Goal: Browse casually: Explore the website without a specific task or goal

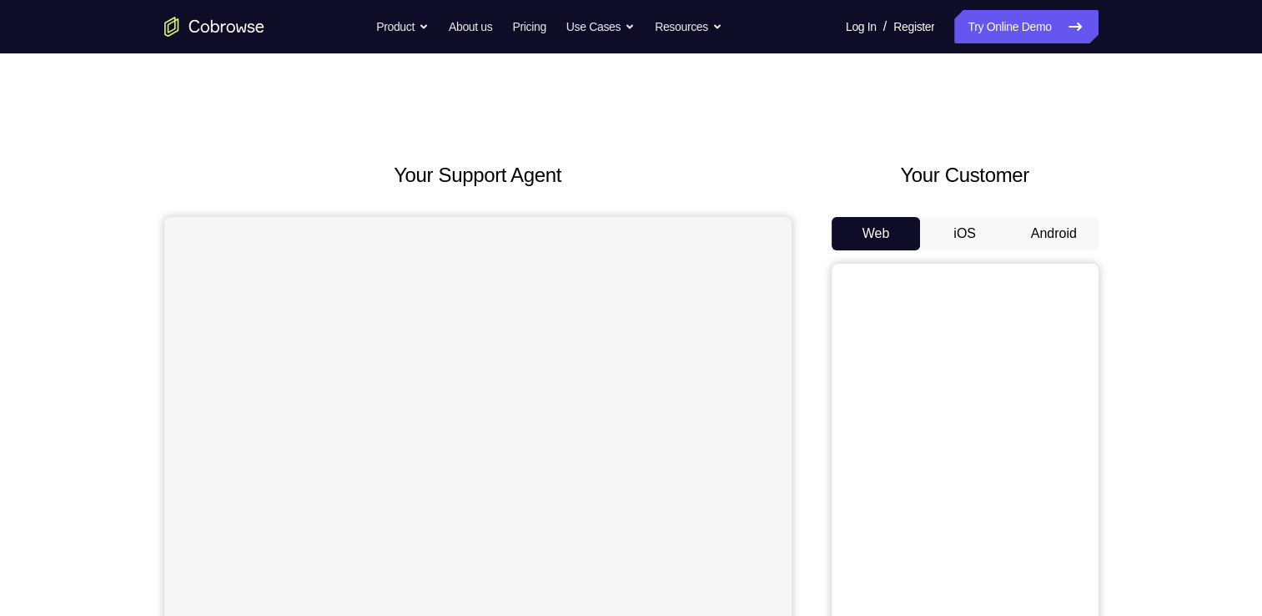
click at [1047, 222] on button "Android" at bounding box center [1053, 233] width 89 height 33
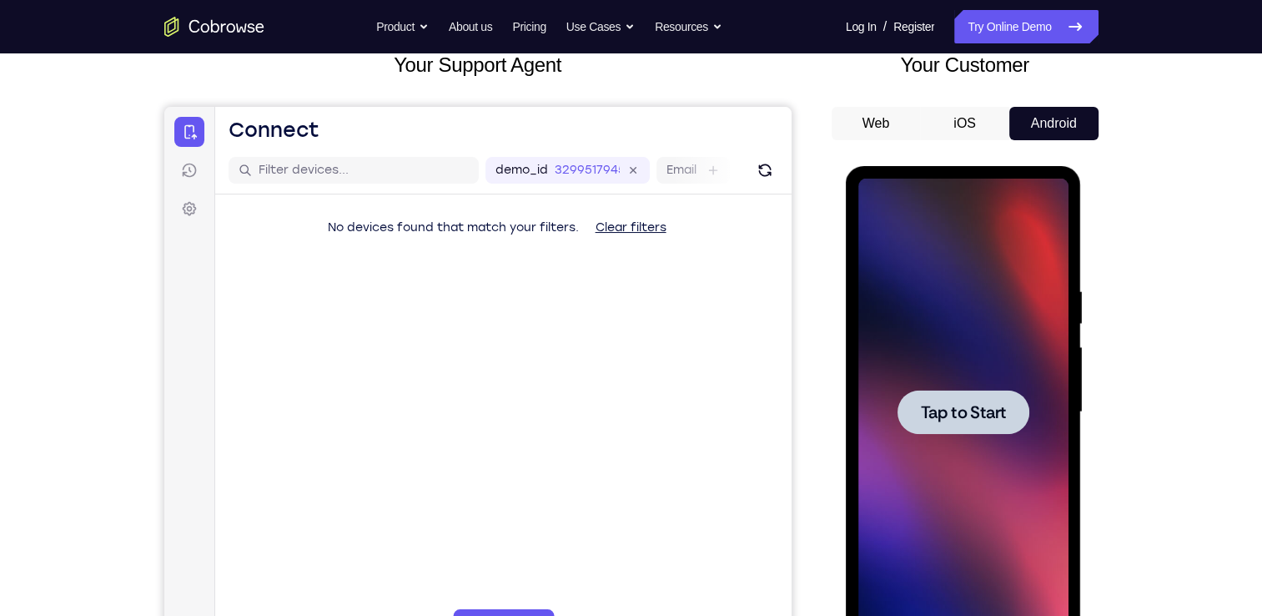
scroll to position [117, 0]
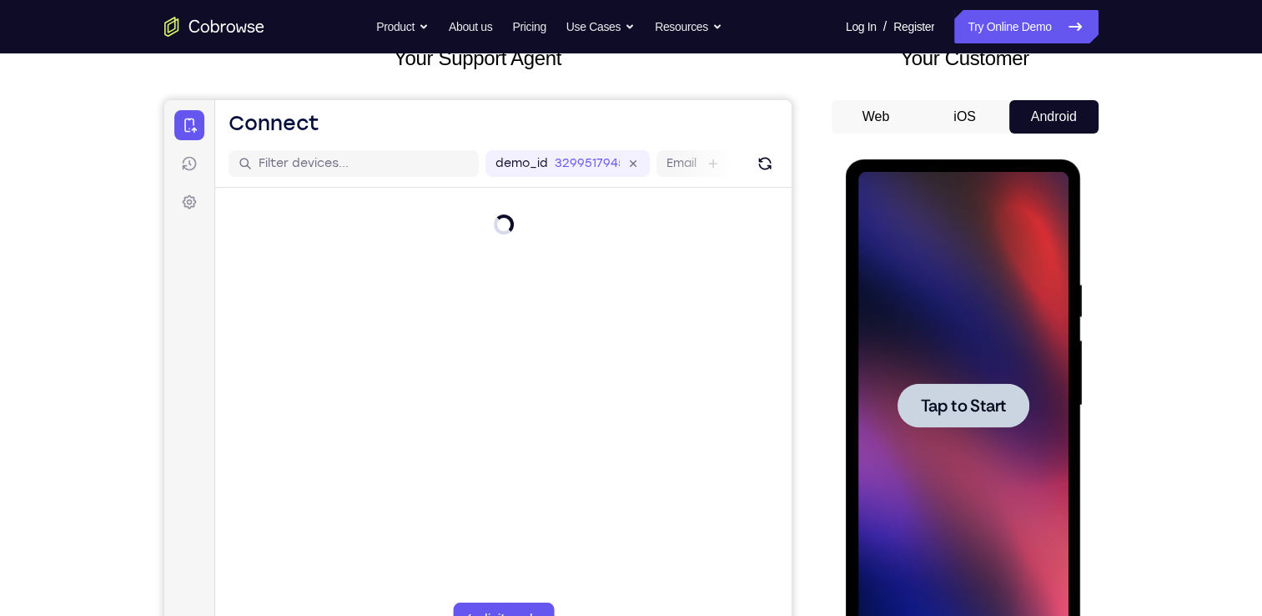
click at [973, 294] on div at bounding box center [963, 405] width 210 height 467
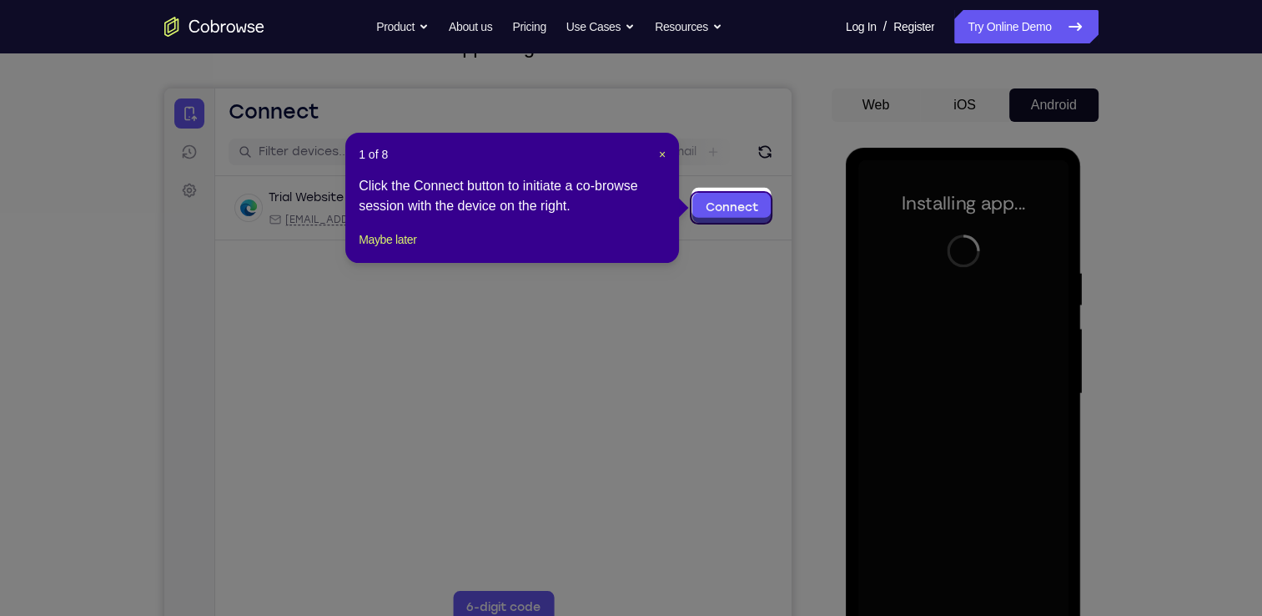
scroll to position [136, 0]
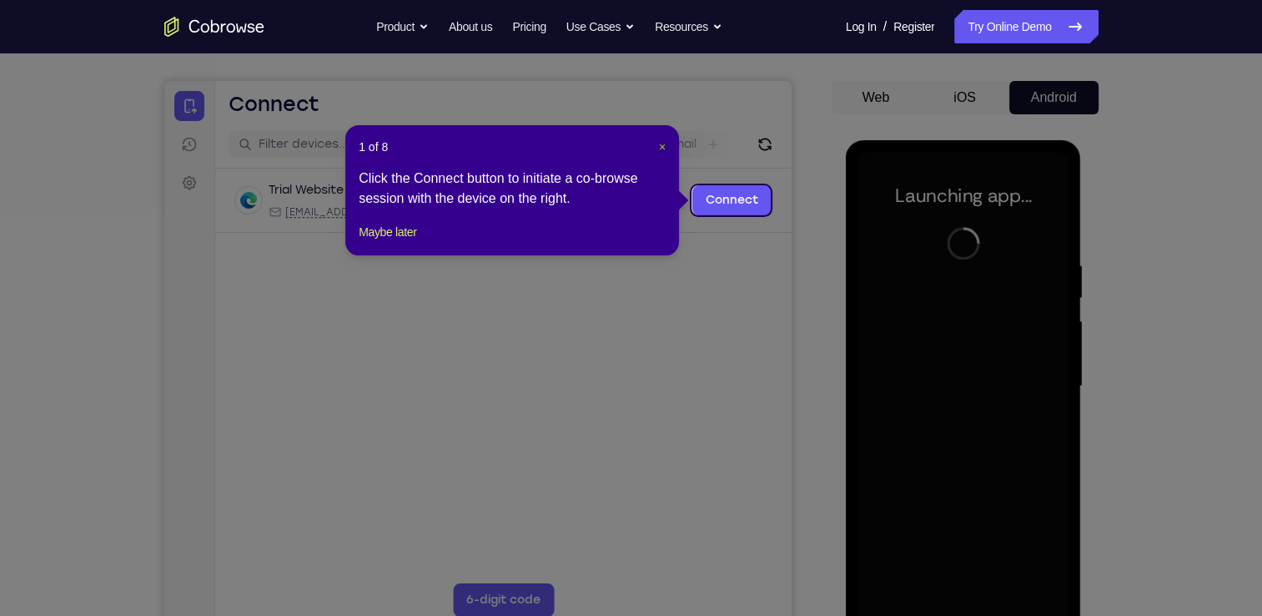
click at [664, 150] on span "×" at bounding box center [662, 146] width 7 height 13
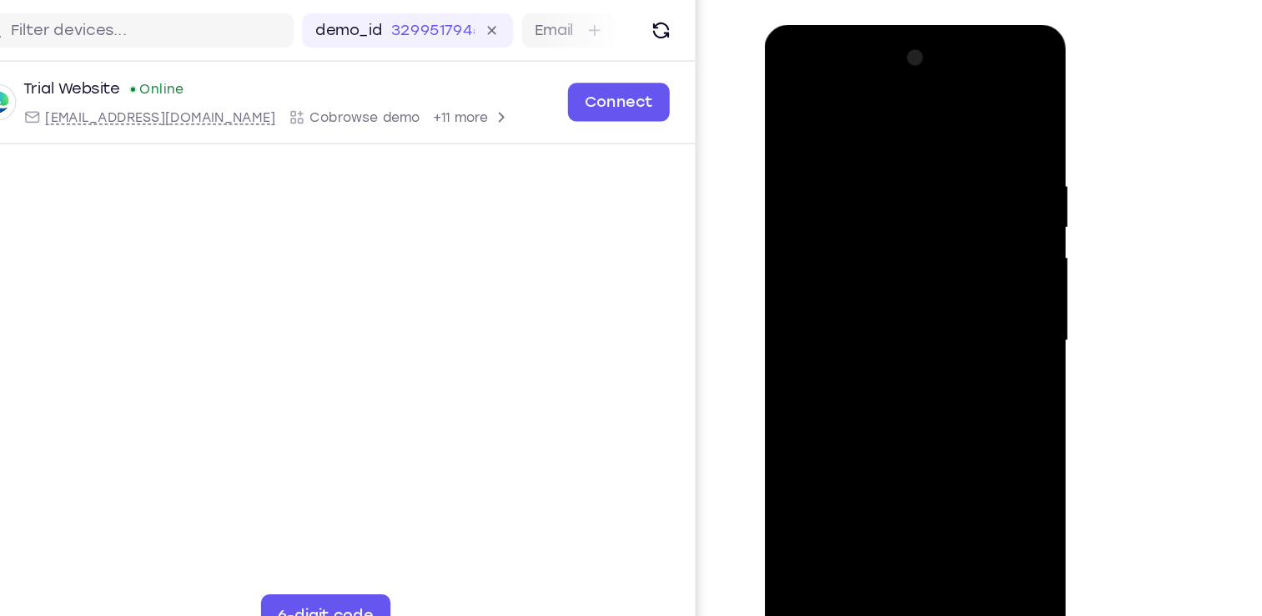
scroll to position [190, 0]
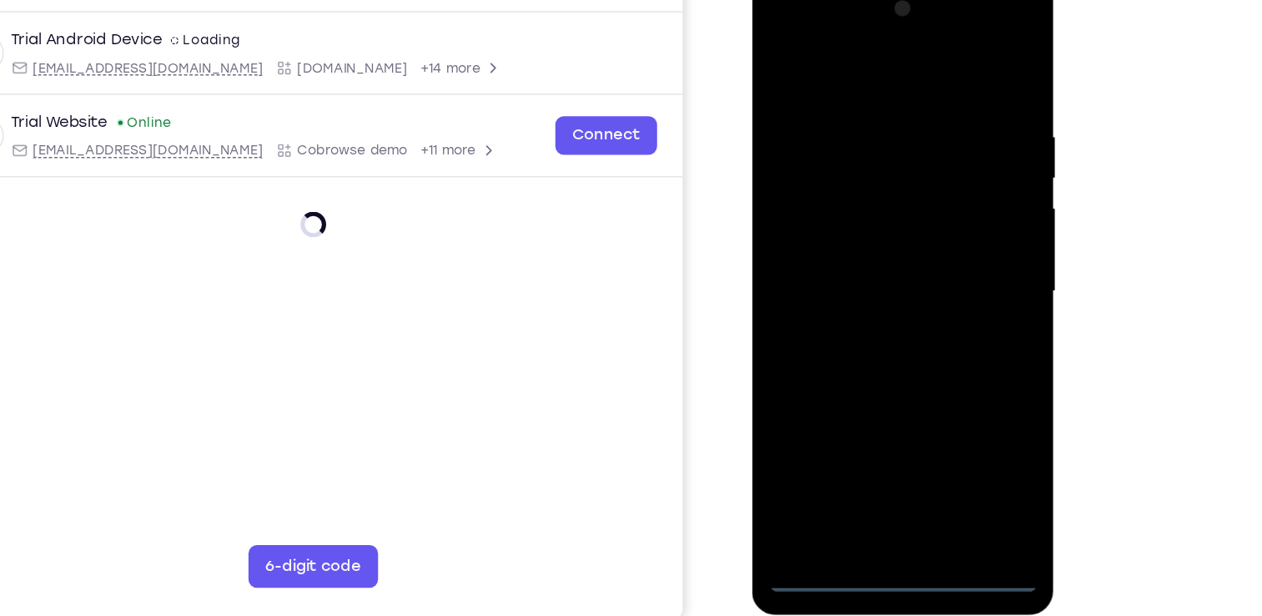
click at [872, 440] on div at bounding box center [870, 221] width 210 height 467
click at [940, 383] on div at bounding box center [870, 221] width 210 height 467
click at [795, 28] on div at bounding box center [870, 221] width 210 height 467
click at [940, 216] on div at bounding box center [870, 221] width 210 height 467
click at [848, 259] on div at bounding box center [870, 221] width 210 height 467
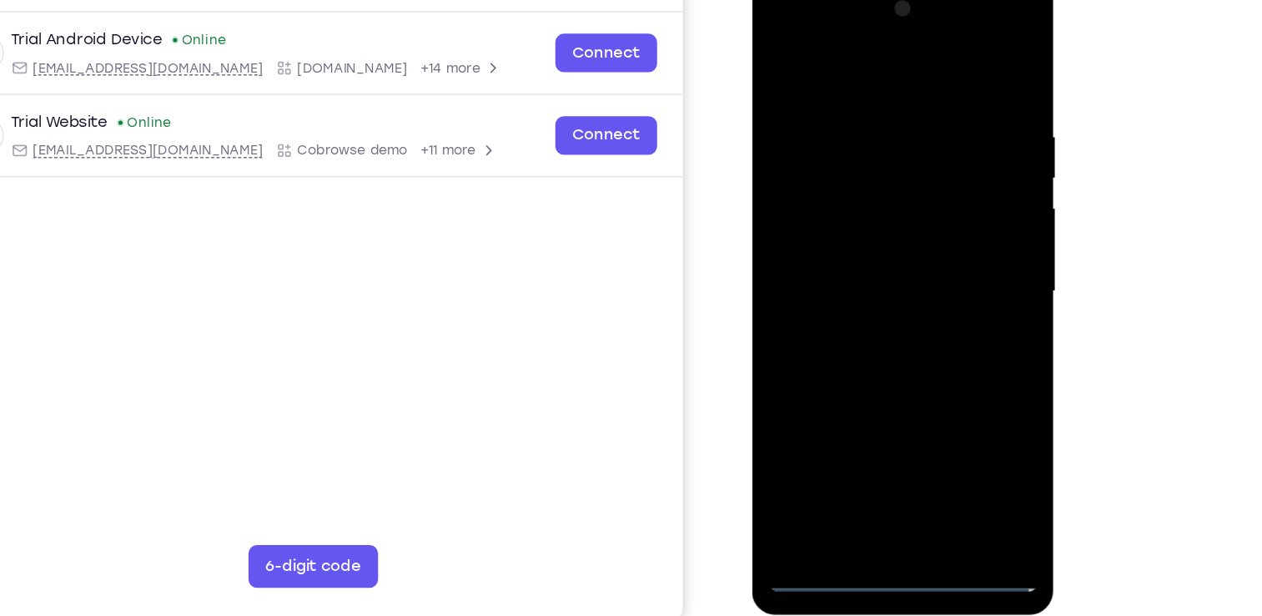
click at [833, 199] on div at bounding box center [870, 221] width 210 height 467
click at [838, 196] on div at bounding box center [870, 221] width 210 height 467
click at [835, 219] on div at bounding box center [870, 221] width 210 height 467
click at [857, 278] on div at bounding box center [870, 221] width 210 height 467
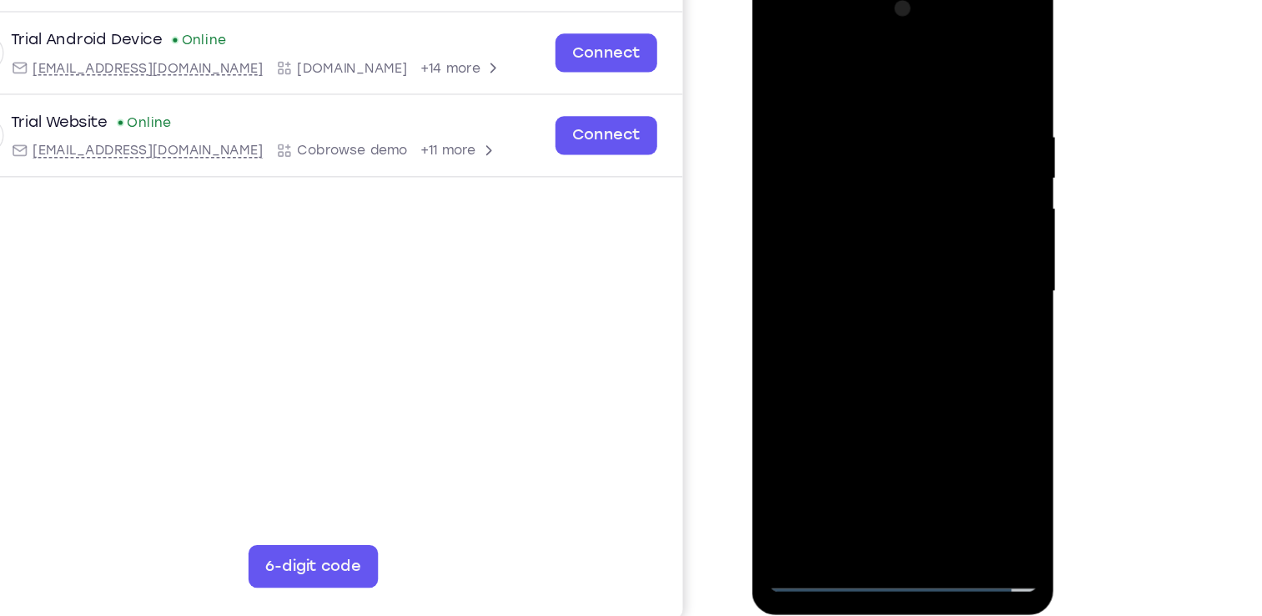
click at [857, 278] on div at bounding box center [870, 221] width 210 height 467
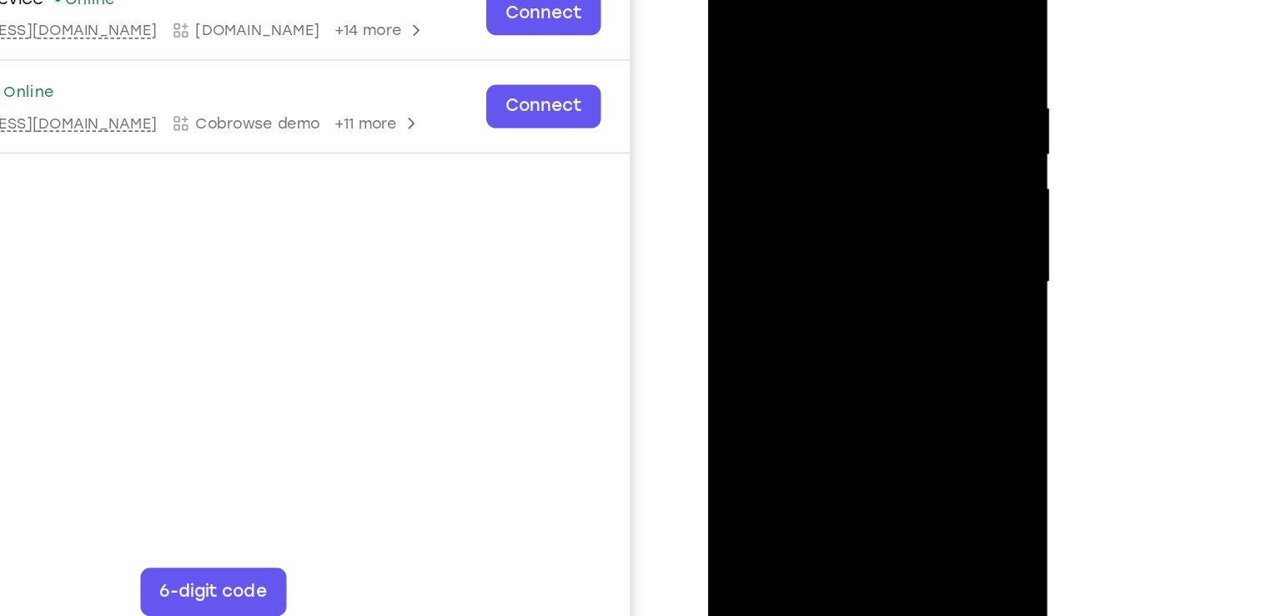
click at [850, 236] on div at bounding box center [826, 172] width 210 height 467
click at [922, 8] on div at bounding box center [826, 172] width 210 height 467
click at [868, 366] on div at bounding box center [826, 172] width 210 height 467
click at [832, 262] on div at bounding box center [826, 172] width 210 height 467
click at [834, 138] on div at bounding box center [826, 172] width 210 height 467
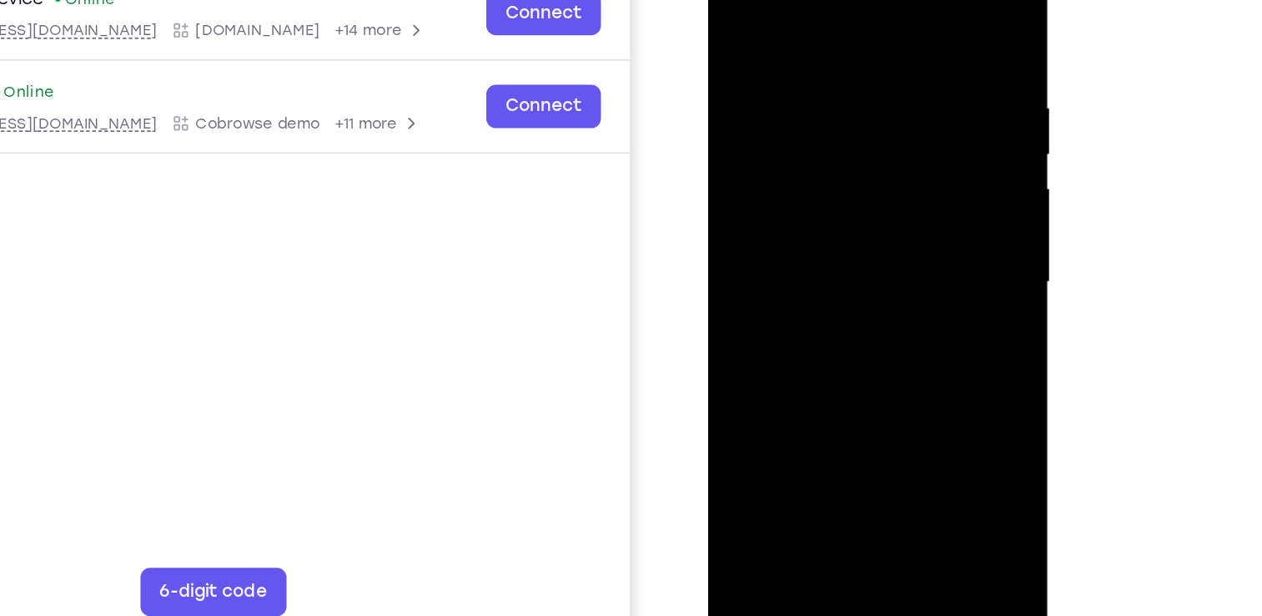
drag, startPoint x: 885, startPoint y: 86, endPoint x: 877, endPoint y: 262, distance: 176.2
click at [877, 262] on div at bounding box center [826, 172] width 210 height 467
drag, startPoint x: 881, startPoint y: 113, endPoint x: 857, endPoint y: 266, distance: 155.4
click at [857, 266] on div at bounding box center [826, 172] width 210 height 467
drag, startPoint x: 894, startPoint y: 110, endPoint x: 872, endPoint y: 262, distance: 153.5
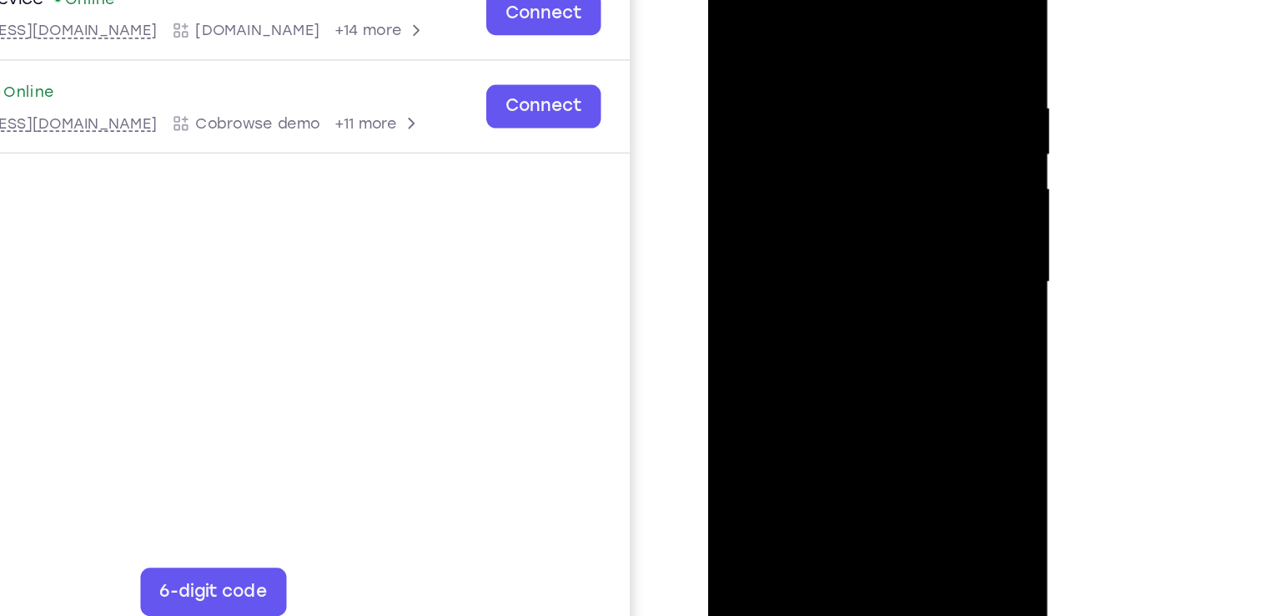
click at [872, 262] on div at bounding box center [826, 172] width 210 height 467
drag, startPoint x: 908, startPoint y: 148, endPoint x: 884, endPoint y: 294, distance: 148.0
click at [884, 294] on div at bounding box center [826, 172] width 210 height 467
drag, startPoint x: 900, startPoint y: 140, endPoint x: 885, endPoint y: 283, distance: 143.4
click at [885, 283] on div at bounding box center [826, 172] width 210 height 467
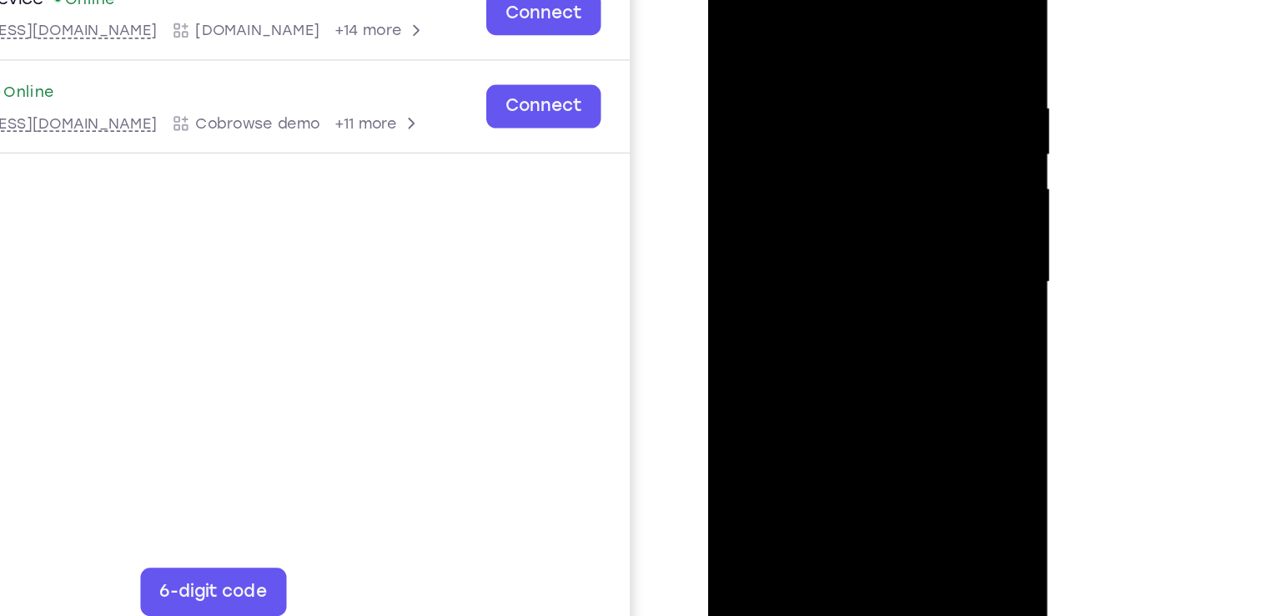
drag, startPoint x: 908, startPoint y: 133, endPoint x: 911, endPoint y: 269, distance: 136.9
click at [911, 269] on div at bounding box center [826, 172] width 210 height 467
drag, startPoint x: 903, startPoint y: 127, endPoint x: 908, endPoint y: 303, distance: 176.1
click at [908, 303] on div at bounding box center [826, 172] width 210 height 467
drag, startPoint x: 902, startPoint y: 123, endPoint x: 894, endPoint y: 239, distance: 115.4
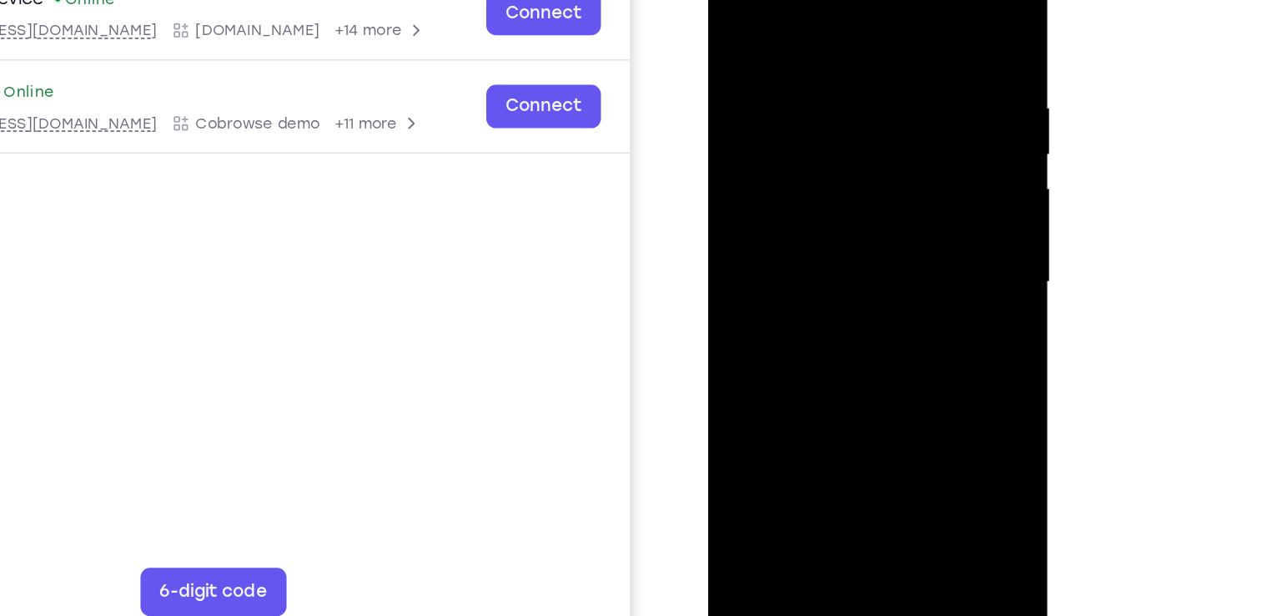
click at [894, 239] on div at bounding box center [826, 172] width 210 height 467
drag, startPoint x: 896, startPoint y: 92, endPoint x: 863, endPoint y: 238, distance: 149.6
click at [863, 238] on div at bounding box center [826, 172] width 210 height 467
drag, startPoint x: 865, startPoint y: 259, endPoint x: 943, endPoint y: 100, distance: 177.2
click at [943, 100] on div at bounding box center [826, 175] width 236 height 497
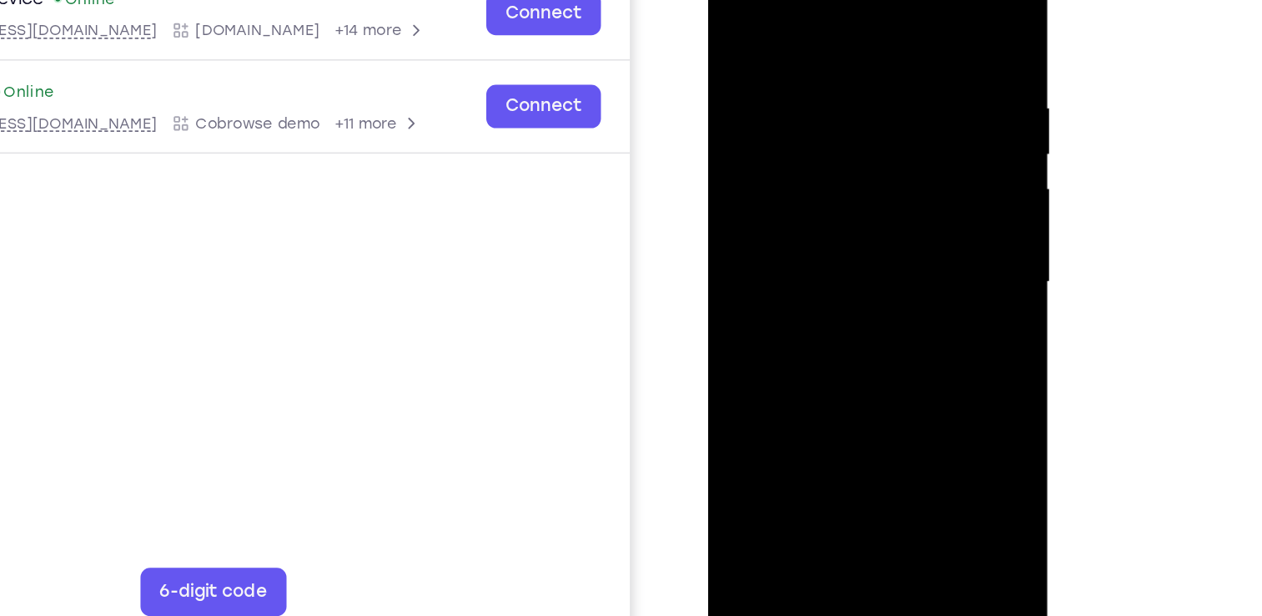
drag, startPoint x: 870, startPoint y: 252, endPoint x: 909, endPoint y: 180, distance: 81.8
click at [909, 180] on div at bounding box center [826, 172] width 210 height 467
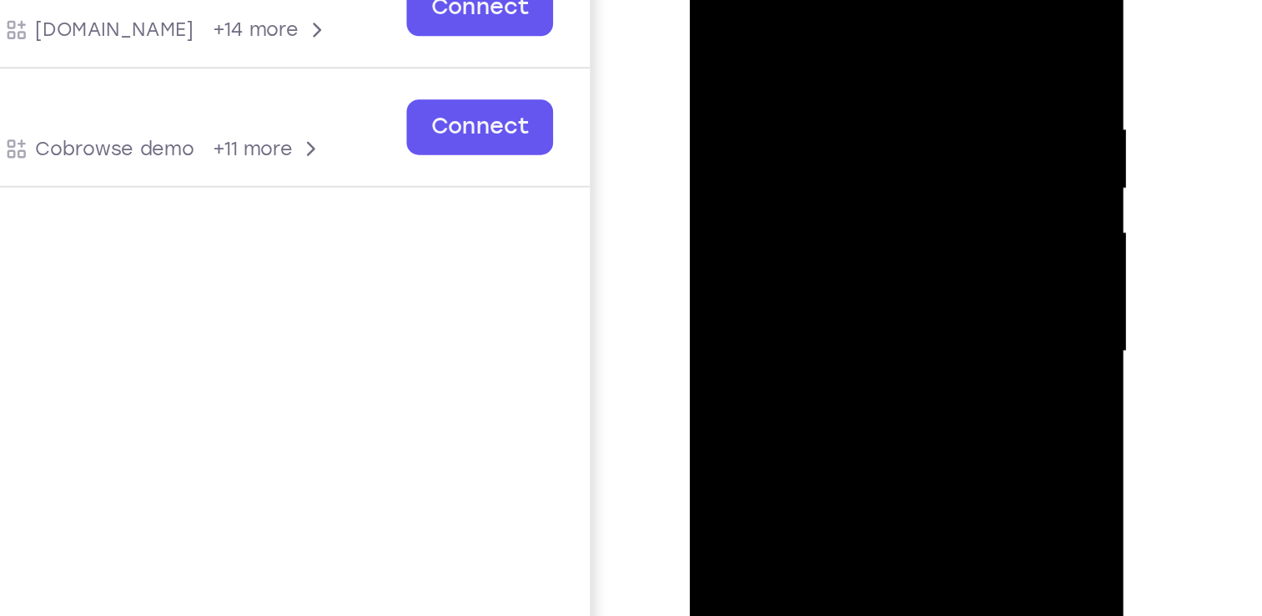
drag, startPoint x: 898, startPoint y: 103, endPoint x: 873, endPoint y: 232, distance: 130.9
click at [873, 232] on div at bounding box center [807, 143] width 210 height 467
drag, startPoint x: 870, startPoint y: 89, endPoint x: 846, endPoint y: 209, distance: 122.5
click at [846, 209] on div at bounding box center [807, 143] width 210 height 467
drag, startPoint x: 875, startPoint y: 72, endPoint x: 875, endPoint y: 215, distance: 143.5
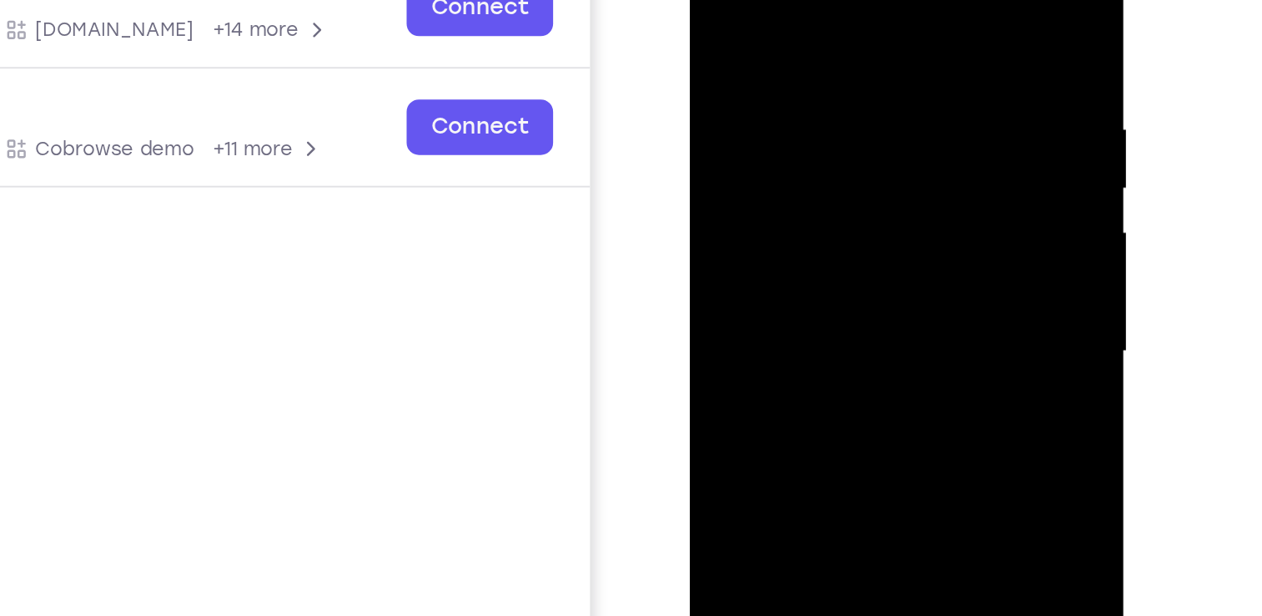
click at [875, 215] on div at bounding box center [807, 143] width 210 height 467
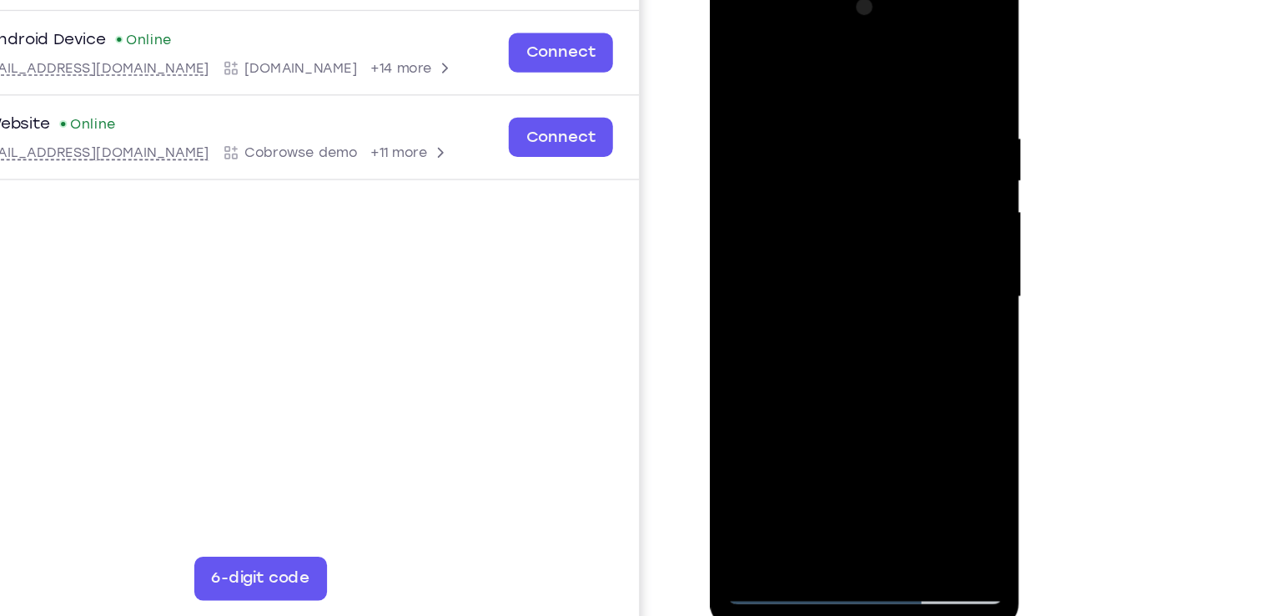
drag, startPoint x: 894, startPoint y: 347, endPoint x: 918, endPoint y: 143, distance: 205.7
click at [918, 143] on div at bounding box center [828, 220] width 210 height 467
drag, startPoint x: 903, startPoint y: 351, endPoint x: 914, endPoint y: 192, distance: 159.8
click at [914, 192] on div at bounding box center [828, 220] width 210 height 467
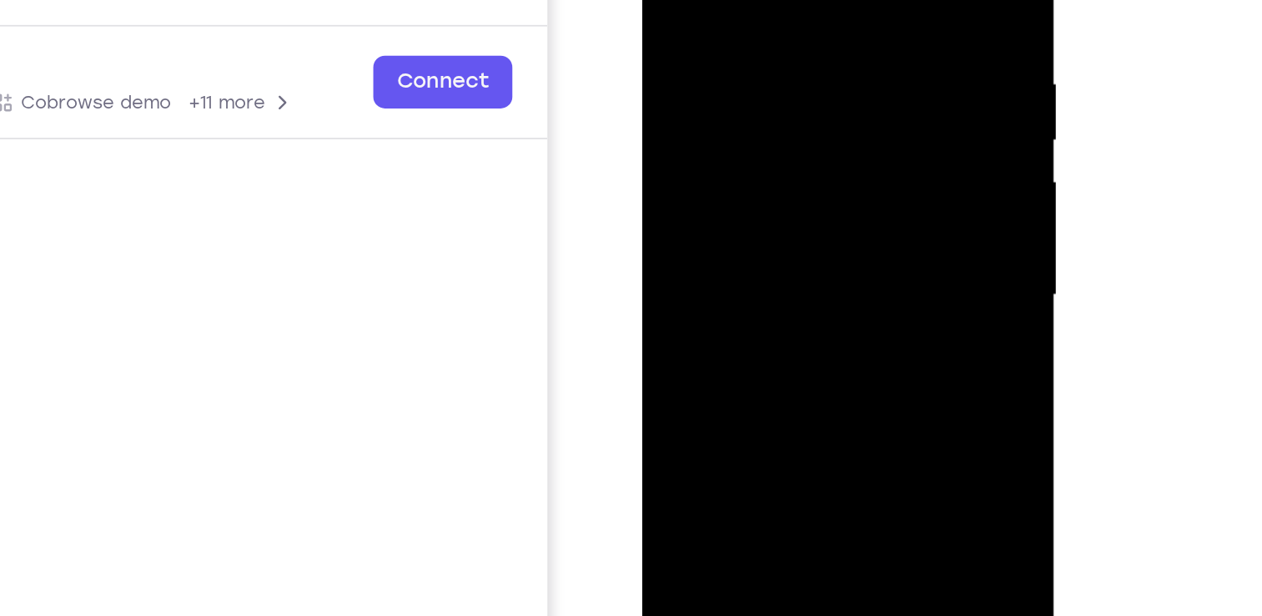
drag, startPoint x: 807, startPoint y: 223, endPoint x: 876, endPoint y: 100, distance: 140.8
click at [876, 100] on div at bounding box center [760, 112] width 236 height 497
drag, startPoint x: 798, startPoint y: 237, endPoint x: 869, endPoint y: 65, distance: 185.9
click at [869, 65] on div at bounding box center [760, 112] width 236 height 497
drag, startPoint x: 817, startPoint y: 220, endPoint x: 897, endPoint y: 83, distance: 158.5
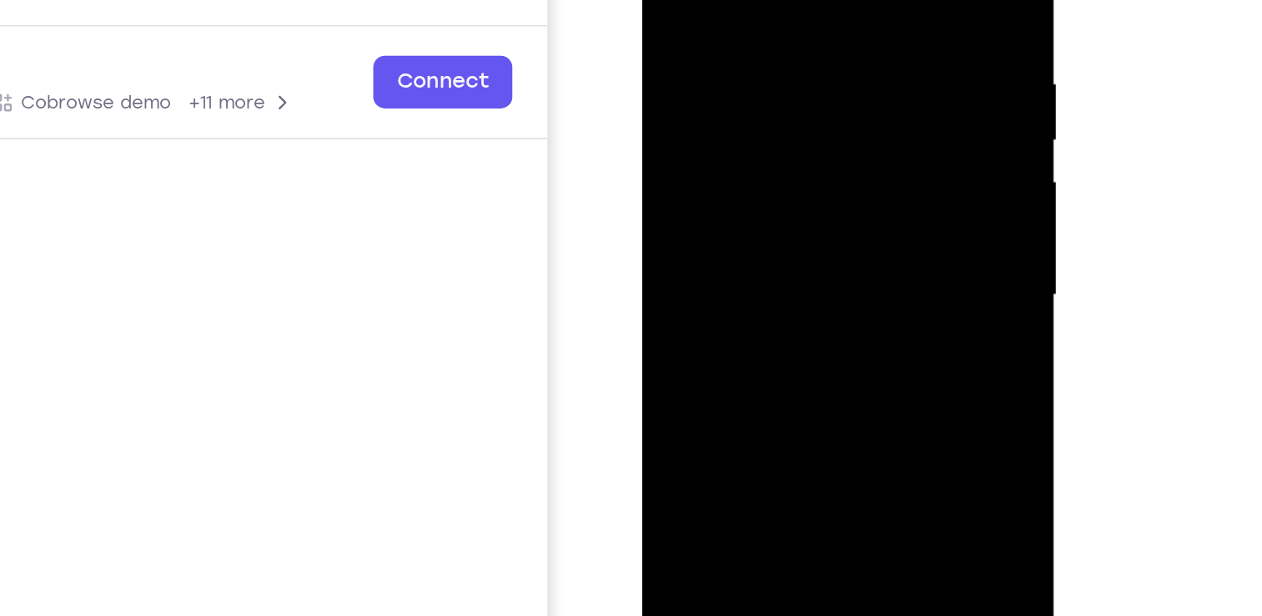
click at [880, 83] on html "Online web based iOS Simulators and Android Emulators. Run iPhone, iPad, Mobile…" at bounding box center [761, 114] width 238 height 501
drag, startPoint x: 823, startPoint y: 199, endPoint x: 909, endPoint y: 52, distance: 170.1
click at [880, 52] on html "Online web based iOS Simulators and Android Emulators. Run iPhone, iPad, Mobile…" at bounding box center [761, 114] width 238 height 501
drag, startPoint x: 821, startPoint y: 225, endPoint x: 898, endPoint y: 115, distance: 134.7
click at [880, 115] on html "Online web based iOS Simulators and Android Emulators. Run iPhone, iPad, Mobile…" at bounding box center [761, 114] width 238 height 501
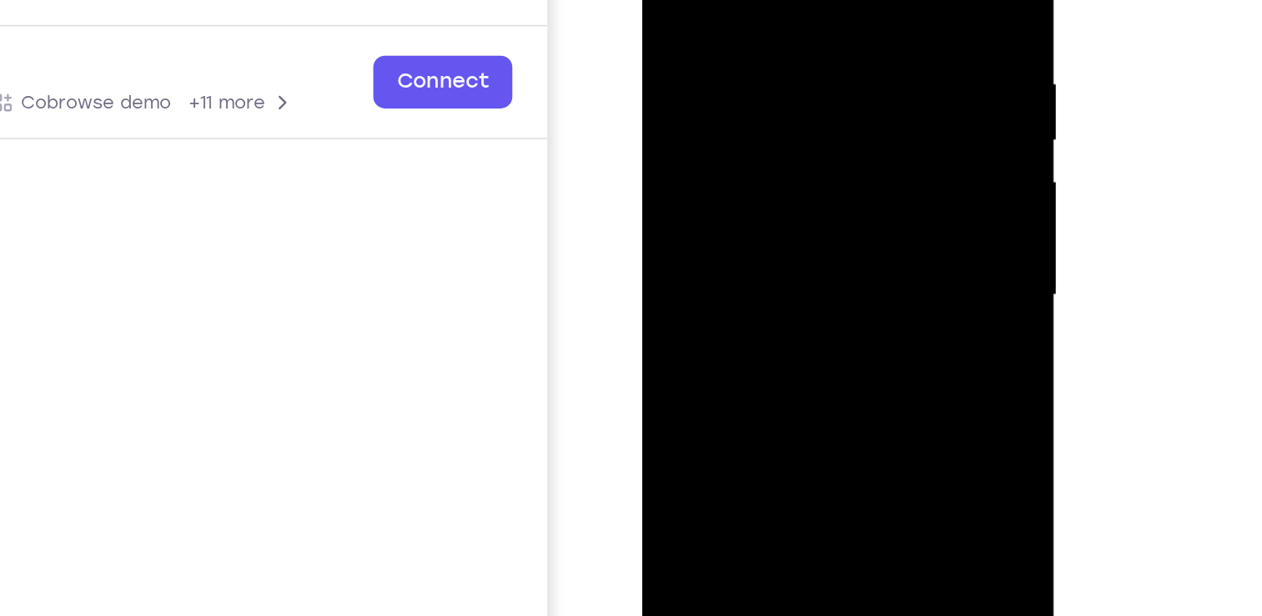
drag, startPoint x: 808, startPoint y: 241, endPoint x: 891, endPoint y: 98, distance: 165.6
click at [880, 98] on html "Online web based iOS Simulators and Android Emulators. Run iPhone, iPad, Mobile…" at bounding box center [761, 114] width 238 height 501
drag, startPoint x: 824, startPoint y: 239, endPoint x: 1726, endPoint y: 143, distance: 906.9
click at [880, 58] on html "Online web based iOS Simulators and Android Emulators. Run iPhone, iPad, Mobile…" at bounding box center [761, 114] width 238 height 501
drag, startPoint x: 829, startPoint y: 178, endPoint x: 872, endPoint y: 85, distance: 101.9
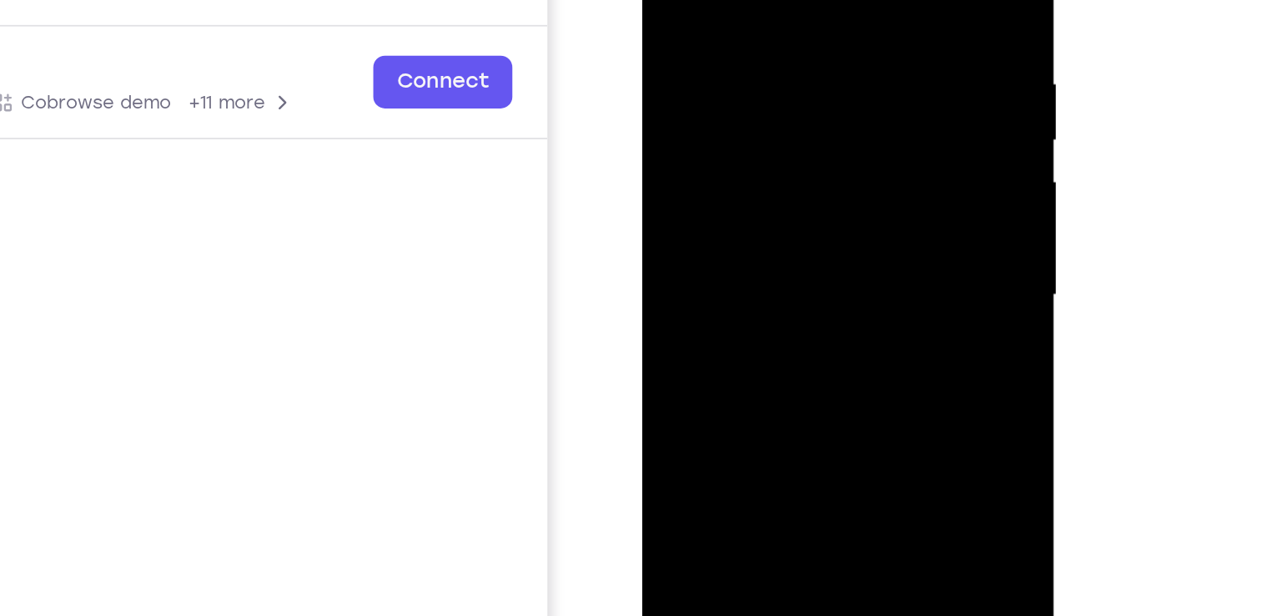
click at [872, 85] on div at bounding box center [760, 112] width 236 height 497
drag, startPoint x: 826, startPoint y: 231, endPoint x: 893, endPoint y: 87, distance: 159.0
click at [880, 87] on html "Online web based iOS Simulators and Android Emulators. Run iPhone, iPad, Mobile…" at bounding box center [761, 114] width 238 height 501
drag, startPoint x: 834, startPoint y: 189, endPoint x: 958, endPoint y: -48, distance: 267.9
click at [880, 0] on html "Online web based iOS Simulators and Android Emulators. Run iPhone, iPad, Mobile…" at bounding box center [761, 114] width 238 height 501
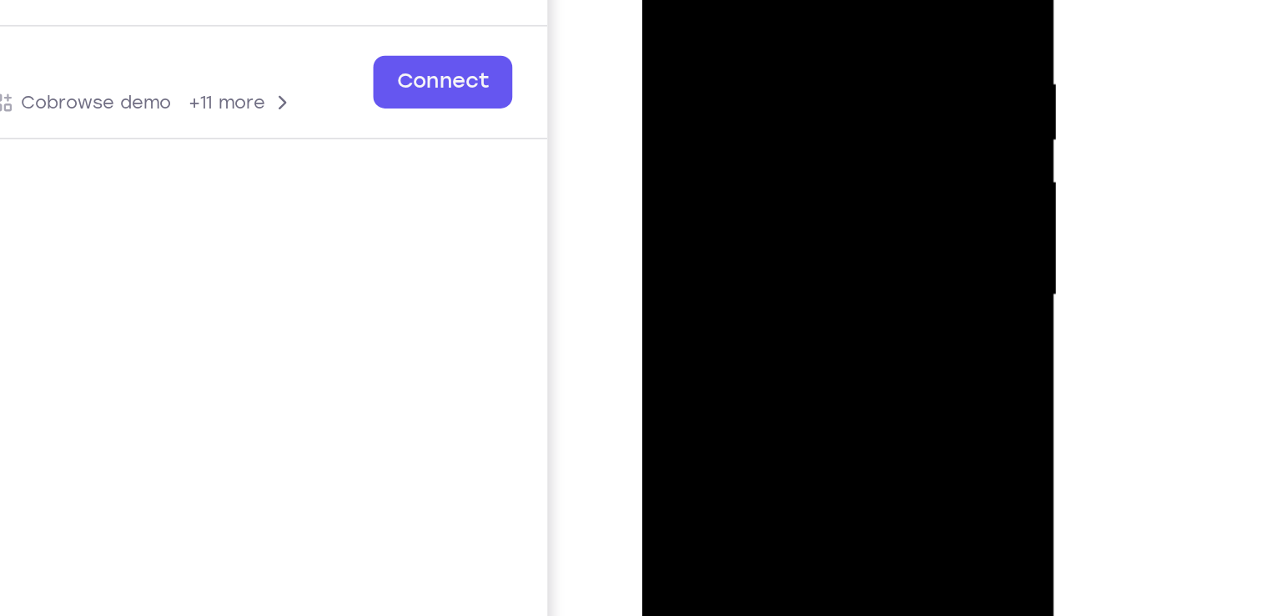
drag, startPoint x: 823, startPoint y: 212, endPoint x: 892, endPoint y: 122, distance: 113.1
click at [880, 122] on html "Online web based iOS Simulators and Android Emulators. Run iPhone, iPad, Mobile…" at bounding box center [761, 114] width 238 height 501
drag, startPoint x: 841, startPoint y: 56, endPoint x: 840, endPoint y: 159, distance: 102.6
click at [840, 159] on div at bounding box center [760, 110] width 210 height 467
drag, startPoint x: 827, startPoint y: 232, endPoint x: 906, endPoint y: 40, distance: 207.6
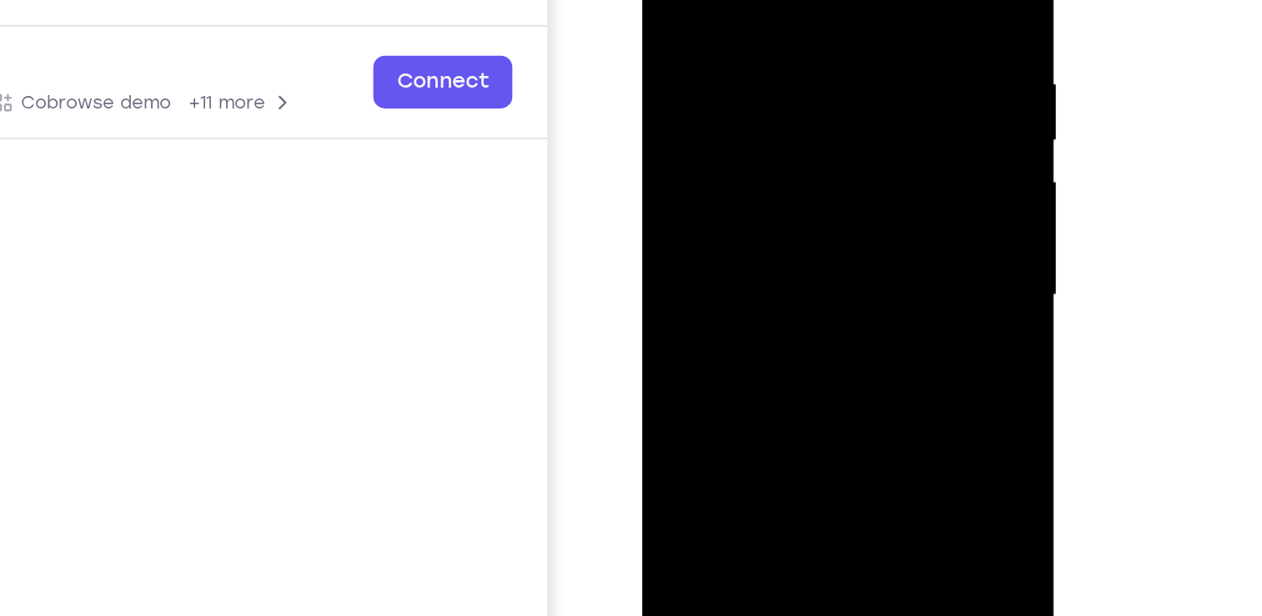
click at [880, 40] on html "Online web based iOS Simulators and Android Emulators. Run iPhone, iPad, Mobile…" at bounding box center [761, 114] width 238 height 501
drag, startPoint x: 838, startPoint y: 238, endPoint x: 823, endPoint y: 68, distance: 170.0
click at [823, 68] on div at bounding box center [760, 110] width 210 height 467
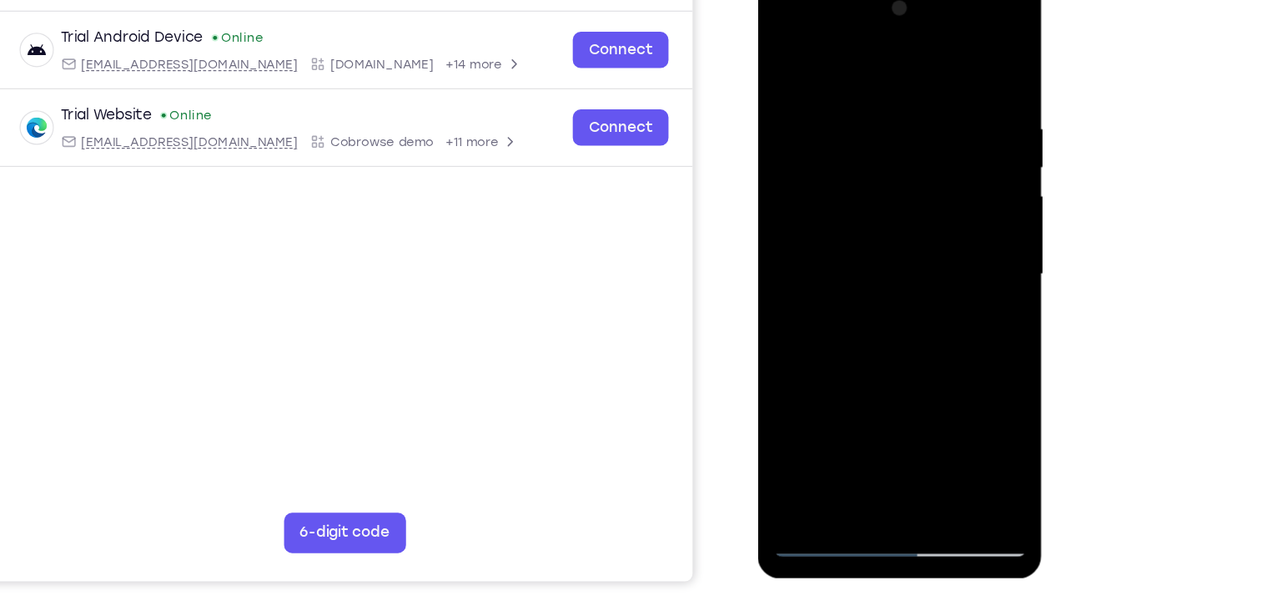
drag, startPoint x: 924, startPoint y: 220, endPoint x: 957, endPoint y: 127, distance: 98.9
click at [957, 127] on div at bounding box center [875, 223] width 210 height 467
drag, startPoint x: 929, startPoint y: 356, endPoint x: 1028, endPoint y: 172, distance: 209.0
click at [995, 172] on html "Online web based iOS Simulators and Android Emulators. Run iPhone, iPad, Mobile…" at bounding box center [876, 227] width 238 height 501
drag, startPoint x: 929, startPoint y: 351, endPoint x: 1030, endPoint y: 137, distance: 237.0
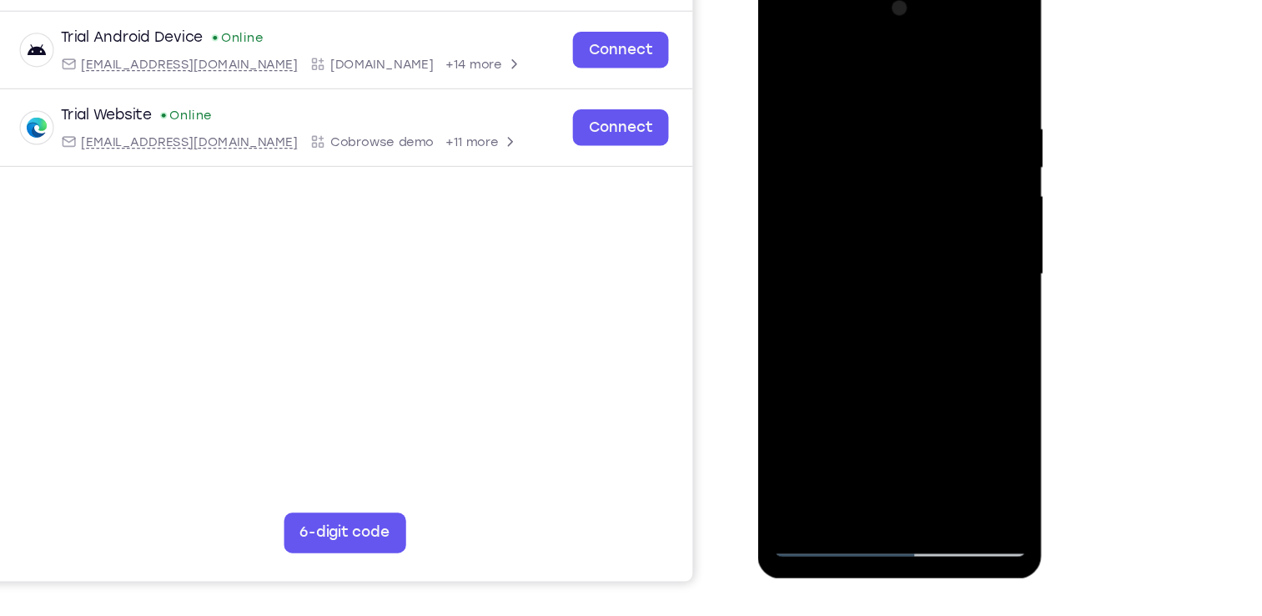
click at [995, 137] on html "Online web based iOS Simulators and Android Emulators. Run iPhone, iPad, Mobile…" at bounding box center [876, 227] width 238 height 501
drag, startPoint x: 942, startPoint y: 299, endPoint x: 994, endPoint y: 158, distance: 151.2
click at [994, 158] on html "Online web based iOS Simulators and Android Emulators. Run iPhone, iPad, Mobile…" at bounding box center [876, 227] width 238 height 501
click at [788, 59] on div at bounding box center [875, 223] width 210 height 467
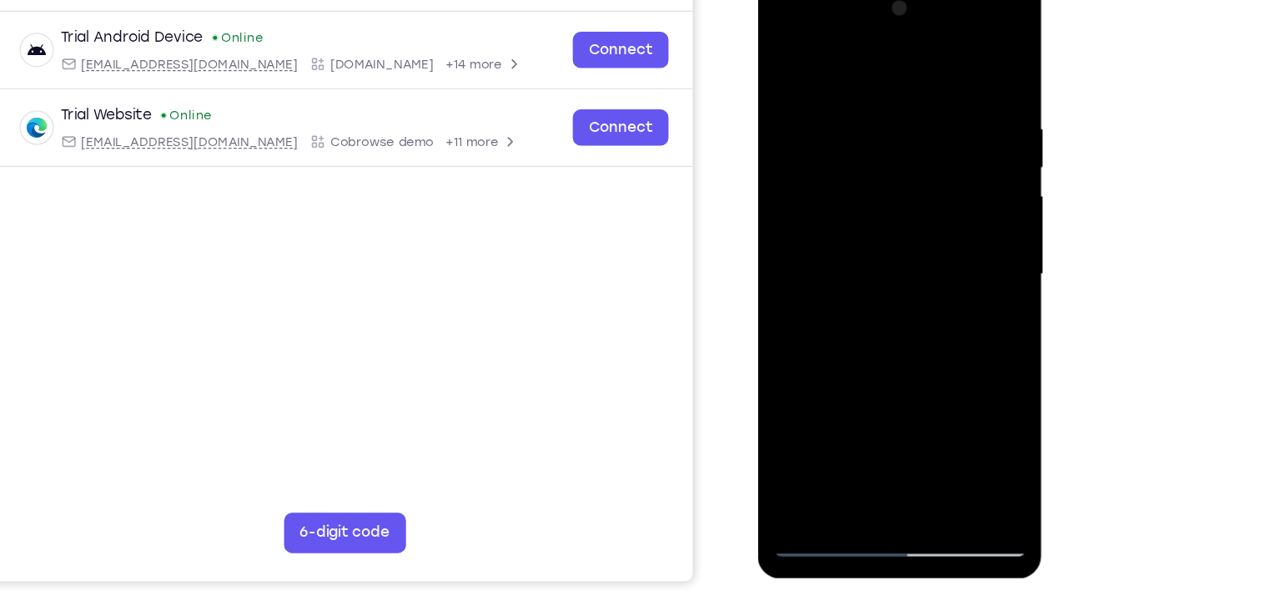
drag, startPoint x: 865, startPoint y: 103, endPoint x: 861, endPoint y: 174, distance: 71.9
click at [861, 174] on div at bounding box center [875, 223] width 210 height 467
click at [903, 103] on div at bounding box center [875, 223] width 210 height 467
click at [960, 134] on div at bounding box center [875, 223] width 210 height 467
click at [960, 60] on div at bounding box center [875, 223] width 210 height 467
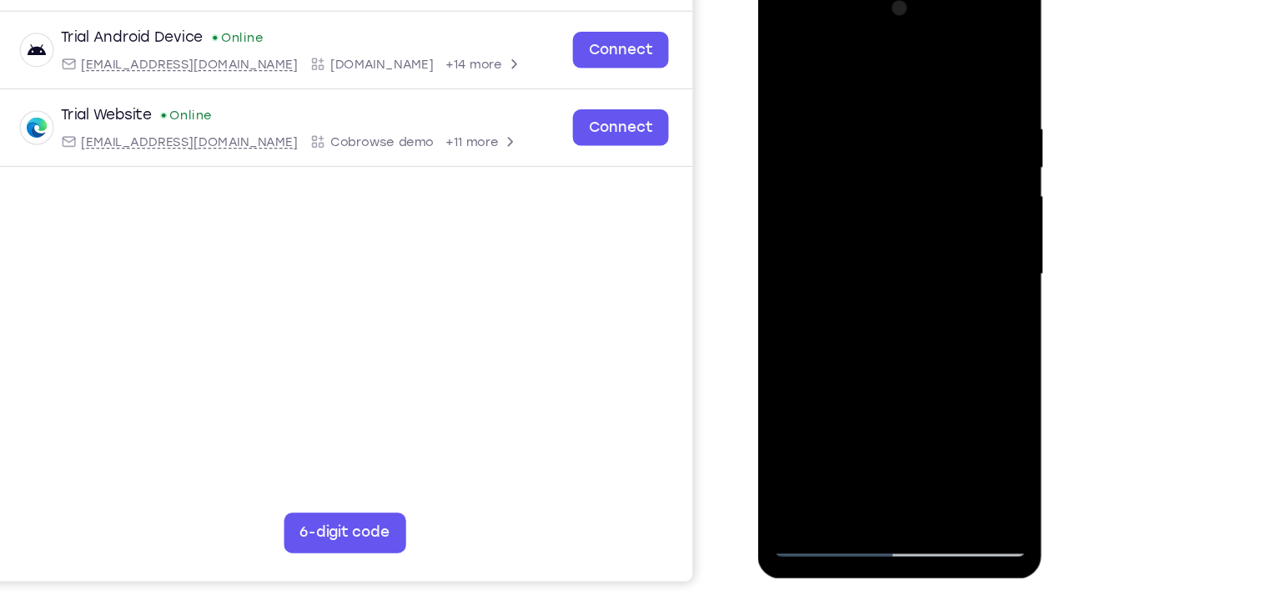
click at [913, 421] on div at bounding box center [875, 223] width 210 height 467
click at [867, 183] on div at bounding box center [875, 223] width 210 height 467
click at [778, 58] on div at bounding box center [875, 223] width 210 height 467
click at [828, 178] on div at bounding box center [875, 223] width 210 height 467
drag, startPoint x: 965, startPoint y: 197, endPoint x: 931, endPoint y: 338, distance: 145.1
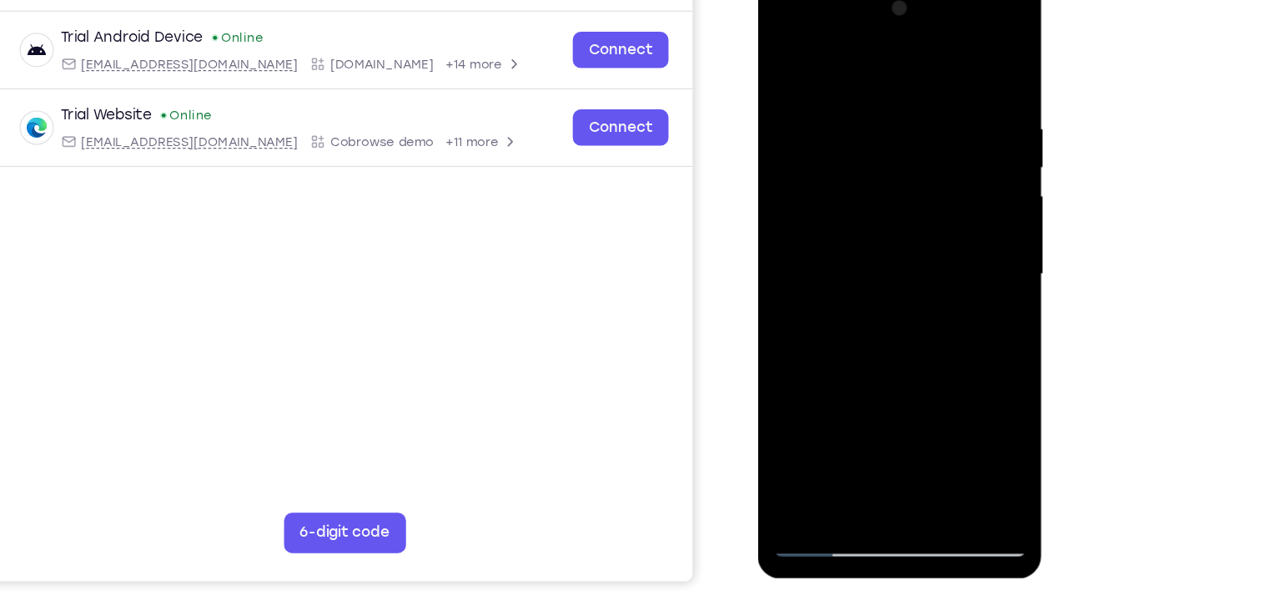
click at [931, 338] on div at bounding box center [875, 223] width 210 height 467
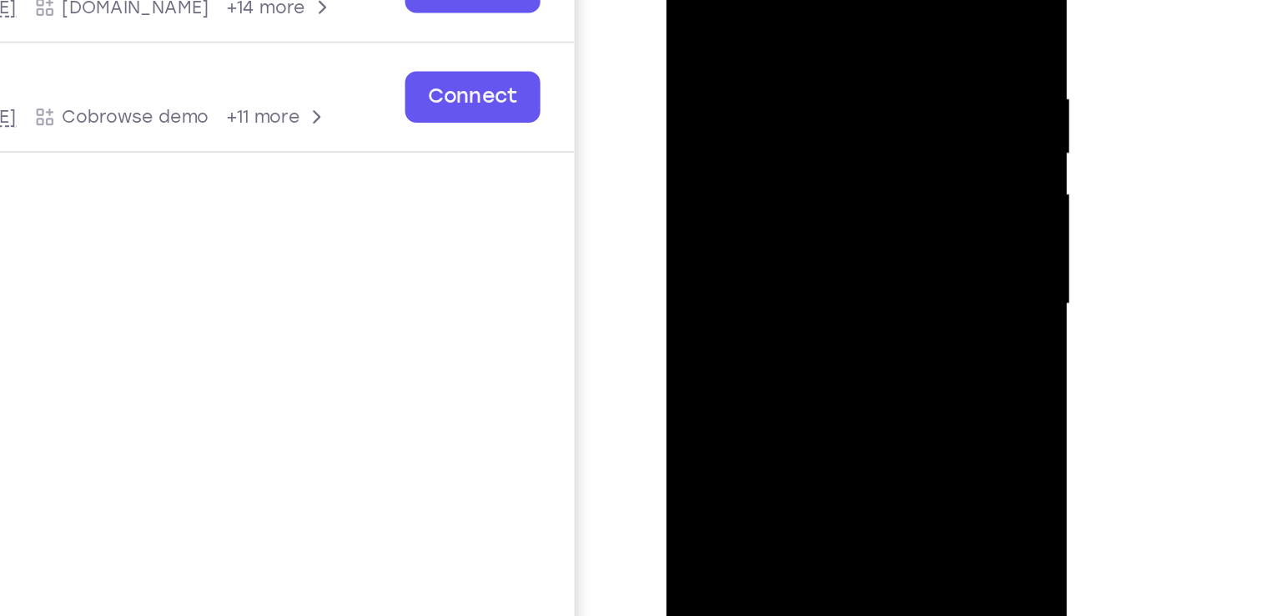
drag, startPoint x: 842, startPoint y: 63, endPoint x: 835, endPoint y: 176, distance: 112.8
click at [835, 176] on div at bounding box center [784, 130] width 210 height 467
drag, startPoint x: 840, startPoint y: 124, endPoint x: 823, endPoint y: 201, distance: 78.7
click at [823, 201] on div at bounding box center [784, 130] width 210 height 467
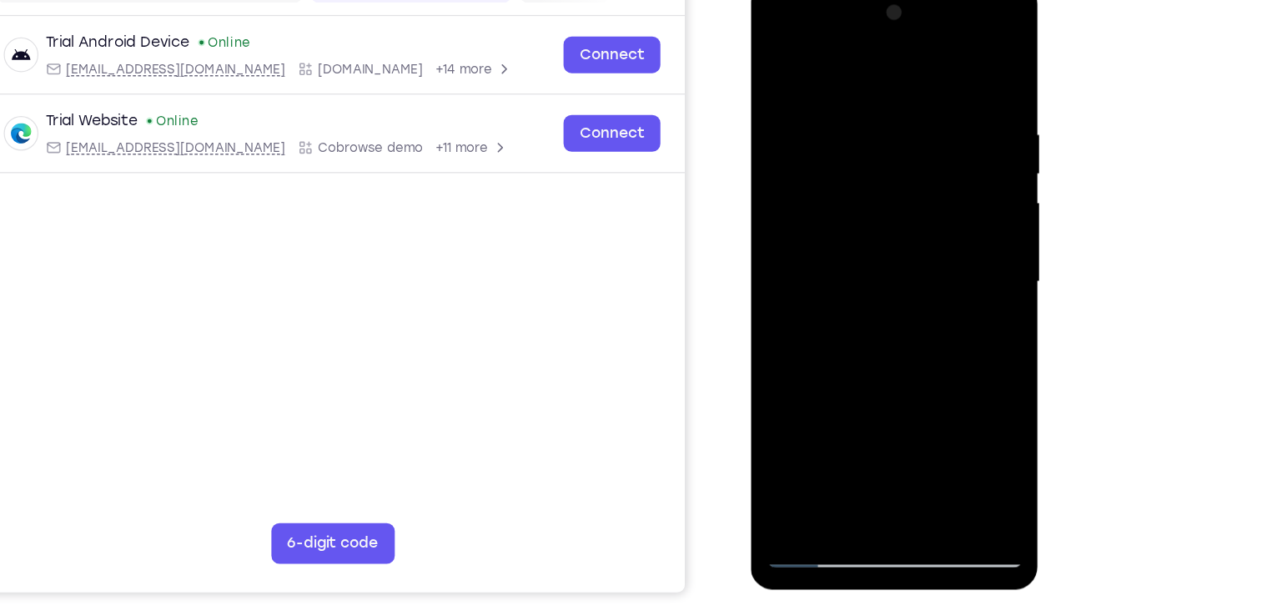
drag, startPoint x: 902, startPoint y: 364, endPoint x: 1038, endPoint y: 104, distance: 292.9
click at [989, 104] on html "Online web based iOS Simulators and Android Emulators. Run iPhone, iPad, Mobile…" at bounding box center [870, 232] width 238 height 501
drag, startPoint x: 936, startPoint y: 89, endPoint x: 911, endPoint y: 330, distance: 242.4
click at [911, 330] on div at bounding box center [868, 227] width 210 height 467
drag, startPoint x: 888, startPoint y: 265, endPoint x: 1057, endPoint y: -8, distance: 321.1
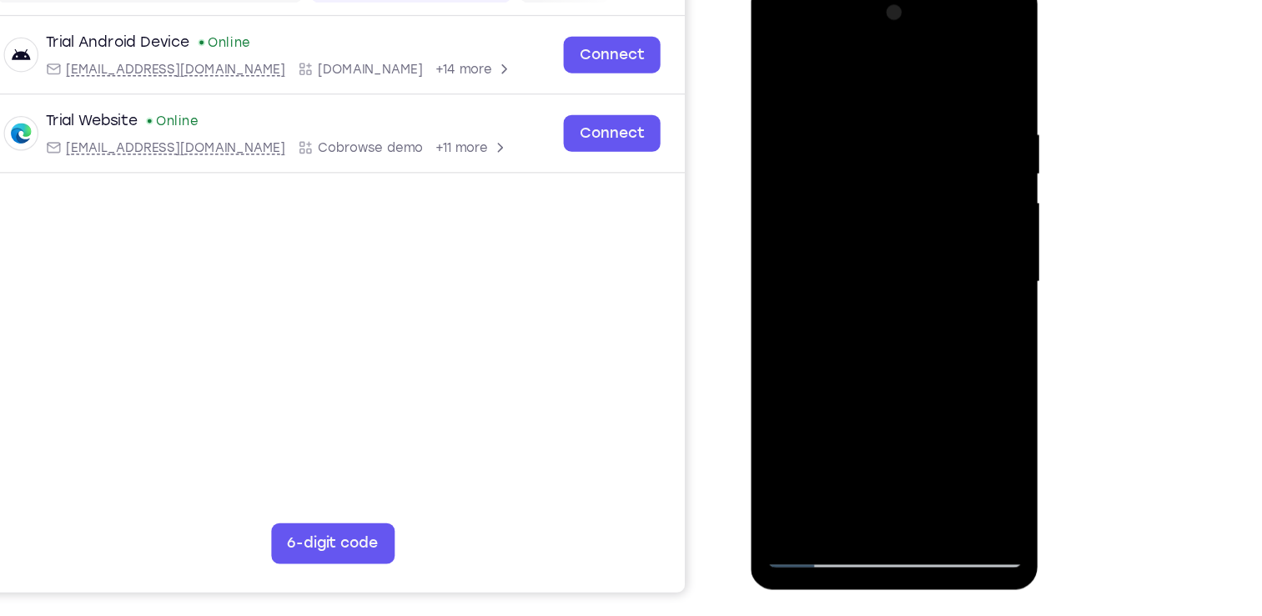
click at [989, 0] on html "Online web based iOS Simulators and Android Emulators. Run iPhone, iPad, Mobile…" at bounding box center [870, 232] width 238 height 501
click at [783, 65] on div at bounding box center [868, 227] width 210 height 467
click at [952, 97] on div at bounding box center [868, 227] width 210 height 467
click at [969, 118] on div at bounding box center [868, 227] width 210 height 467
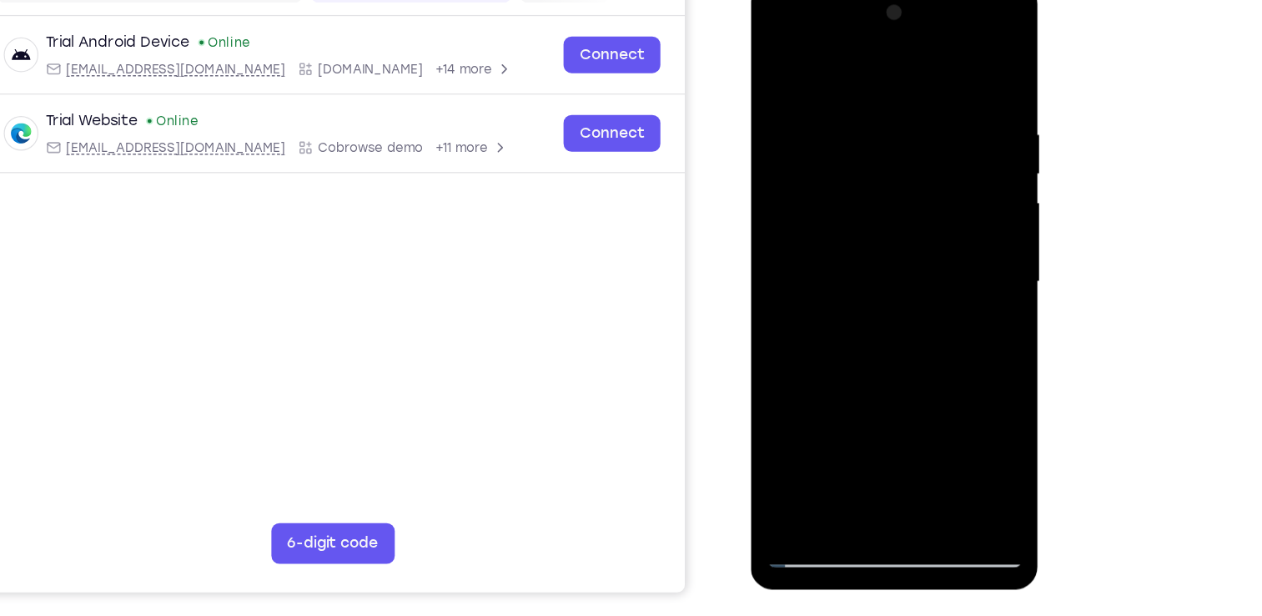
click at [947, 63] on div at bounding box center [868, 227] width 210 height 467
click at [916, 421] on div at bounding box center [868, 227] width 210 height 467
click at [817, 171] on div at bounding box center [868, 227] width 210 height 467
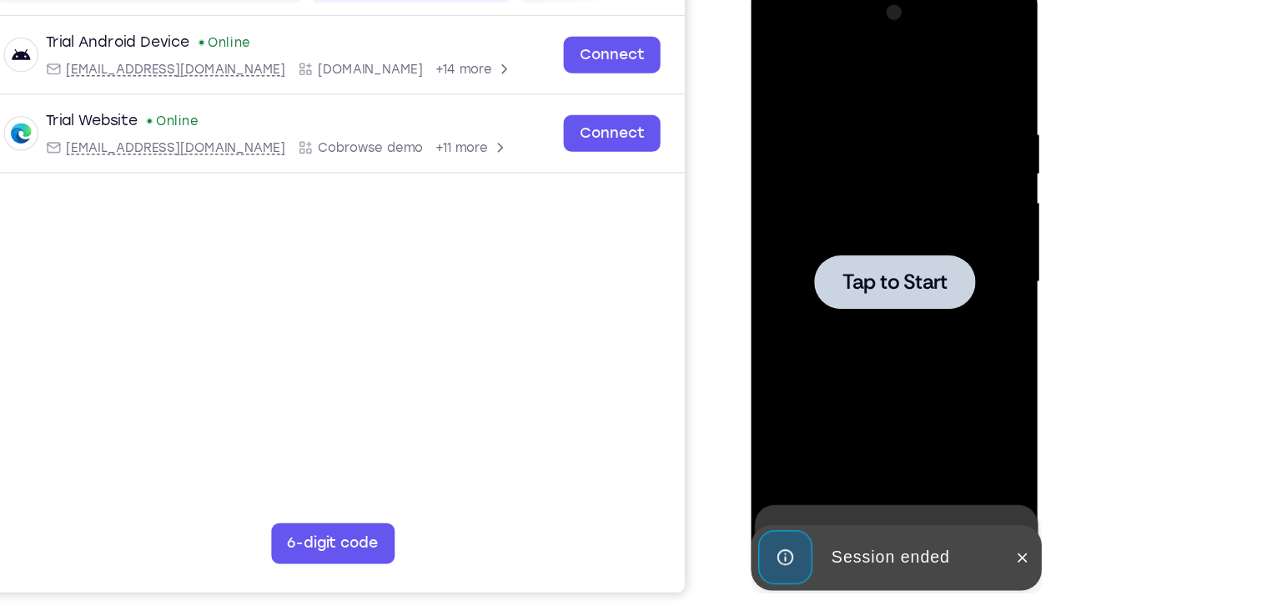
click at [817, 147] on div at bounding box center [868, 227] width 210 height 467
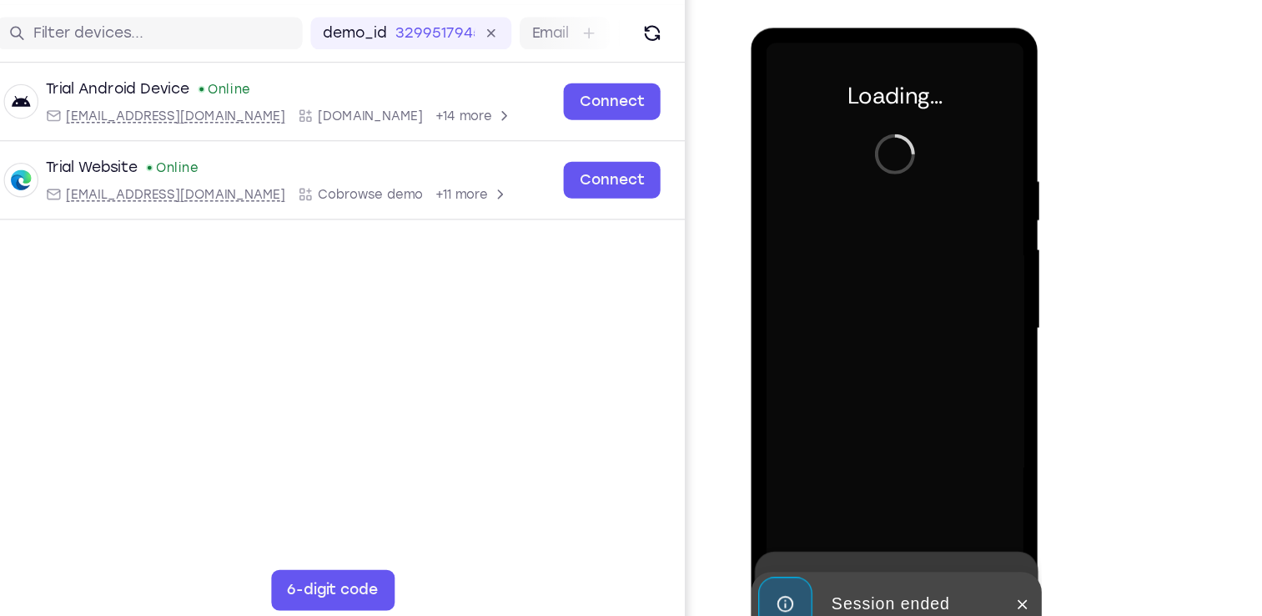
scroll to position [189, 0]
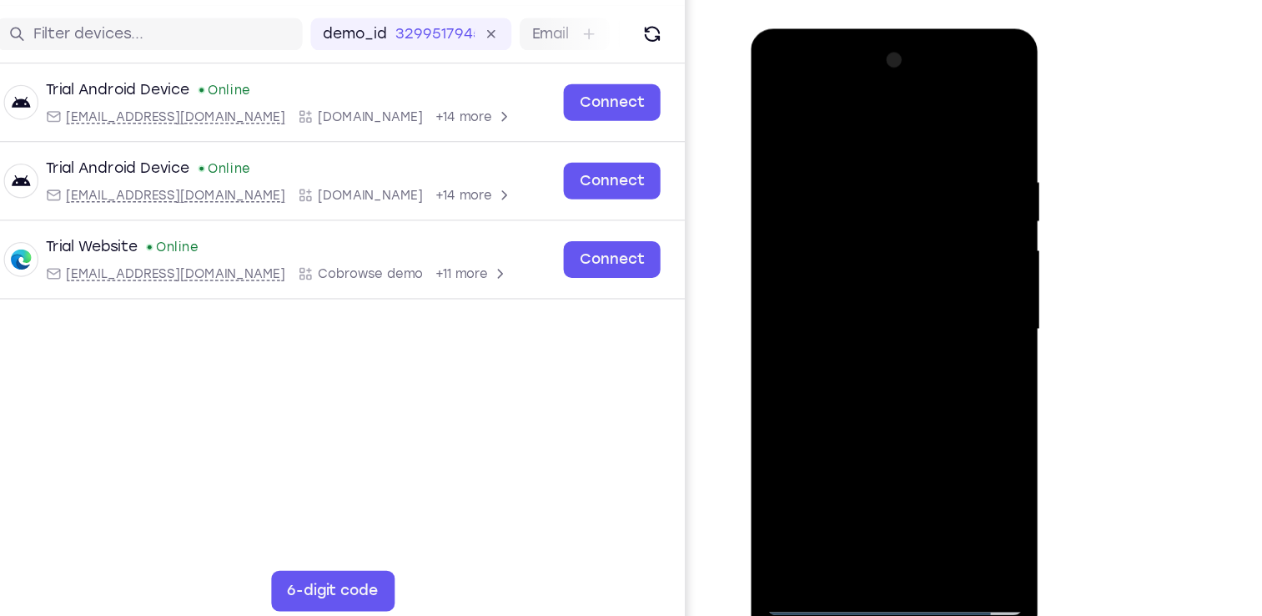
click at [866, 497] on div at bounding box center [868, 274] width 210 height 467
click at [939, 439] on div at bounding box center [868, 274] width 210 height 467
click at [796, 78] on div at bounding box center [868, 274] width 210 height 467
click at [936, 264] on div at bounding box center [868, 274] width 210 height 467
click at [853, 304] on div at bounding box center [868, 274] width 210 height 467
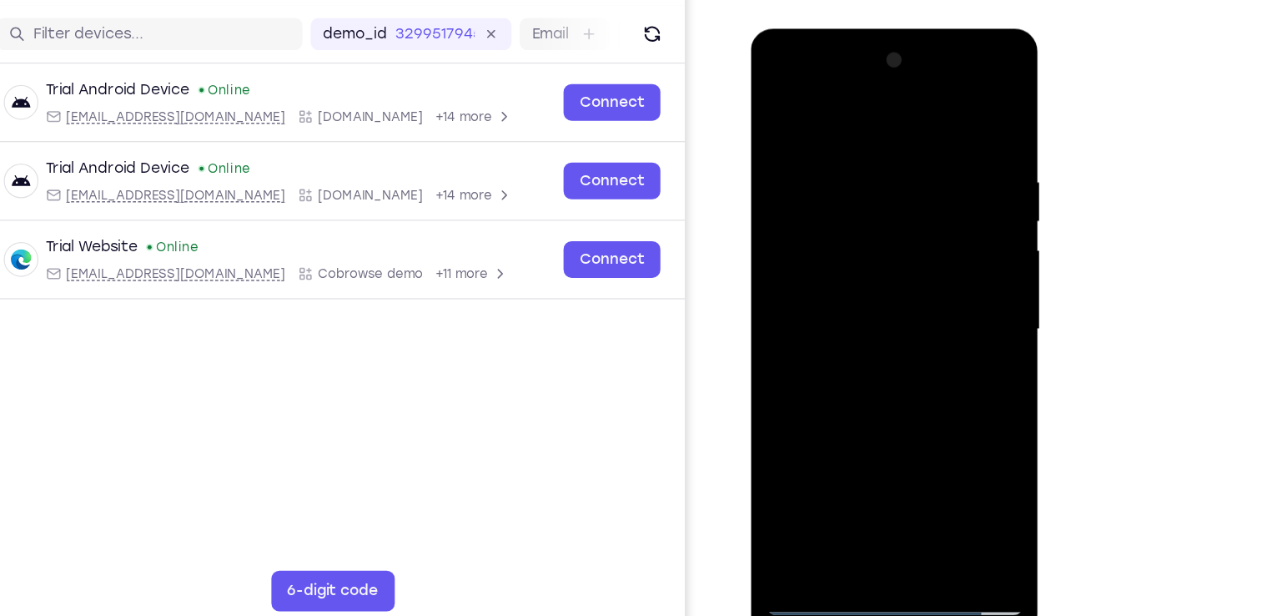
click at [848, 254] on div at bounding box center [868, 274] width 210 height 467
click at [805, 243] on div at bounding box center [868, 274] width 210 height 467
click at [951, 243] on div at bounding box center [868, 274] width 210 height 467
click at [856, 268] on div at bounding box center [868, 274] width 210 height 467
click at [856, 336] on div at bounding box center [868, 274] width 210 height 467
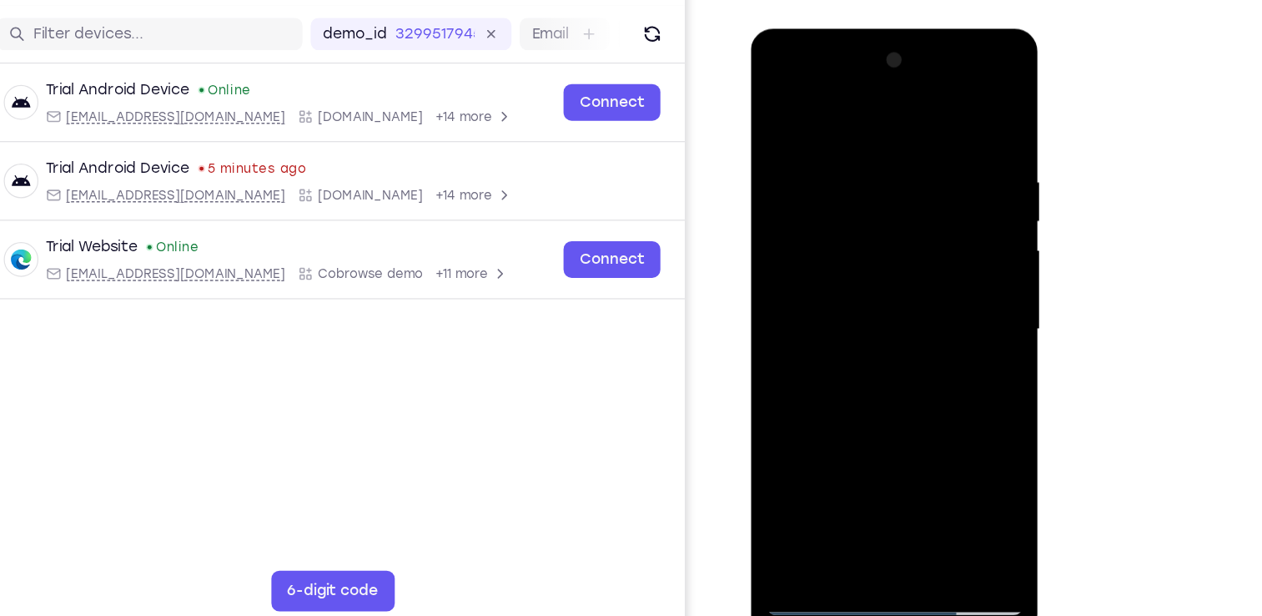
click at [856, 336] on div at bounding box center [868, 274] width 210 height 467
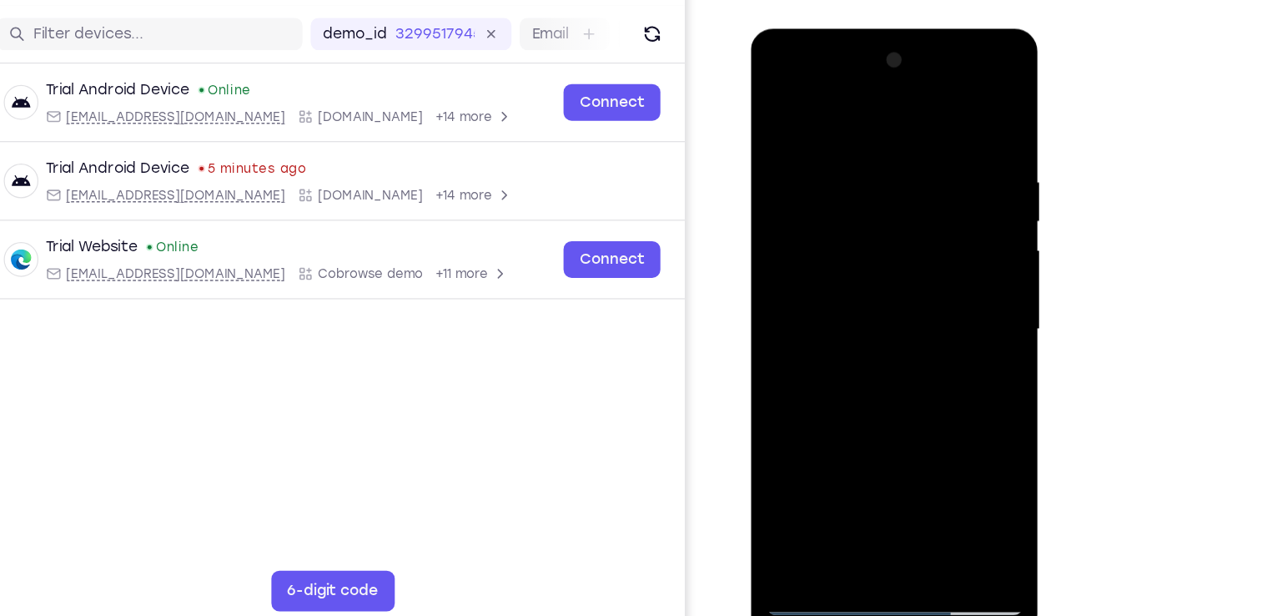
drag, startPoint x: 861, startPoint y: 211, endPoint x: 984, endPoint y: 543, distance: 354.0
click at [984, 529] on html "Online web based iOS Simulators and Android Emulators. Run iPhone, iPad, Mobile…" at bounding box center [870, 278] width 238 height 501
click at [913, 326] on div at bounding box center [868, 274] width 210 height 467
click at [852, 243] on div at bounding box center [868, 274] width 210 height 467
click at [845, 256] on div at bounding box center [868, 274] width 210 height 467
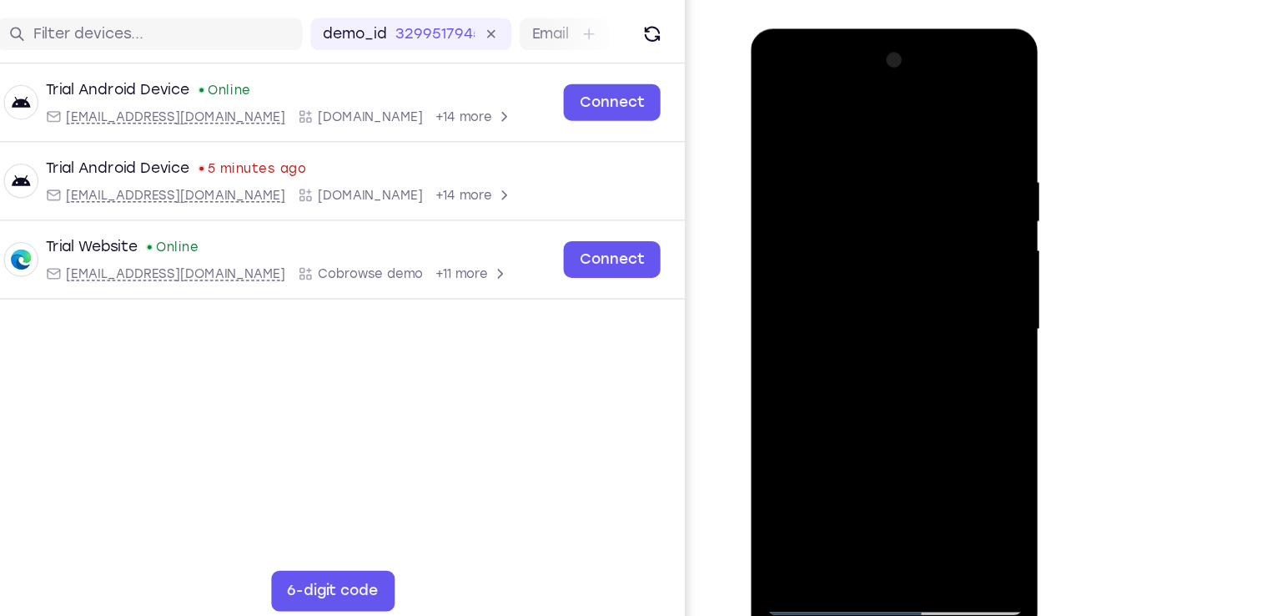
click at [893, 347] on div at bounding box center [868, 274] width 210 height 467
click at [908, 475] on div at bounding box center [868, 274] width 210 height 467
click at [858, 370] on div at bounding box center [868, 274] width 210 height 467
click at [814, 221] on div at bounding box center [868, 274] width 210 height 467
click at [884, 237] on div at bounding box center [868, 274] width 210 height 467
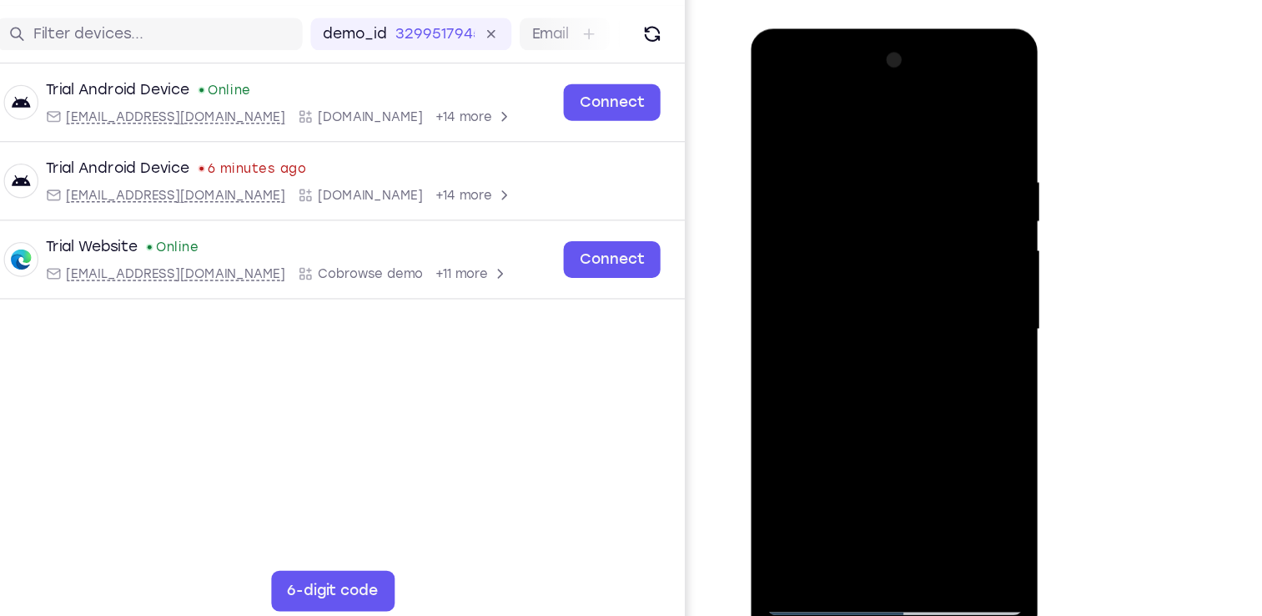
click at [840, 469] on div at bounding box center [868, 274] width 210 height 467
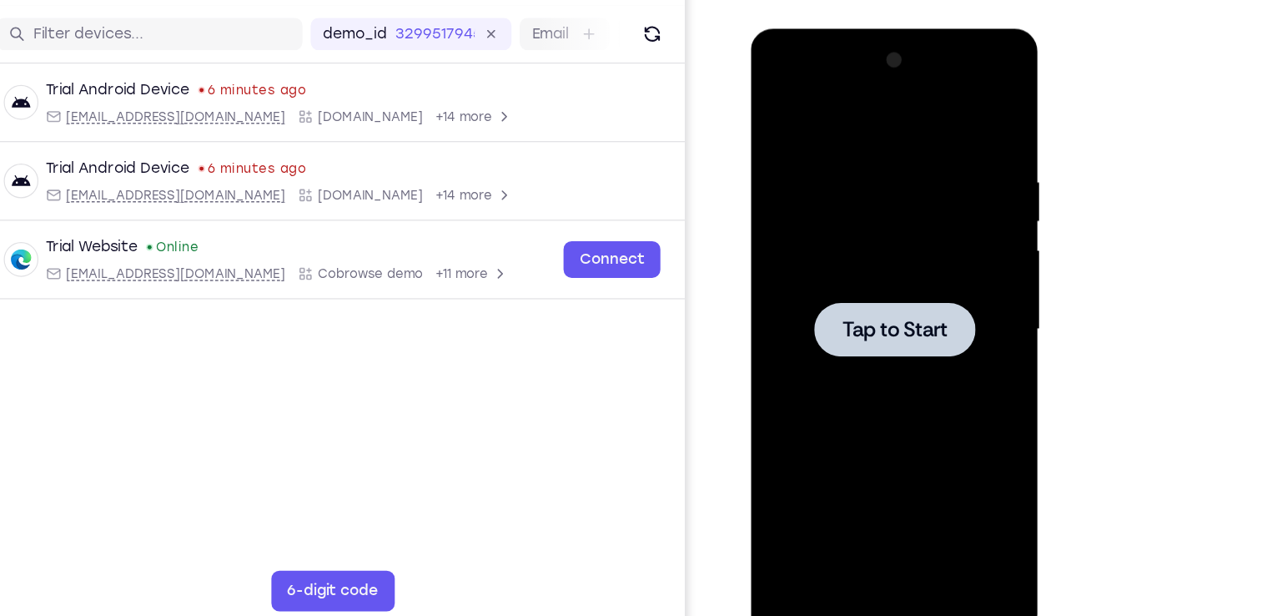
click at [869, 269] on span "Tap to Start" at bounding box center [868, 274] width 85 height 17
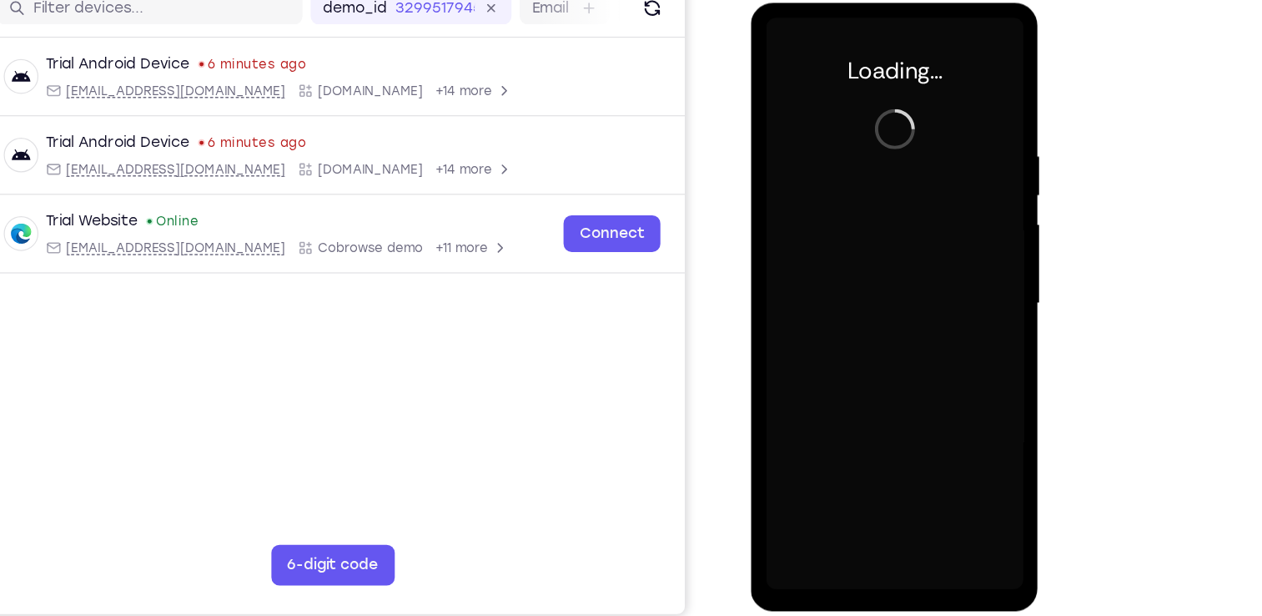
scroll to position [190, 0]
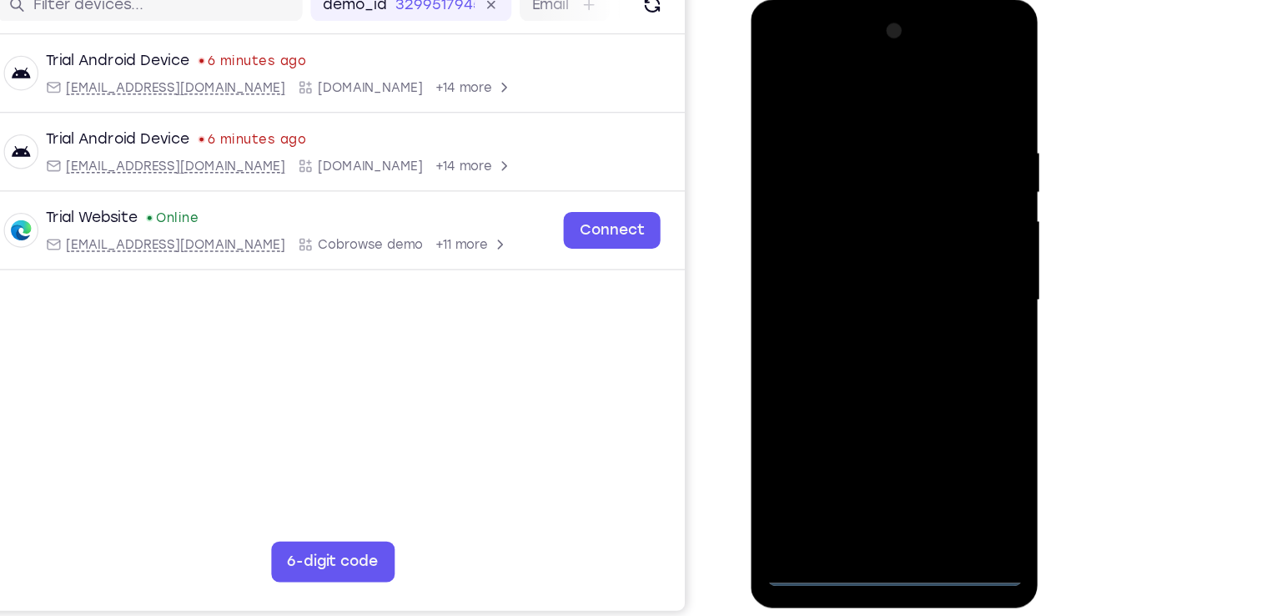
click at [876, 462] on div at bounding box center [868, 246] width 210 height 467
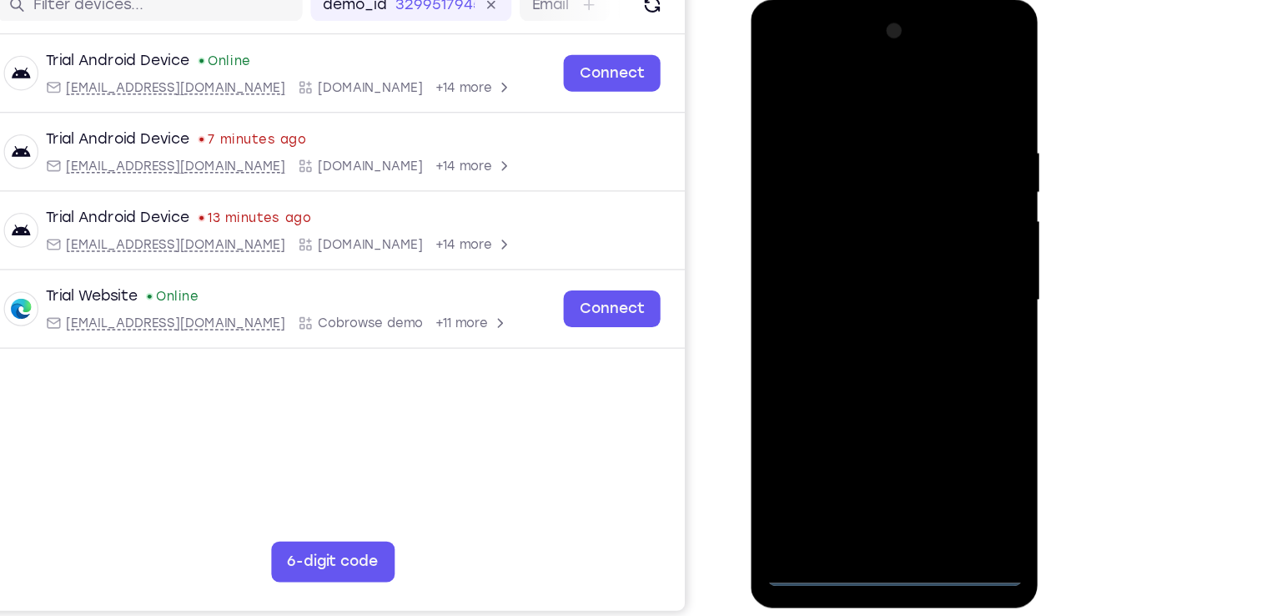
click at [944, 393] on div at bounding box center [868, 246] width 210 height 467
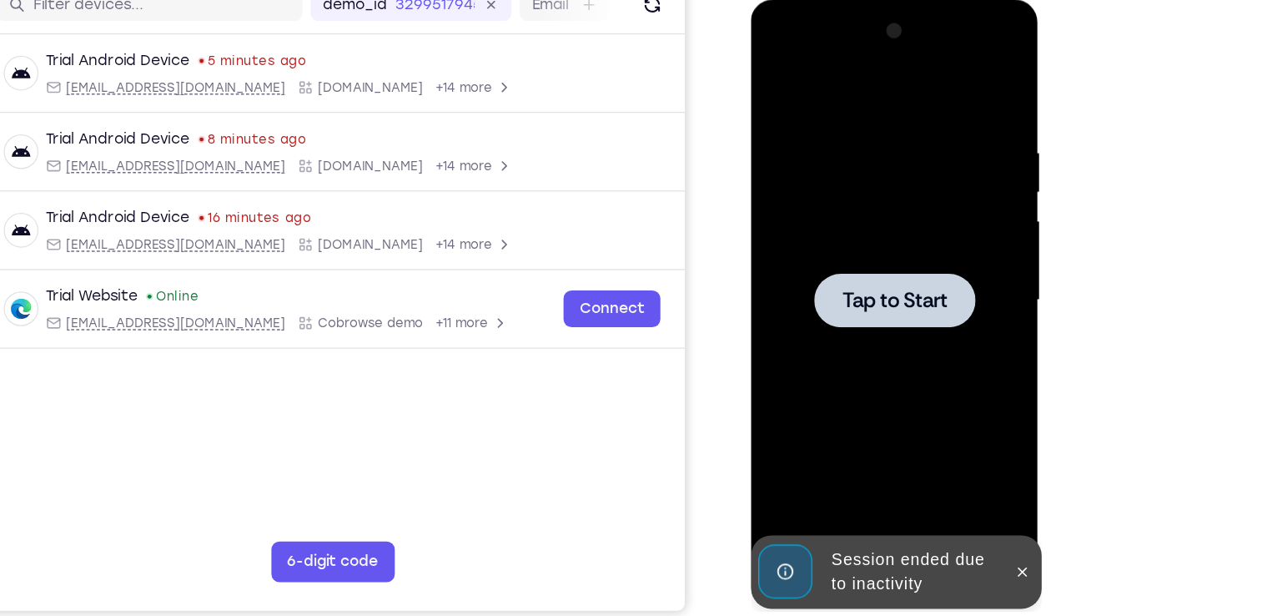
click at [846, 178] on div at bounding box center [868, 246] width 210 height 467
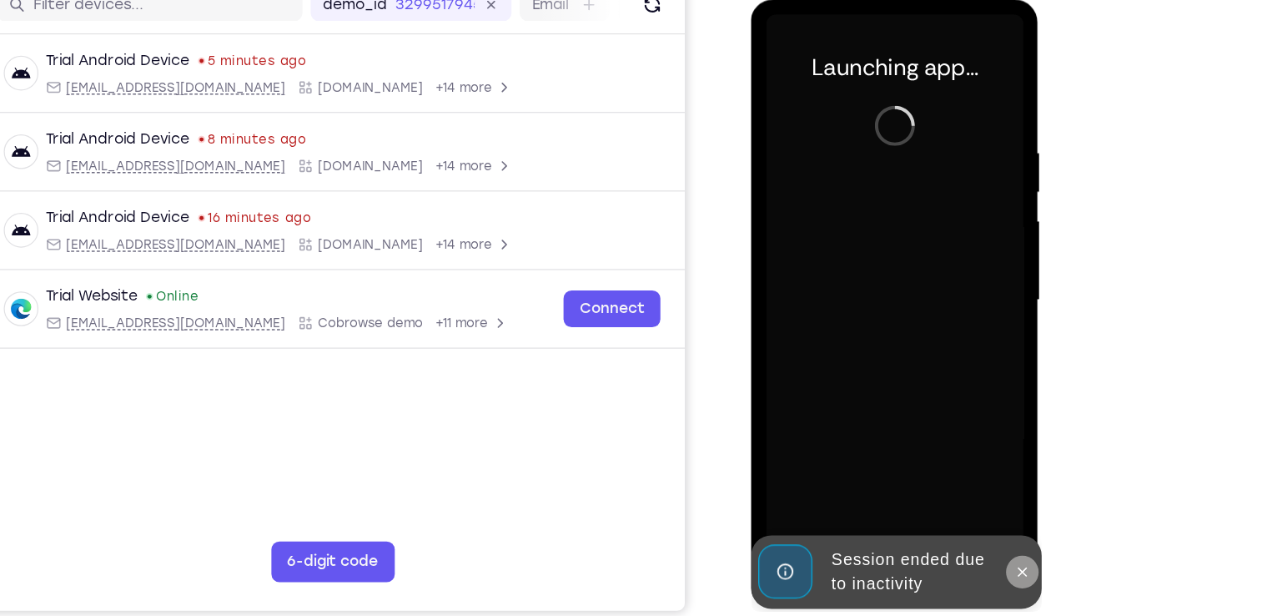
click at [974, 464] on icon at bounding box center [972, 467] width 13 height 13
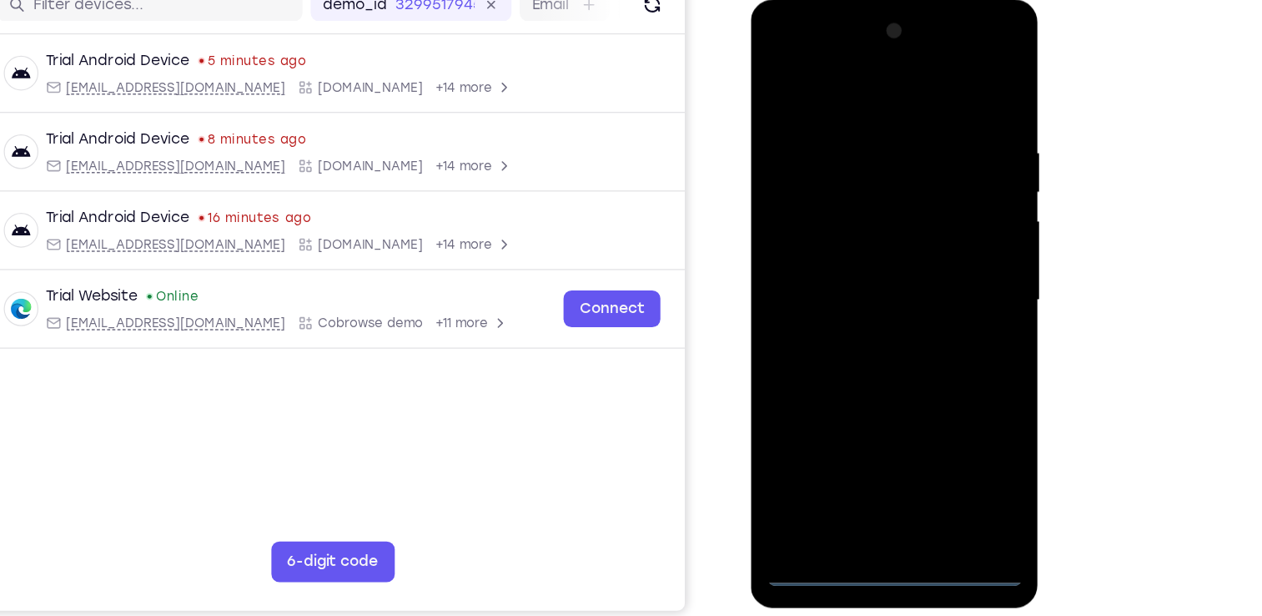
click at [862, 467] on div at bounding box center [868, 246] width 210 height 467
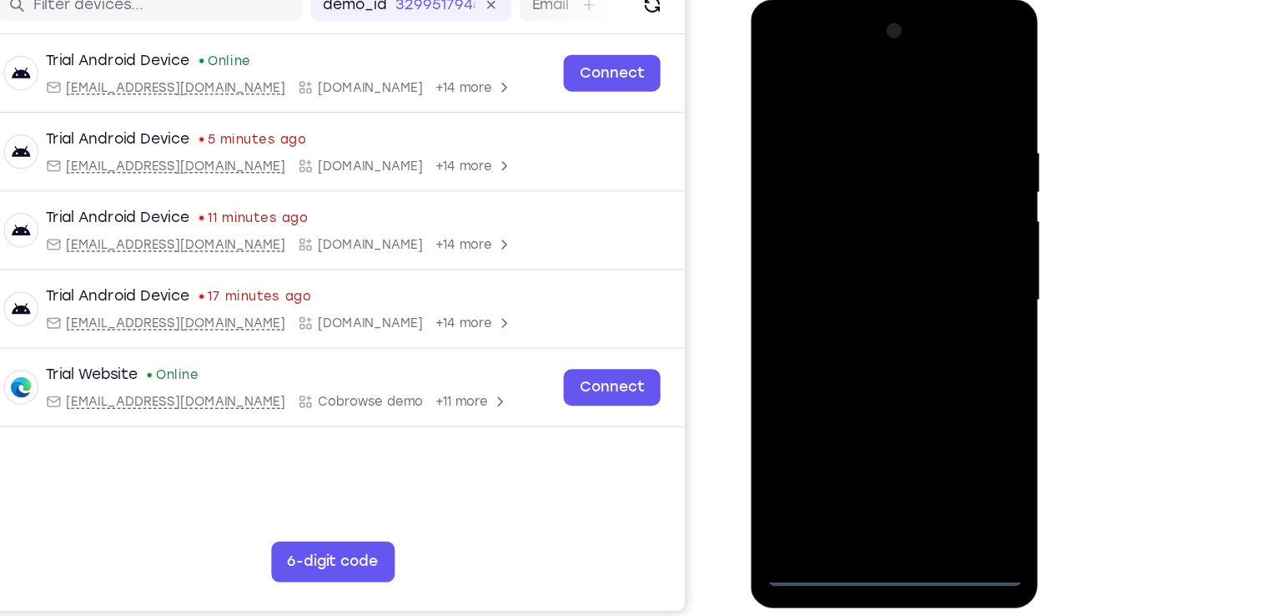
click at [940, 399] on div at bounding box center [868, 246] width 210 height 467
click at [798, 58] on div at bounding box center [868, 246] width 210 height 467
click at [946, 235] on div at bounding box center [868, 246] width 210 height 467
click at [847, 276] on div at bounding box center [868, 246] width 210 height 467
click at [834, 225] on div at bounding box center [868, 246] width 210 height 467
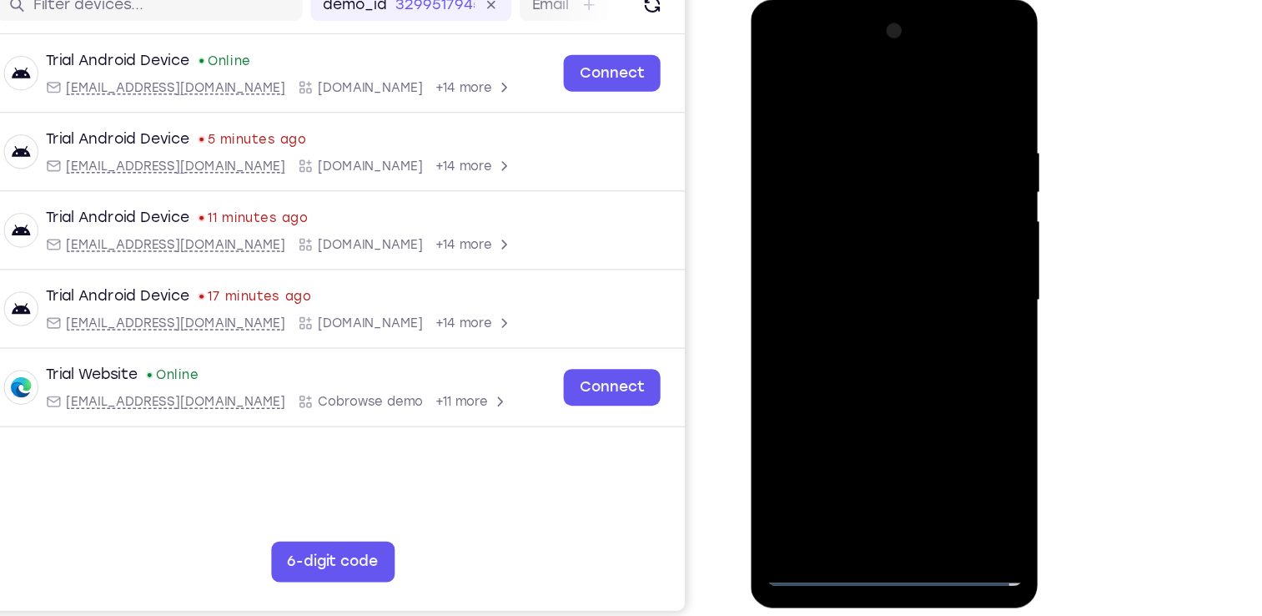
click at [829, 219] on div at bounding box center [868, 246] width 210 height 467
click at [948, 213] on div at bounding box center [868, 246] width 210 height 467
click at [905, 213] on div at bounding box center [868, 246] width 210 height 467
click at [878, 250] on div at bounding box center [868, 246] width 210 height 467
click at [839, 301] on div at bounding box center [868, 246] width 210 height 467
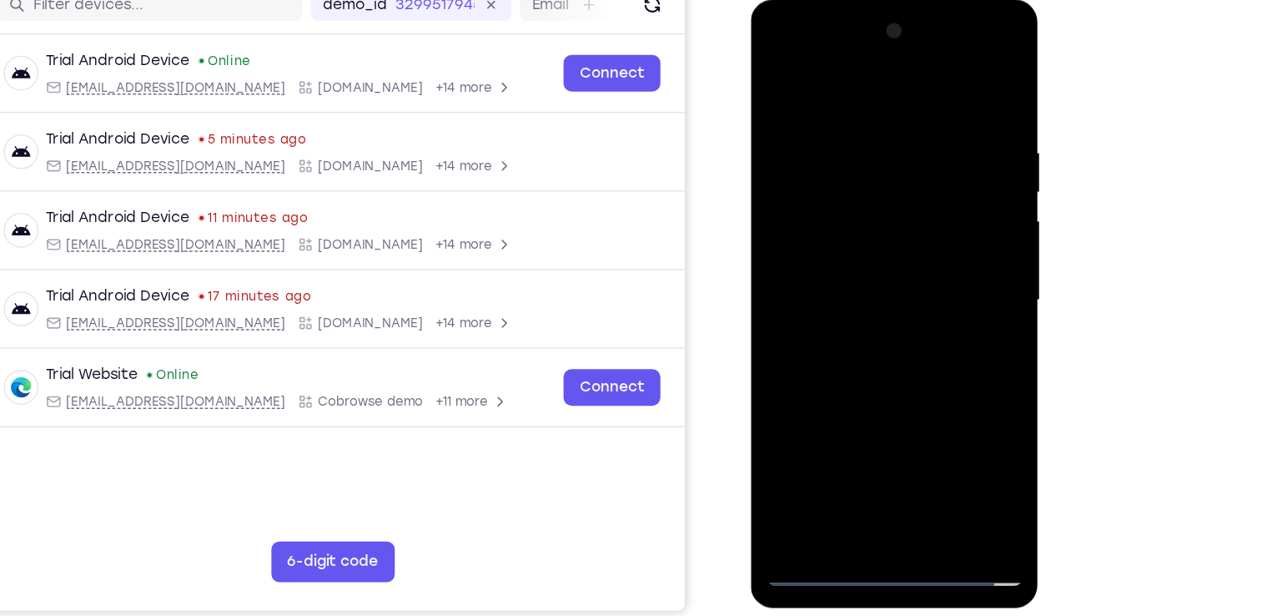
click at [839, 301] on div at bounding box center [868, 246] width 210 height 467
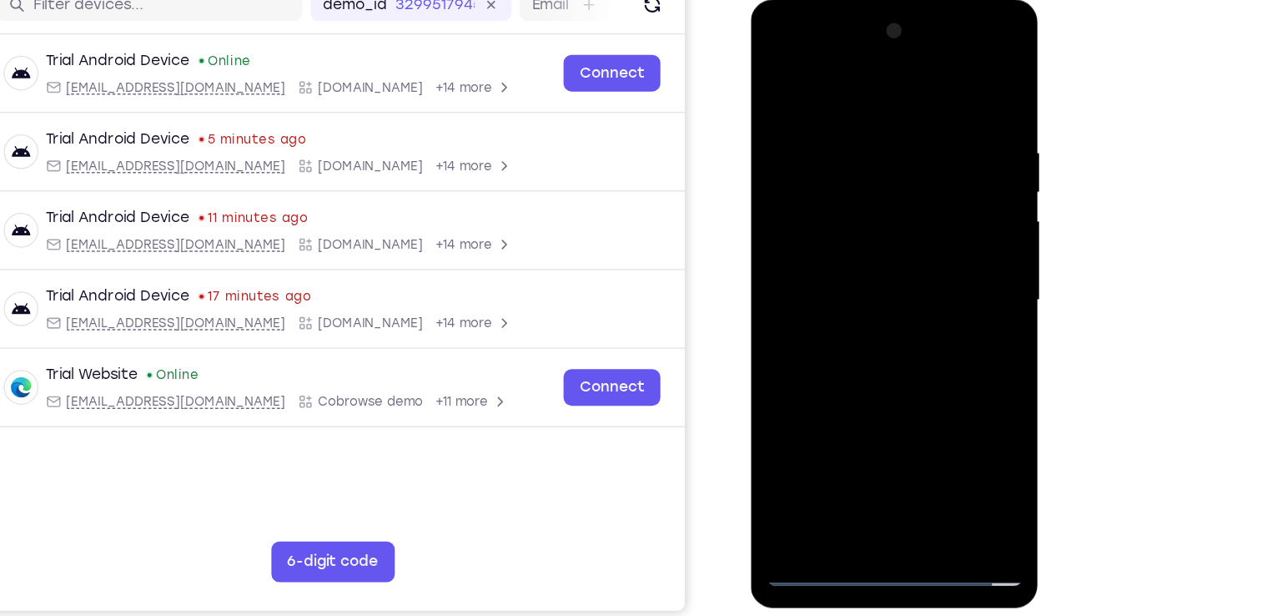
click at [839, 301] on div at bounding box center [868, 246] width 210 height 467
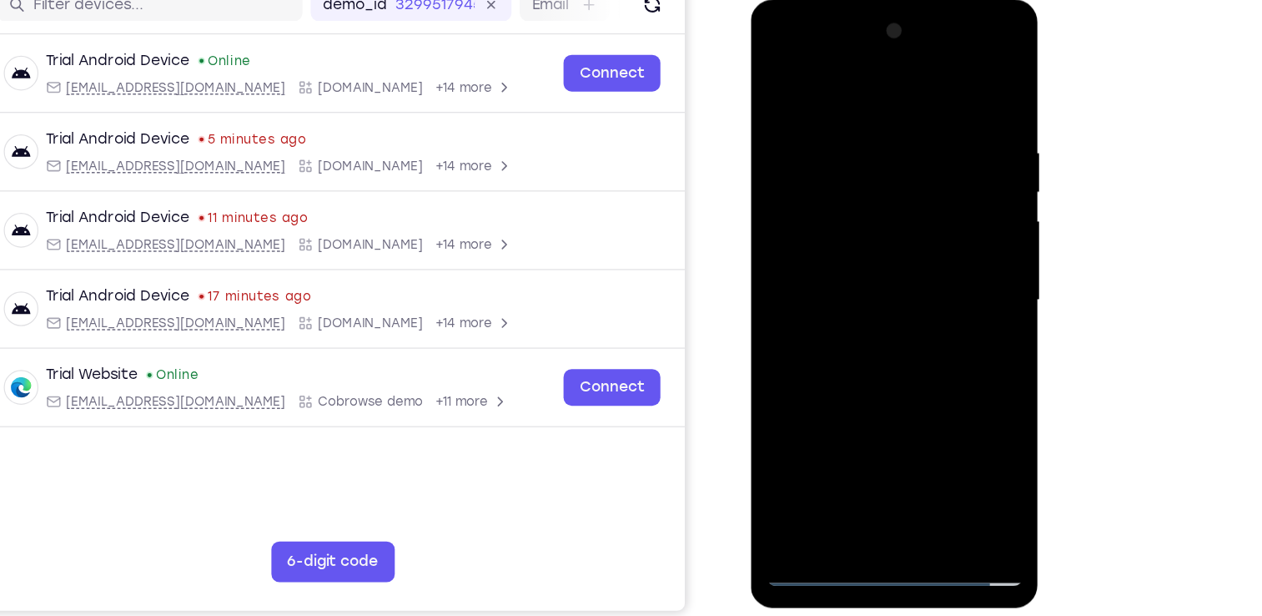
click at [839, 301] on div at bounding box center [868, 246] width 210 height 467
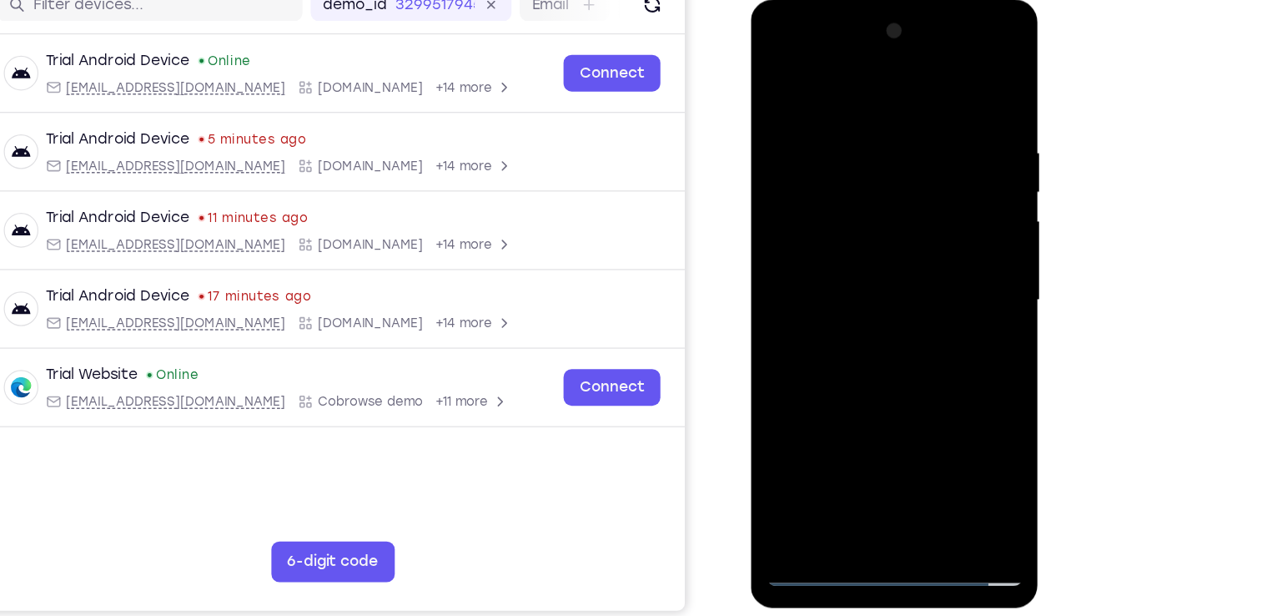
click at [839, 301] on div at bounding box center [868, 246] width 210 height 467
drag, startPoint x: 819, startPoint y: 243, endPoint x: 873, endPoint y: 454, distance: 217.9
click at [873, 454] on div at bounding box center [868, 246] width 210 height 467
click at [873, 306] on div at bounding box center [868, 246] width 210 height 467
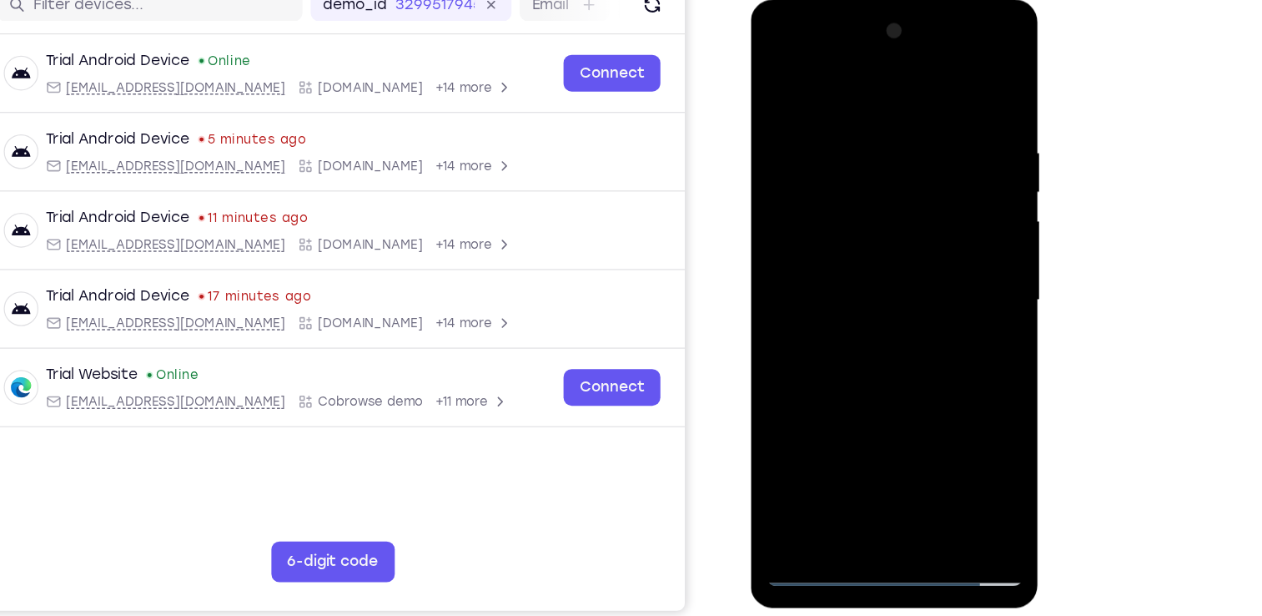
drag, startPoint x: 829, startPoint y: 87, endPoint x: 934, endPoint y: 23, distance: 122.0
click at [934, 23] on div at bounding box center [868, 246] width 210 height 467
click at [839, 120] on div at bounding box center [868, 246] width 210 height 467
click at [956, 85] on div at bounding box center [868, 246] width 210 height 467
click at [909, 445] on div at bounding box center [868, 246] width 210 height 467
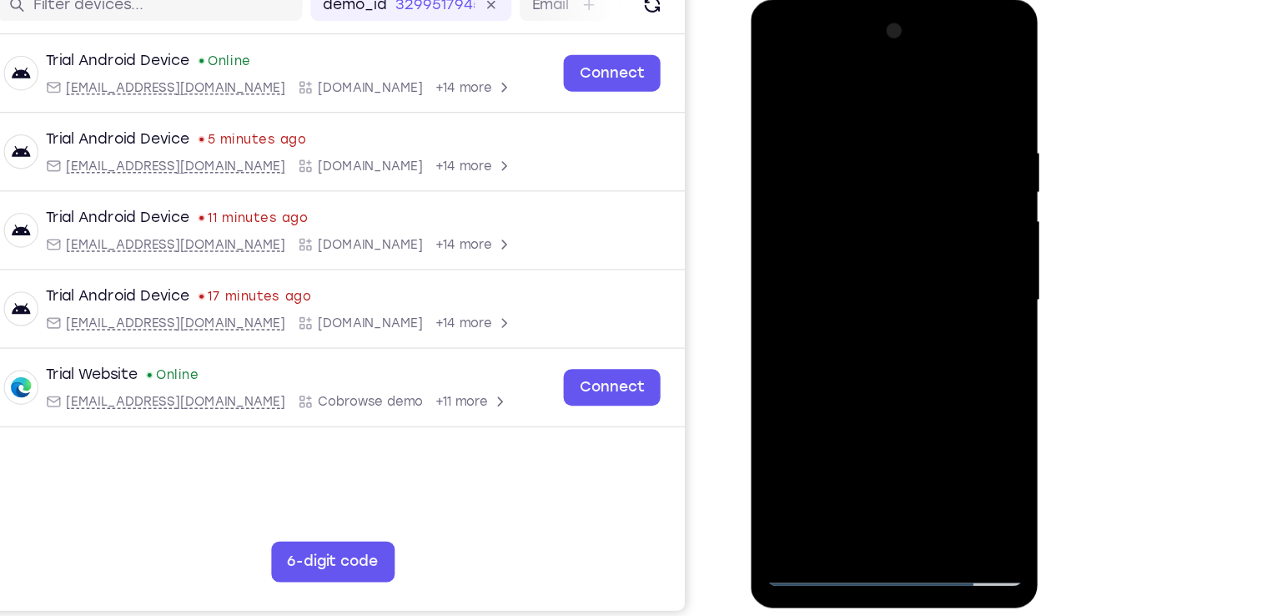
click at [863, 335] on div at bounding box center [868, 246] width 210 height 467
click at [837, 209] on div at bounding box center [868, 246] width 210 height 467
click at [854, 440] on div at bounding box center [868, 246] width 210 height 467
click at [959, 412] on div at bounding box center [868, 246] width 210 height 467
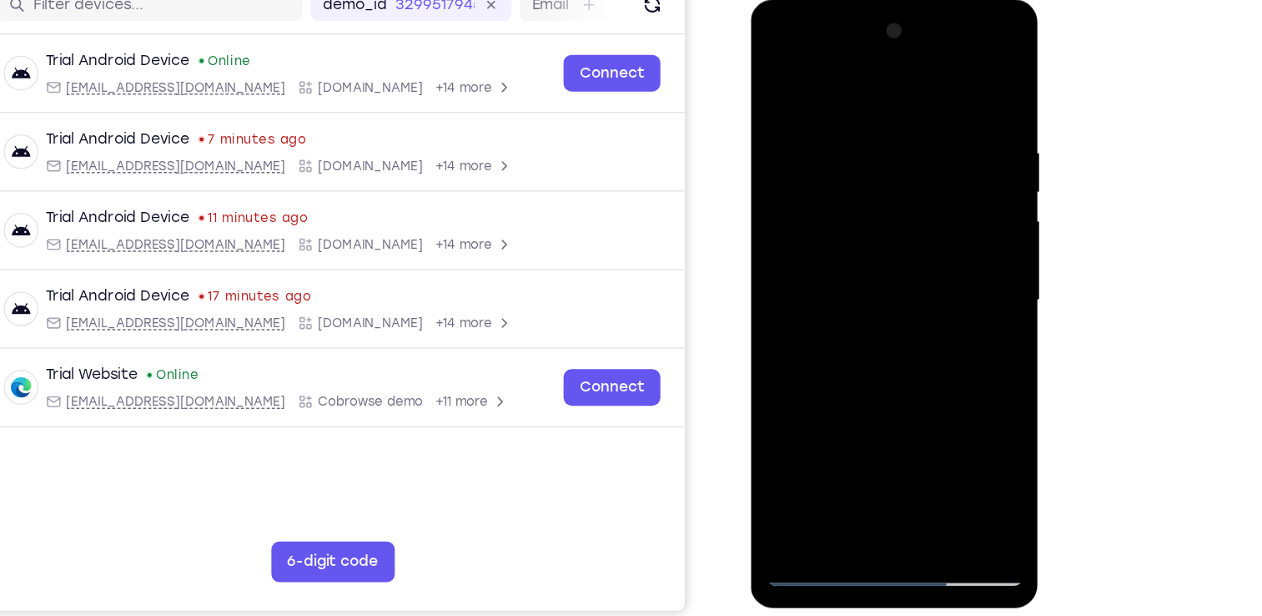
click at [959, 412] on div at bounding box center [868, 246] width 210 height 467
click at [960, 410] on div at bounding box center [868, 246] width 210 height 467
click at [778, 79] on div at bounding box center [868, 246] width 210 height 467
click at [820, 194] on div at bounding box center [868, 246] width 210 height 467
click at [774, 84] on div at bounding box center [868, 246] width 210 height 467
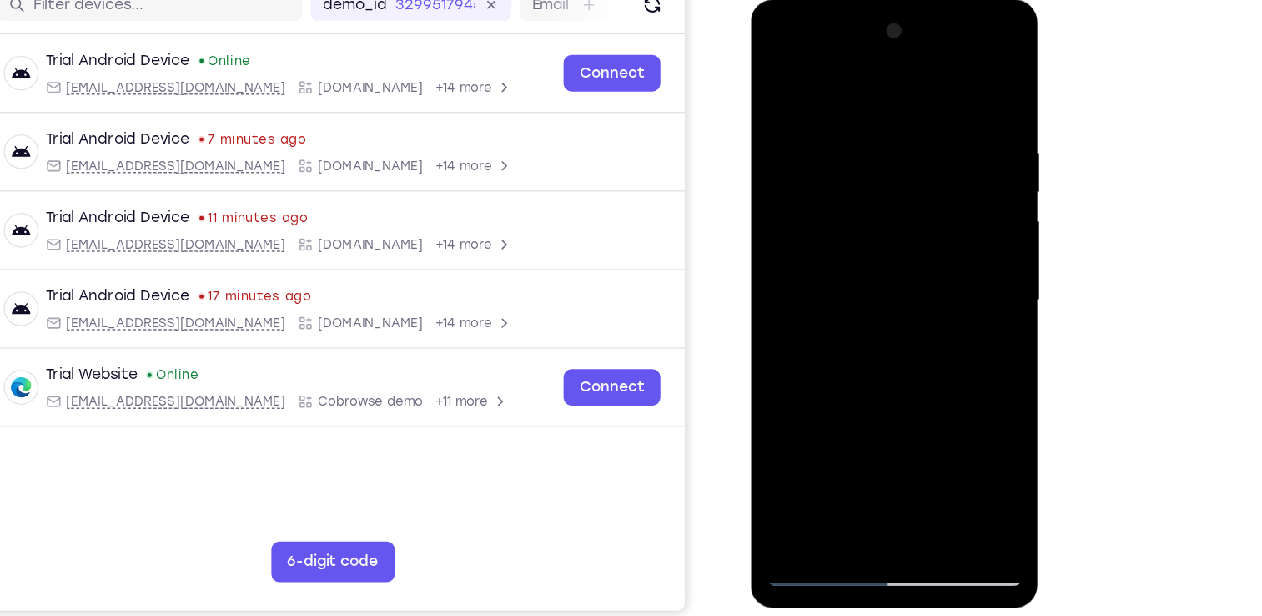
click at [774, 84] on div at bounding box center [868, 246] width 210 height 467
drag, startPoint x: 872, startPoint y: 167, endPoint x: 878, endPoint y: 397, distance: 230.3
click at [878, 397] on div at bounding box center [868, 246] width 210 height 467
click at [905, 445] on div at bounding box center [868, 246] width 210 height 467
click at [821, 203] on div at bounding box center [868, 246] width 210 height 467
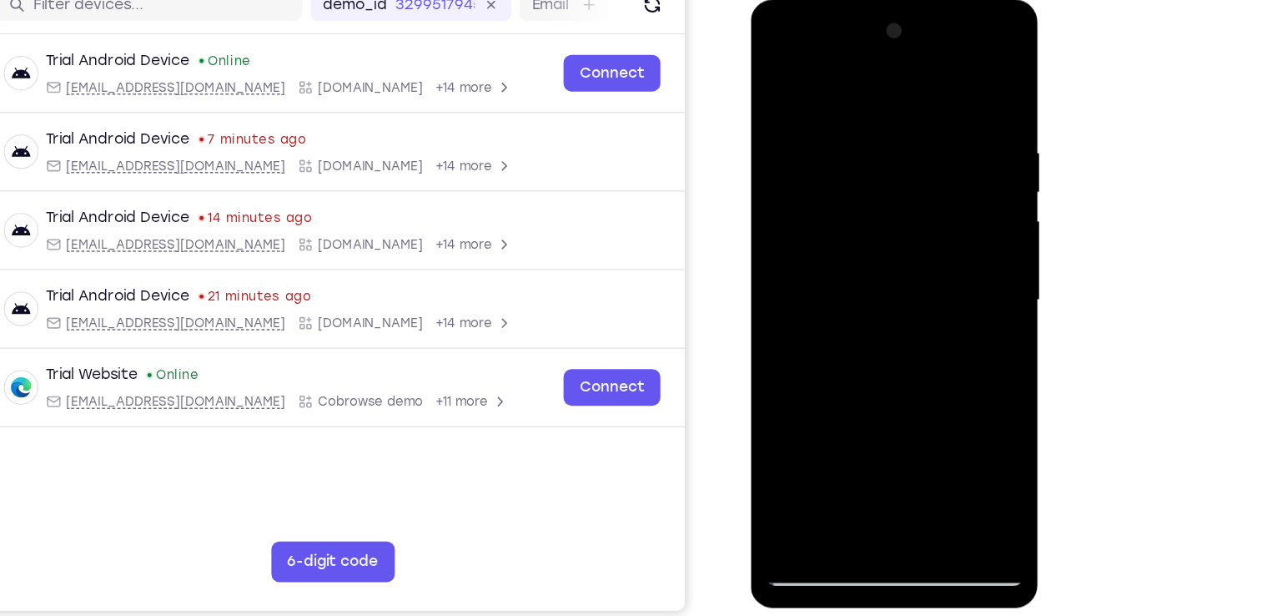
click at [954, 406] on div at bounding box center [868, 246] width 210 height 467
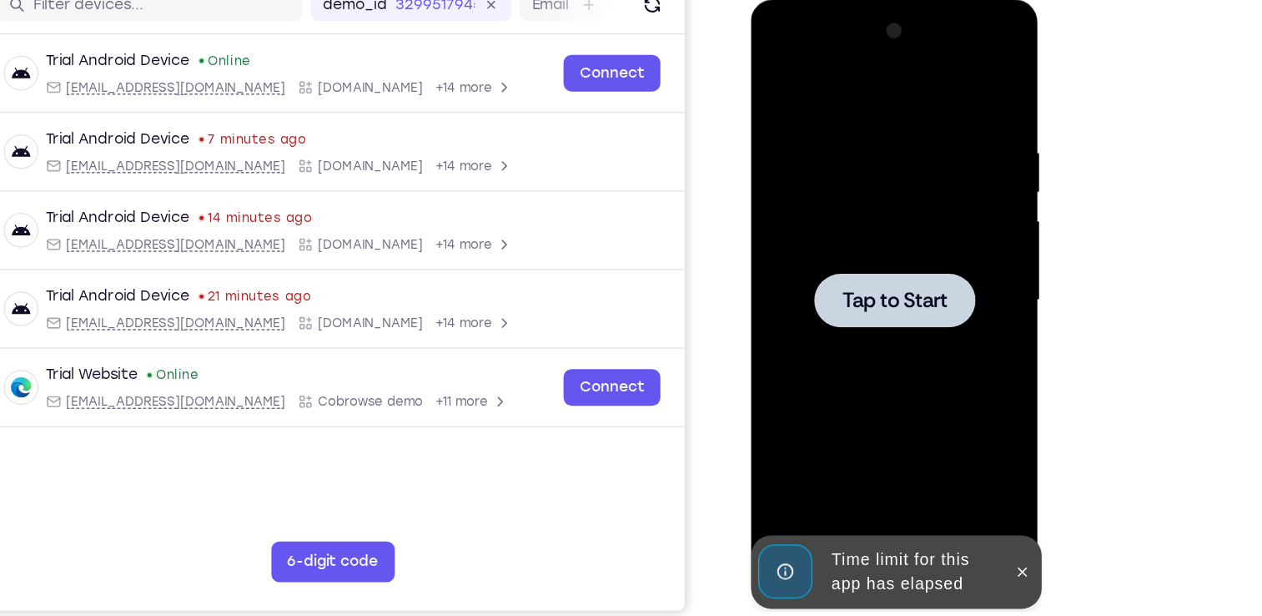
click at [876, 279] on div at bounding box center [868, 246] width 210 height 467
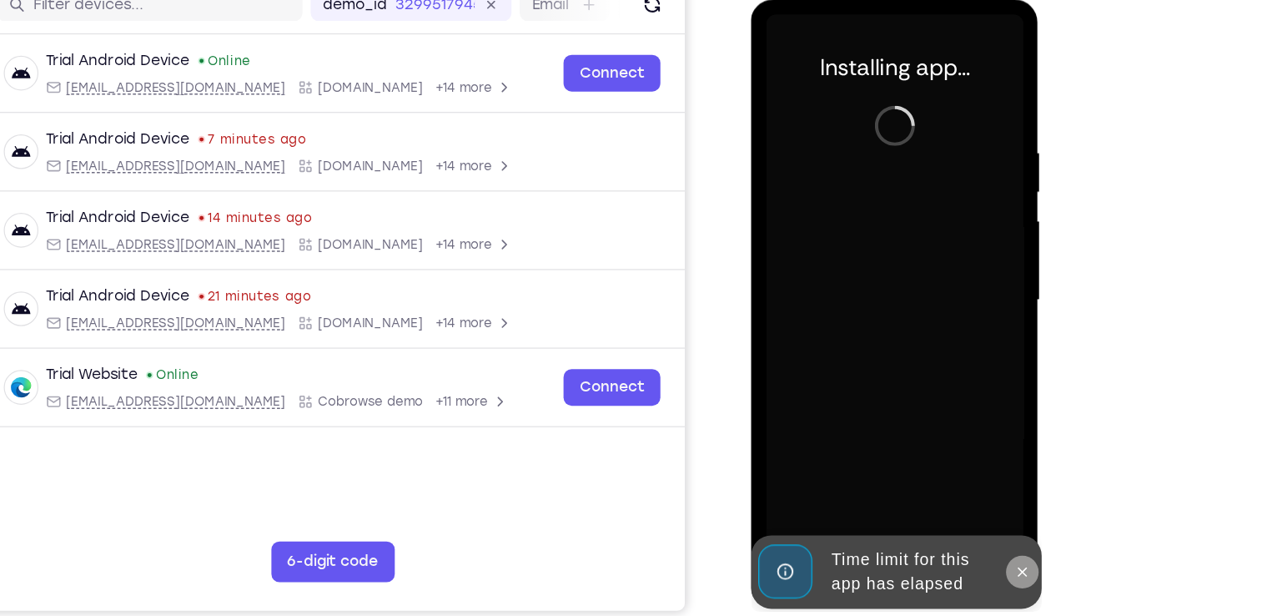
click at [973, 472] on icon at bounding box center [972, 467] width 13 height 13
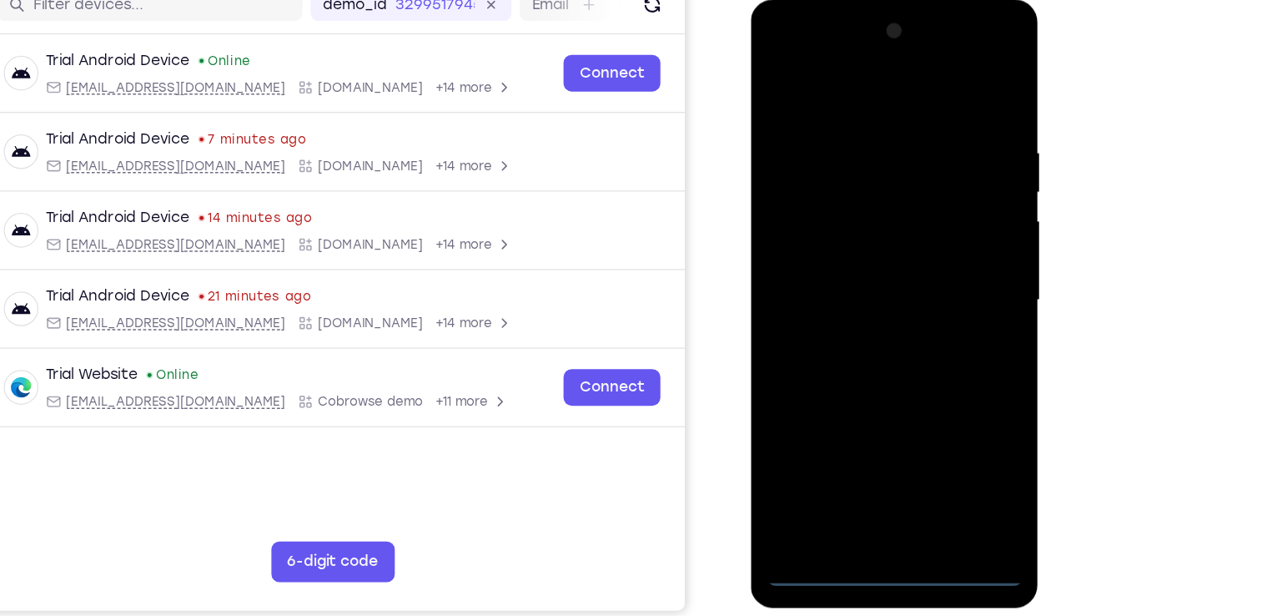
click at [873, 472] on div at bounding box center [868, 246] width 210 height 467
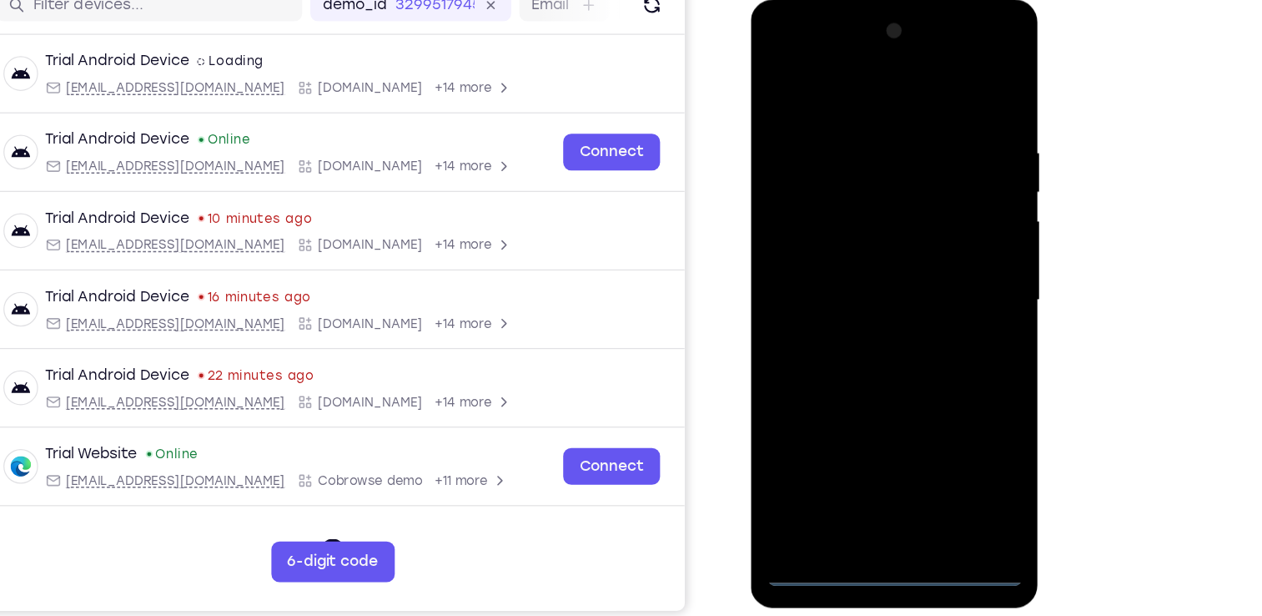
click at [942, 402] on div at bounding box center [868, 246] width 210 height 467
click at [798, 53] on div at bounding box center [868, 246] width 210 height 467
click at [934, 244] on div at bounding box center [868, 246] width 210 height 467
click at [848, 282] on div at bounding box center [868, 246] width 210 height 467
click at [839, 239] on div at bounding box center [868, 246] width 210 height 467
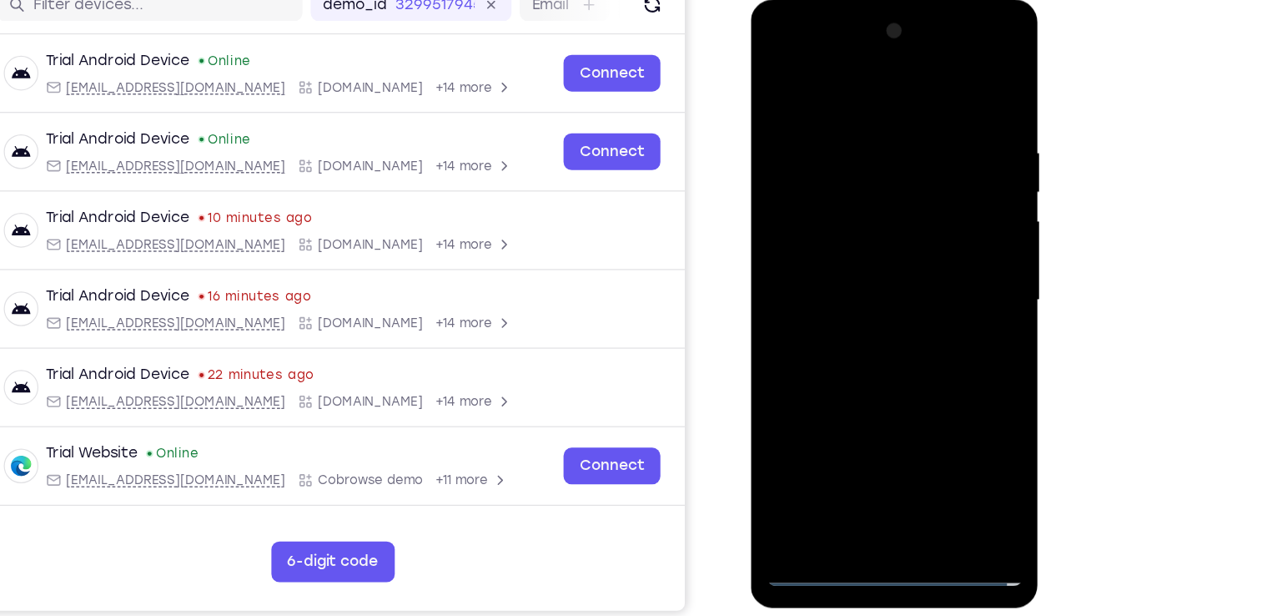
click at [841, 217] on div at bounding box center [868, 246] width 210 height 467
click at [845, 247] on div at bounding box center [868, 246] width 210 height 467
click at [837, 306] on div at bounding box center [868, 246] width 210 height 467
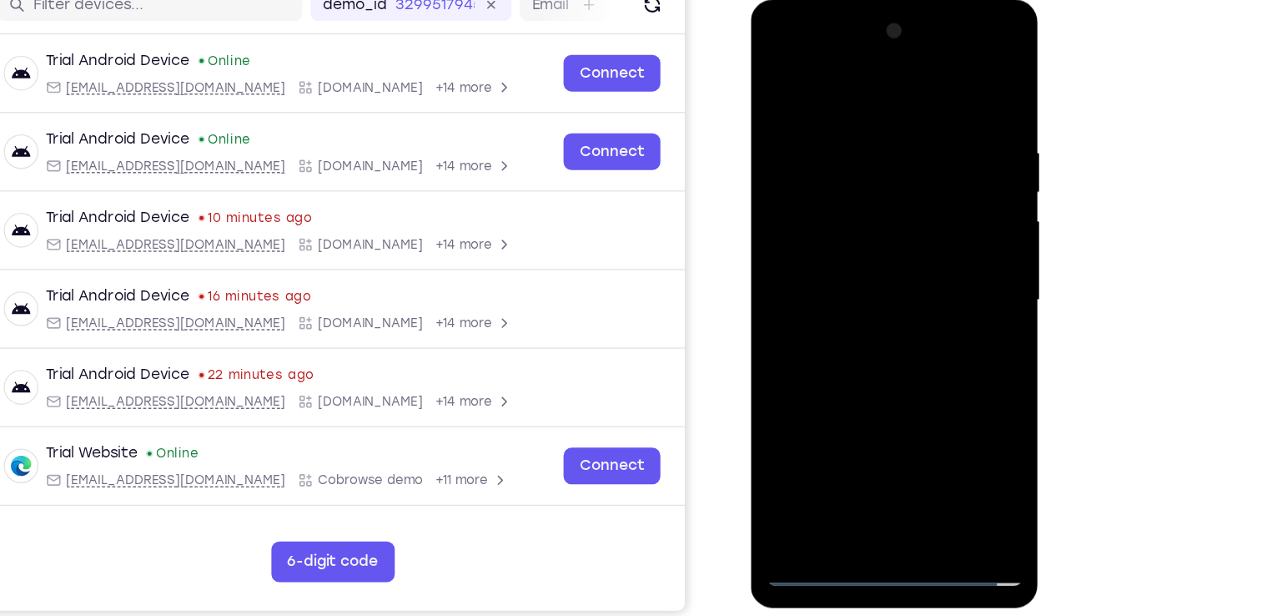
click at [837, 306] on div at bounding box center [868, 246] width 210 height 467
click at [907, 445] on div at bounding box center [868, 246] width 210 height 467
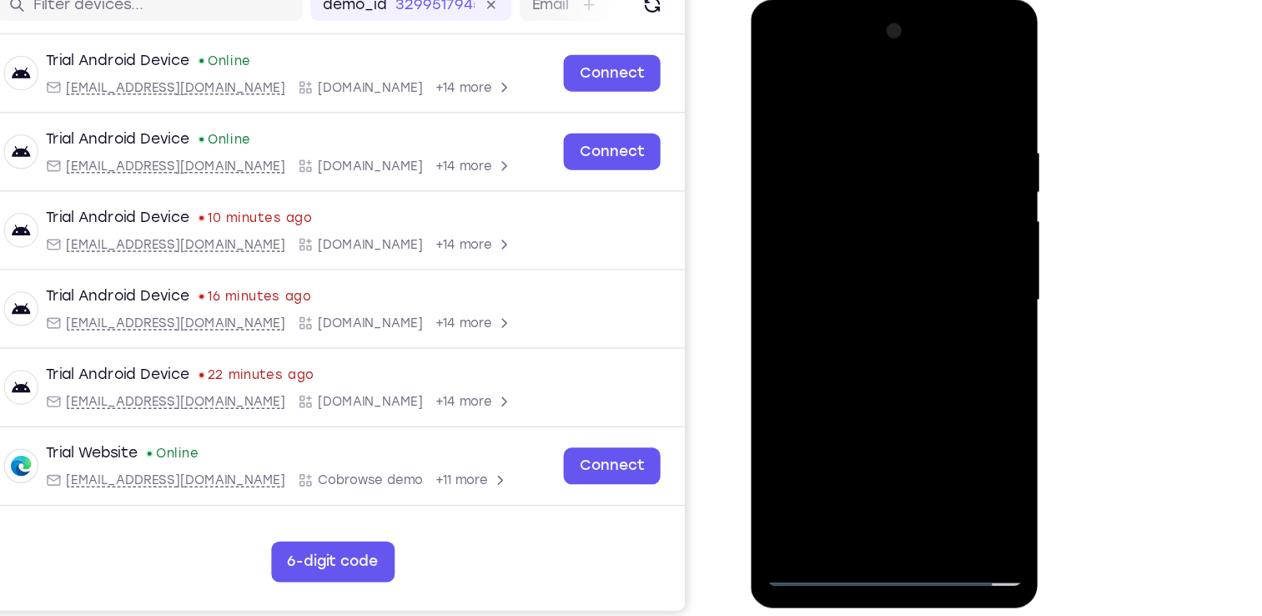
click at [864, 319] on div at bounding box center [868, 246] width 210 height 467
click at [904, 444] on div at bounding box center [868, 246] width 210 height 467
drag, startPoint x: 887, startPoint y: 110, endPoint x: 886, endPoint y: 380, distance: 270.3
click at [886, 380] on div at bounding box center [868, 246] width 210 height 467
click at [862, 294] on div at bounding box center [868, 246] width 210 height 467
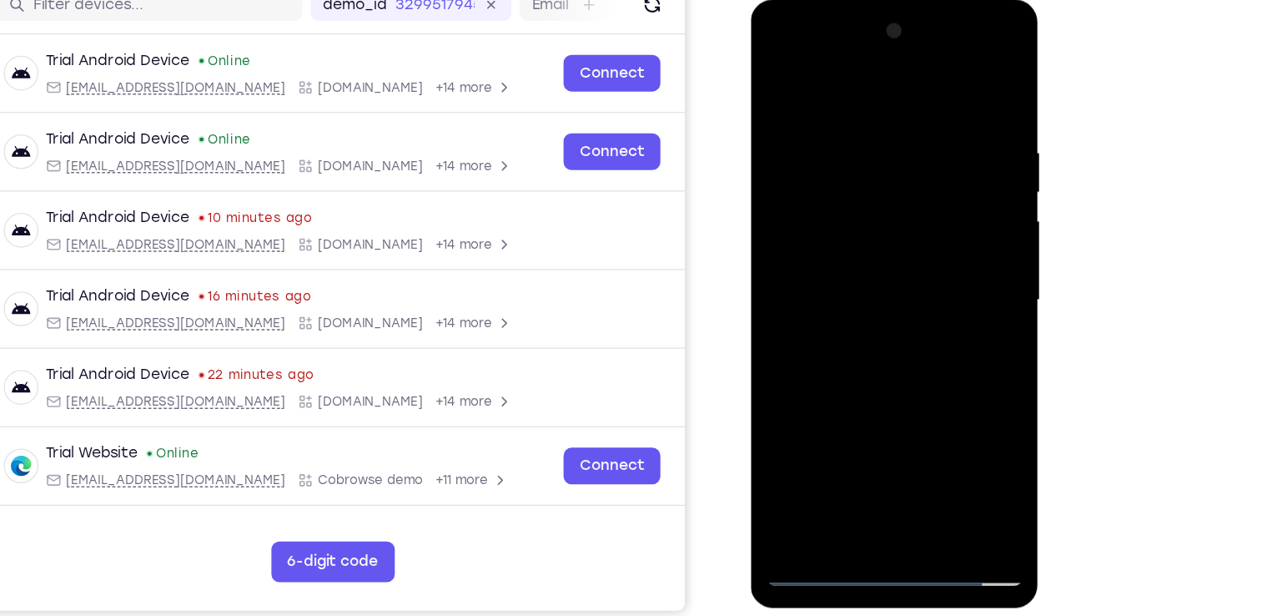
click at [843, 189] on div at bounding box center [868, 246] width 210 height 467
click at [854, 240] on div at bounding box center [868, 246] width 210 height 467
click at [904, 446] on div at bounding box center [868, 246] width 210 height 467
click at [870, 336] on div at bounding box center [868, 246] width 210 height 467
click at [893, 209] on div at bounding box center [868, 246] width 210 height 467
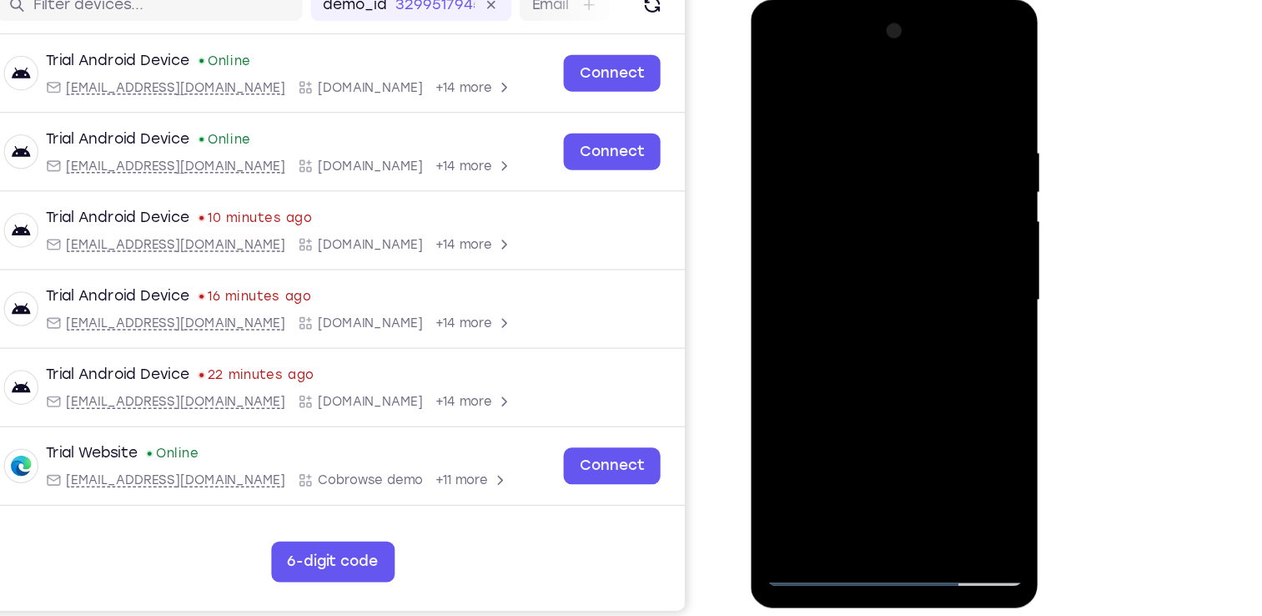
click at [833, 435] on div at bounding box center [868, 246] width 210 height 467
click at [964, 413] on div at bounding box center [868, 246] width 210 height 467
click at [956, 402] on div at bounding box center [868, 246] width 210 height 467
click at [844, 282] on div at bounding box center [868, 246] width 210 height 467
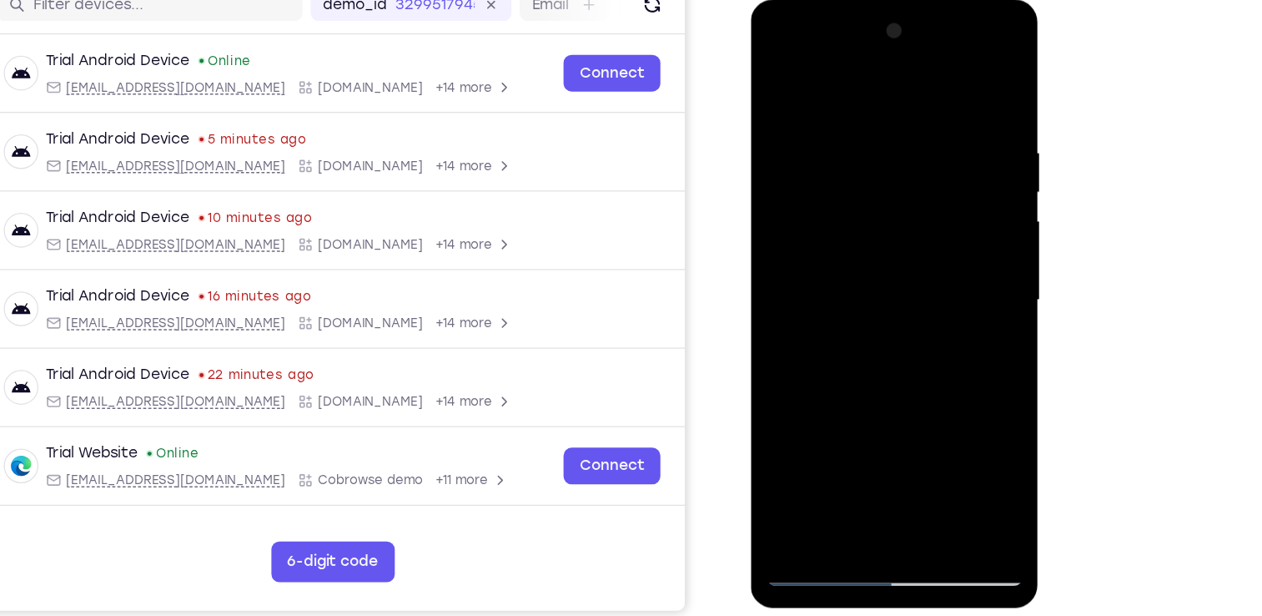
click at [773, 79] on div at bounding box center [868, 246] width 210 height 467
click at [850, 116] on div at bounding box center [868, 246] width 210 height 467
click at [864, 149] on div at bounding box center [868, 246] width 210 height 467
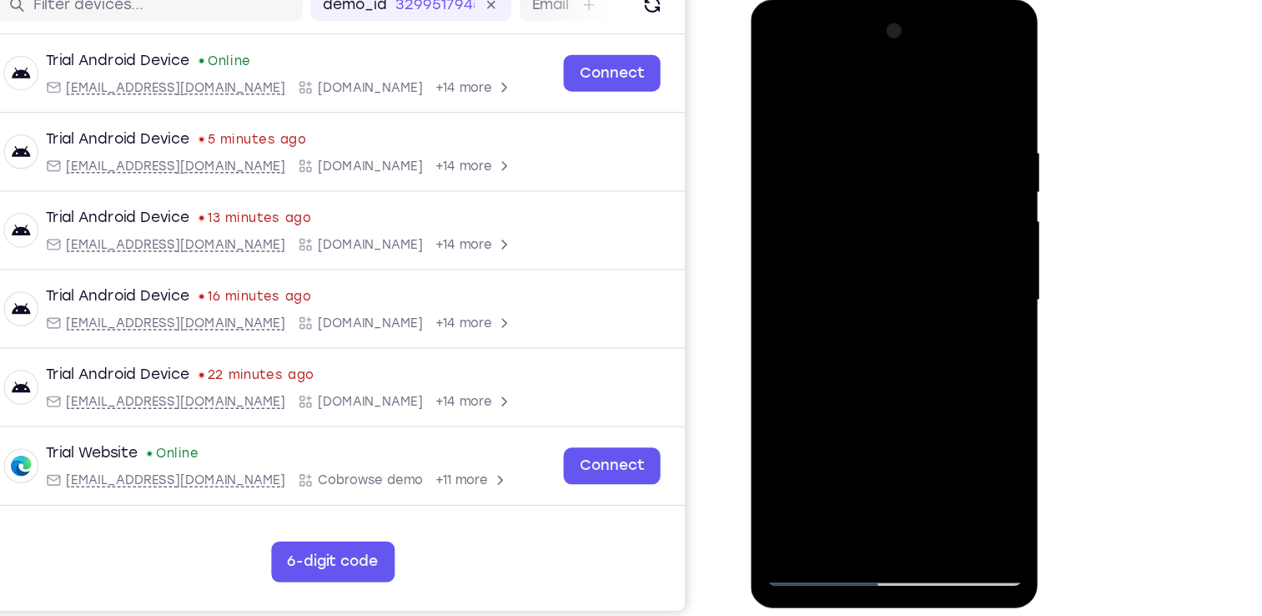
click at [907, 185] on div at bounding box center [868, 246] width 210 height 467
click at [949, 171] on div at bounding box center [868, 246] width 210 height 467
click at [958, 82] on div at bounding box center [868, 246] width 210 height 467
click at [911, 440] on div at bounding box center [868, 246] width 210 height 467
click at [836, 204] on div at bounding box center [868, 246] width 210 height 467
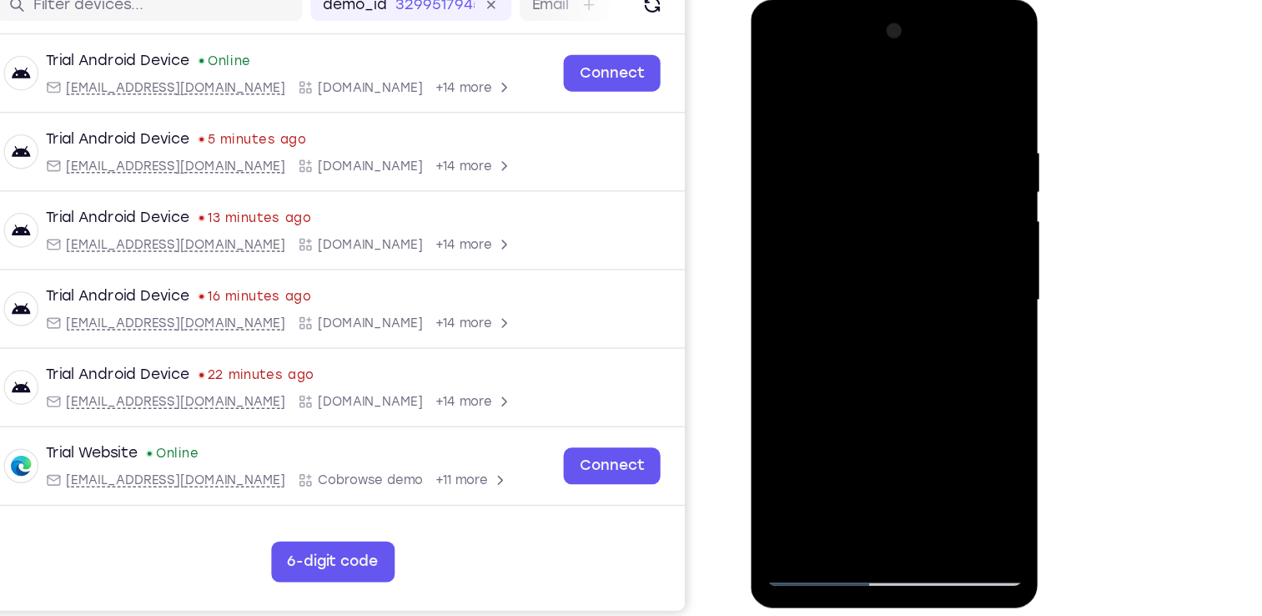
click at [769, 83] on div at bounding box center [868, 246] width 210 height 467
click at [768, 83] on div at bounding box center [868, 246] width 210 height 467
drag, startPoint x: 847, startPoint y: 166, endPoint x: 822, endPoint y: 335, distance: 171.2
click at [822, 335] on div at bounding box center [868, 246] width 210 height 467
click at [776, 325] on div at bounding box center [868, 246] width 210 height 467
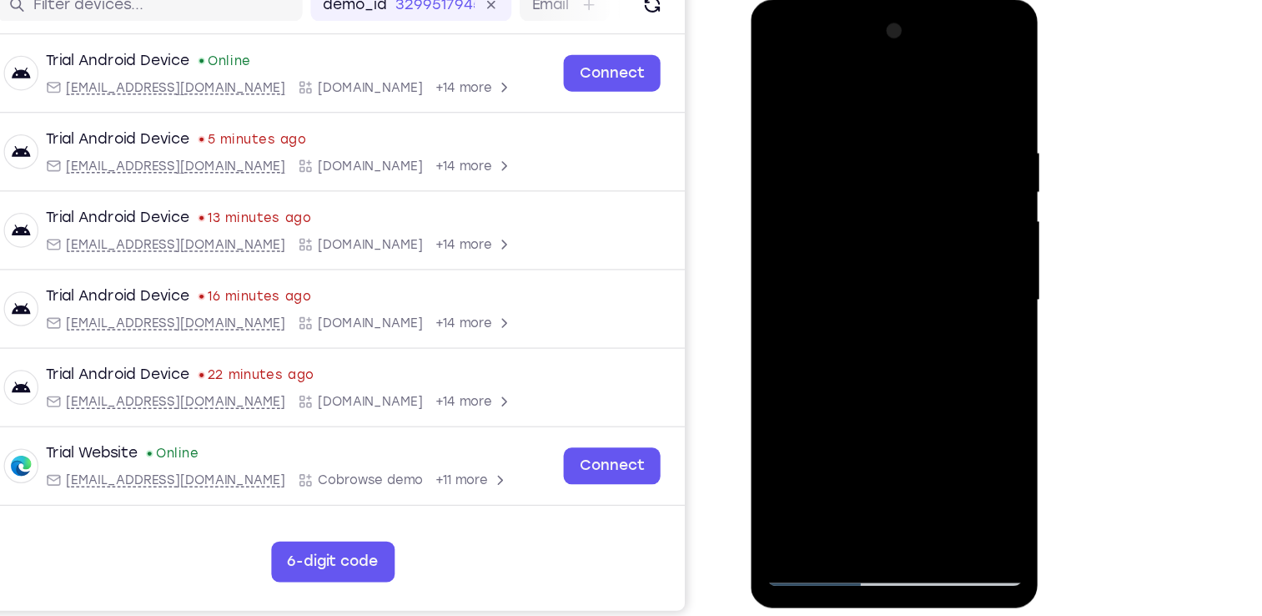
drag, startPoint x: 826, startPoint y: 374, endPoint x: 1022, endPoint y: 190, distance: 268.6
click at [989, 190] on html "Online web based iOS Simulators and Android Emulators. Run iPhone, iPad, Mobile…" at bounding box center [870, 250] width 238 height 501
drag, startPoint x: 875, startPoint y: 399, endPoint x: 1060, endPoint y: 238, distance: 245.4
click at [989, 238] on html "Online web based iOS Simulators and Android Emulators. Run iPhone, iPad, Mobile…" at bounding box center [870, 250] width 238 height 501
click at [911, 440] on div at bounding box center [868, 246] width 210 height 467
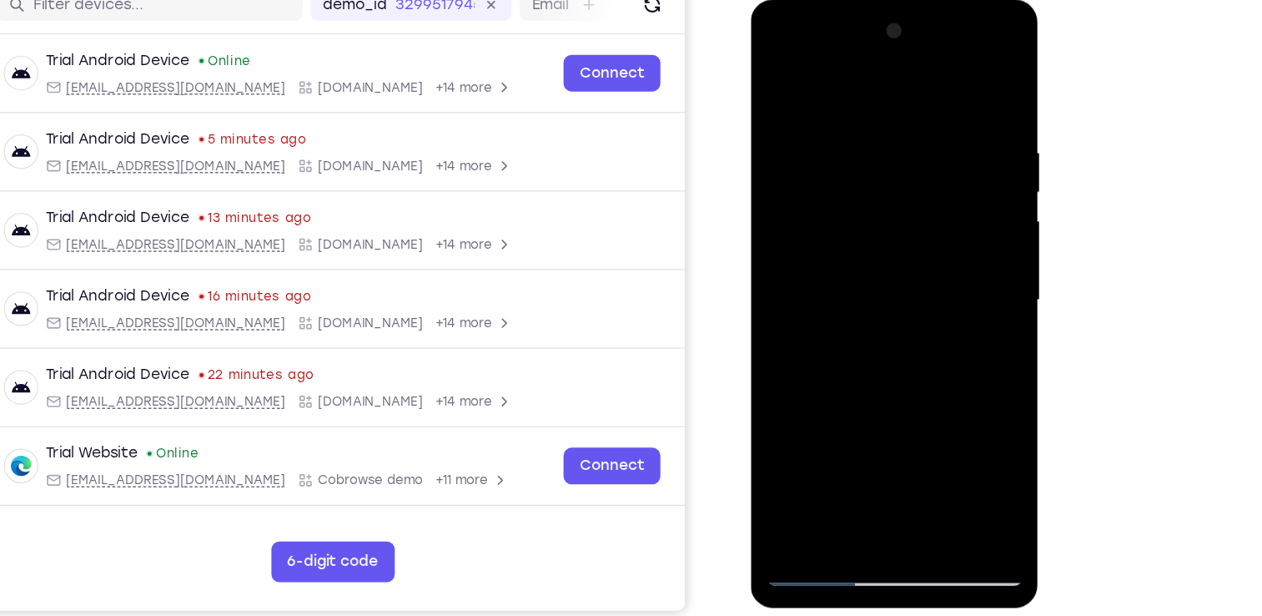
click at [836, 198] on div at bounding box center [868, 246] width 210 height 467
click at [781, 80] on div at bounding box center [868, 246] width 210 height 467
click at [819, 192] on div at bounding box center [868, 246] width 210 height 467
click at [780, 85] on div at bounding box center [868, 246] width 210 height 467
click at [854, 209] on div at bounding box center [868, 246] width 210 height 467
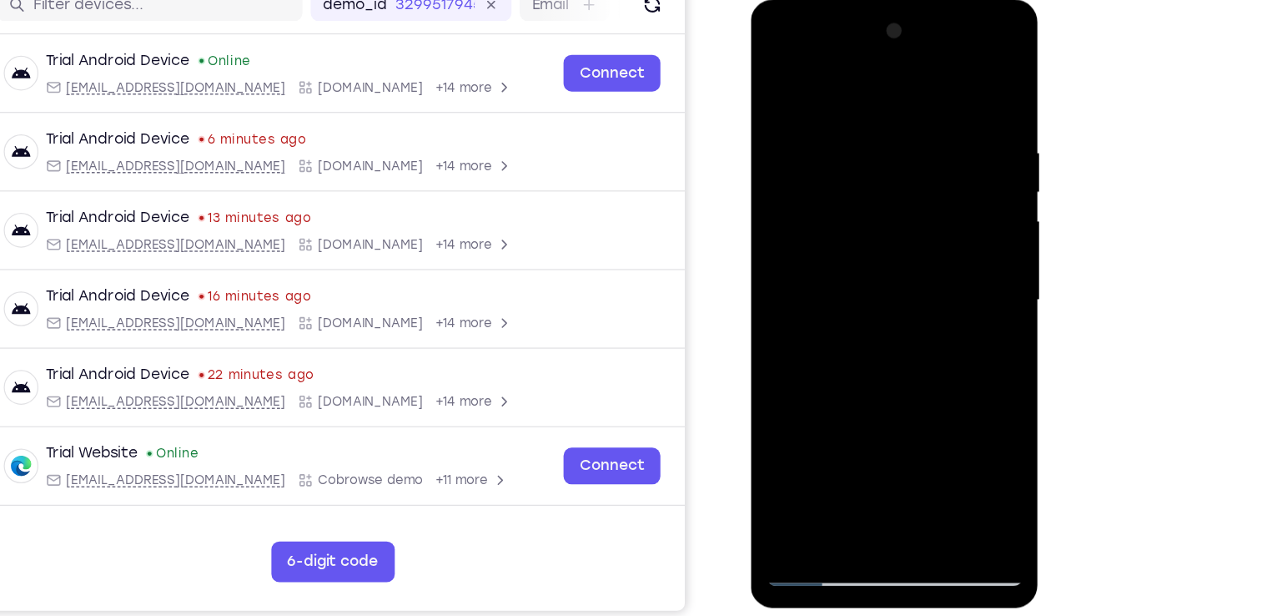
drag, startPoint x: 894, startPoint y: 184, endPoint x: 963, endPoint y: 179, distance: 68.7
click at [963, 179] on div at bounding box center [868, 246] width 210 height 467
click at [776, 87] on div at bounding box center [868, 246] width 210 height 467
click at [958, 83] on div at bounding box center [868, 246] width 210 height 467
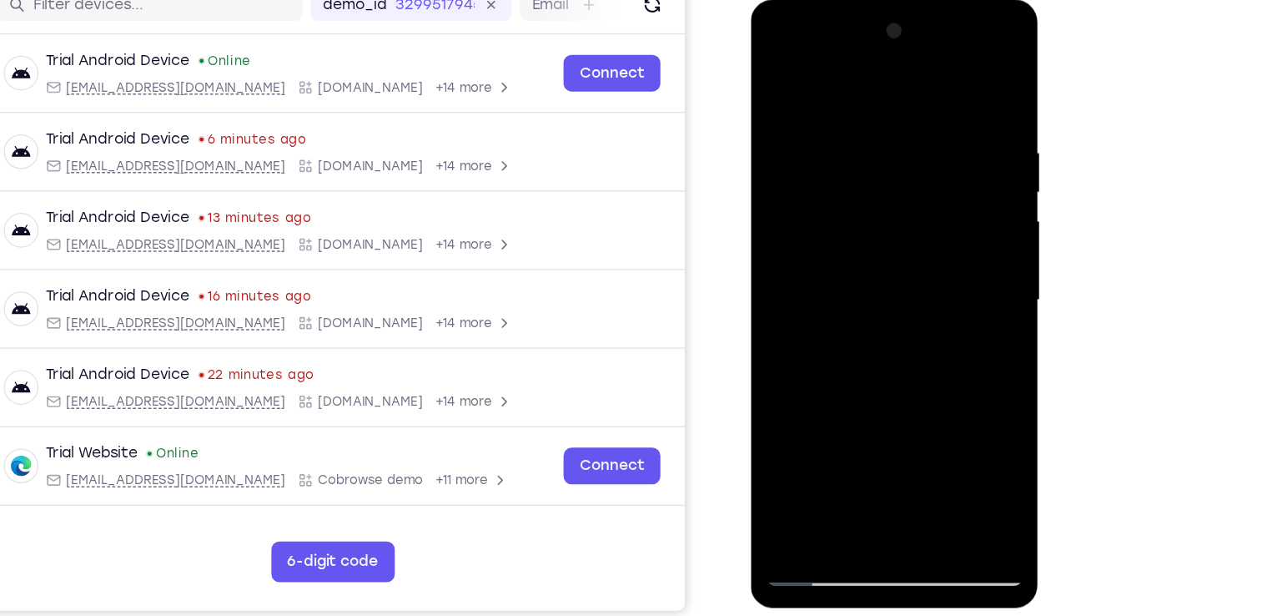
drag, startPoint x: 896, startPoint y: 199, endPoint x: 887, endPoint y: 284, distance: 86.4
click at [887, 284] on div at bounding box center [868, 246] width 210 height 467
click at [826, 340] on div at bounding box center [868, 246] width 210 height 467
click at [908, 448] on div at bounding box center [868, 246] width 210 height 467
click at [887, 204] on div at bounding box center [868, 246] width 210 height 467
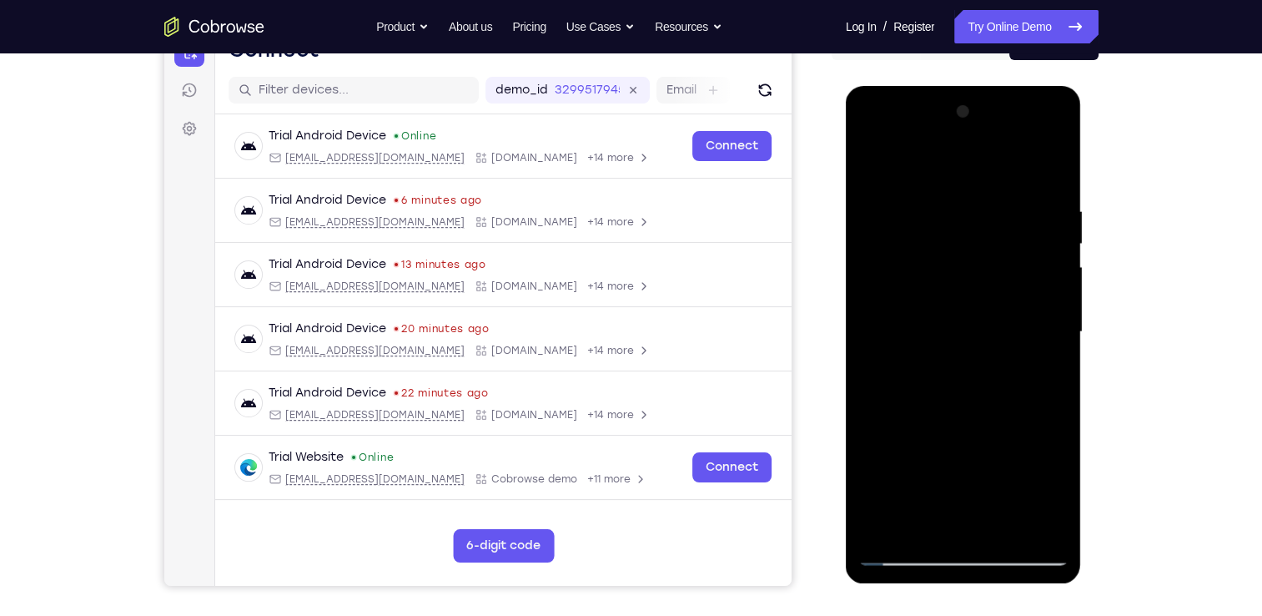
click at [913, 513] on div at bounding box center [963, 331] width 210 height 467
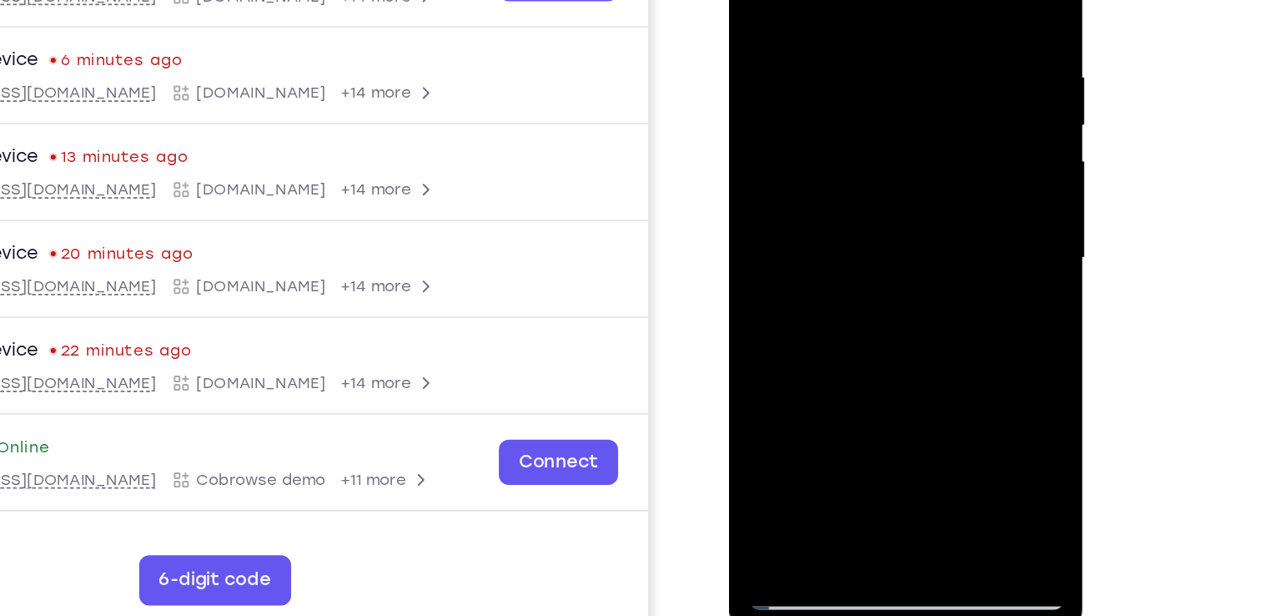
click at [929, 118] on div at bounding box center [847, 135] width 210 height 467
click at [826, 327] on div at bounding box center [847, 135] width 210 height 467
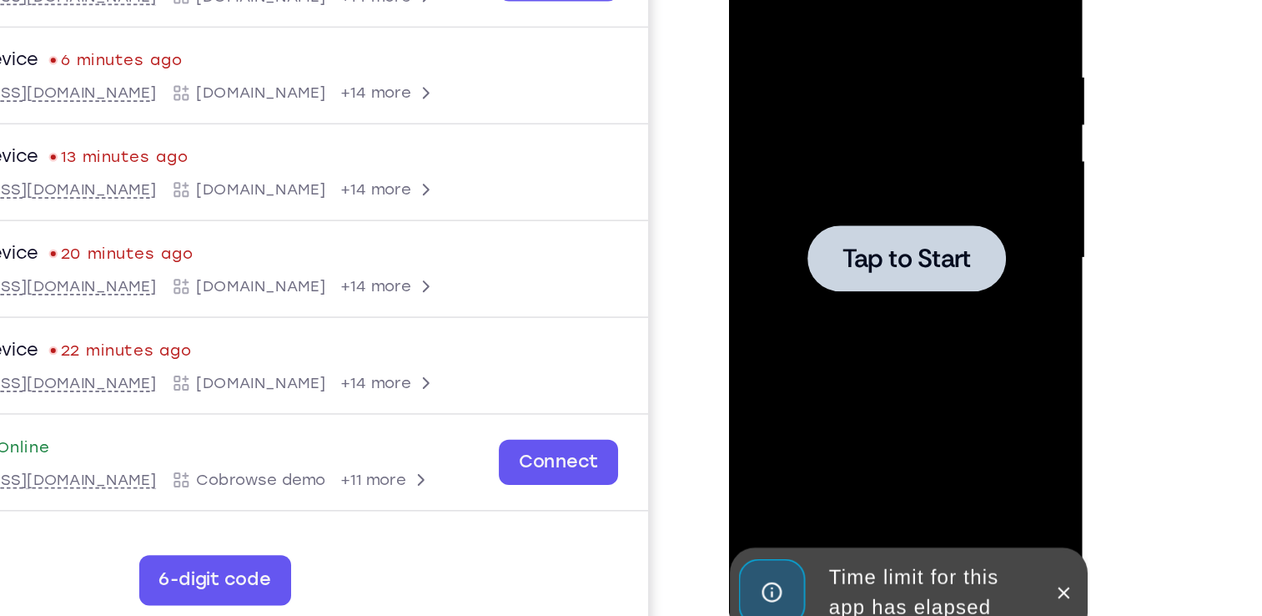
click at [836, 205] on div at bounding box center [847, 135] width 210 height 467
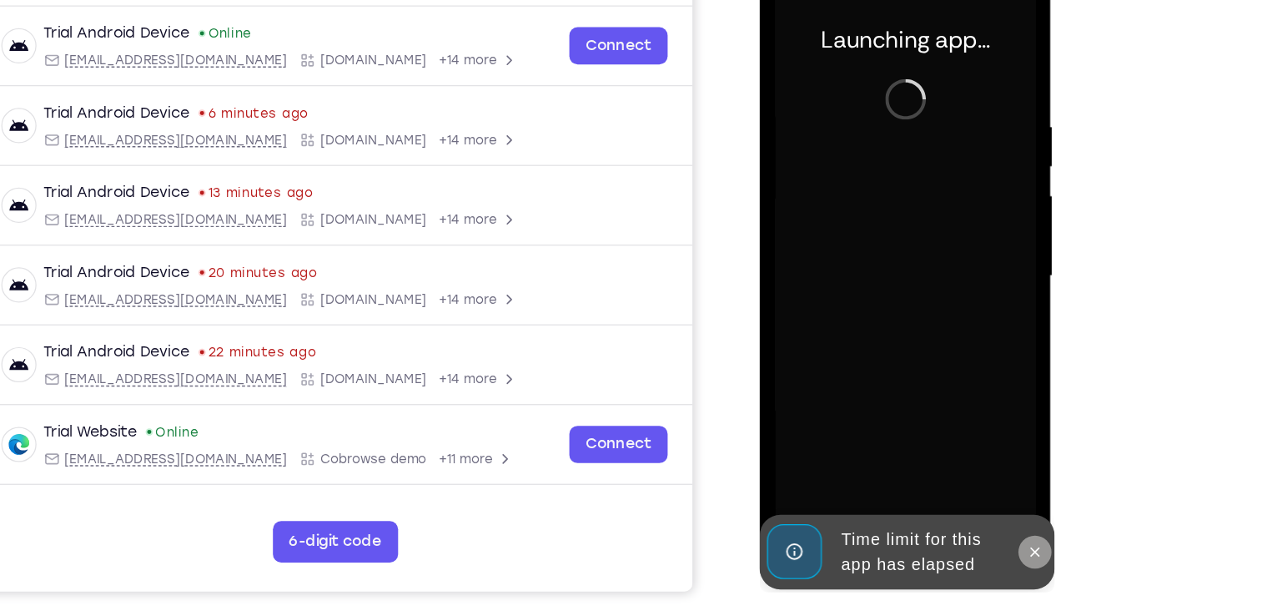
click at [980, 443] on icon at bounding box center [980, 440] width 13 height 13
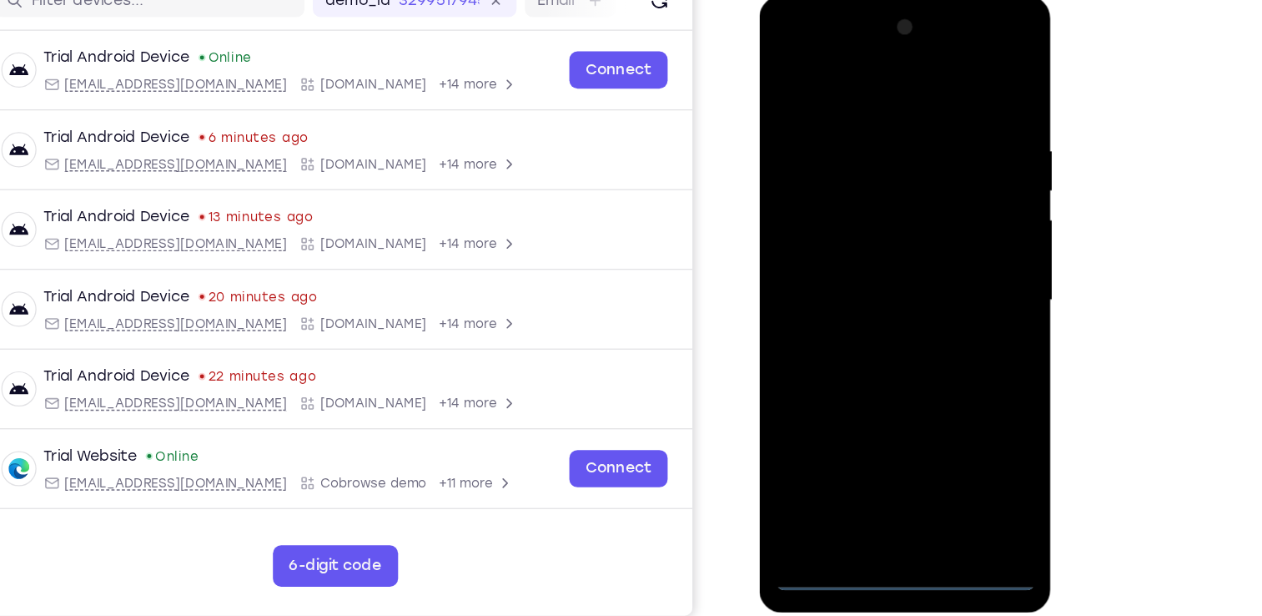
click at [879, 458] on div at bounding box center [877, 241] width 210 height 467
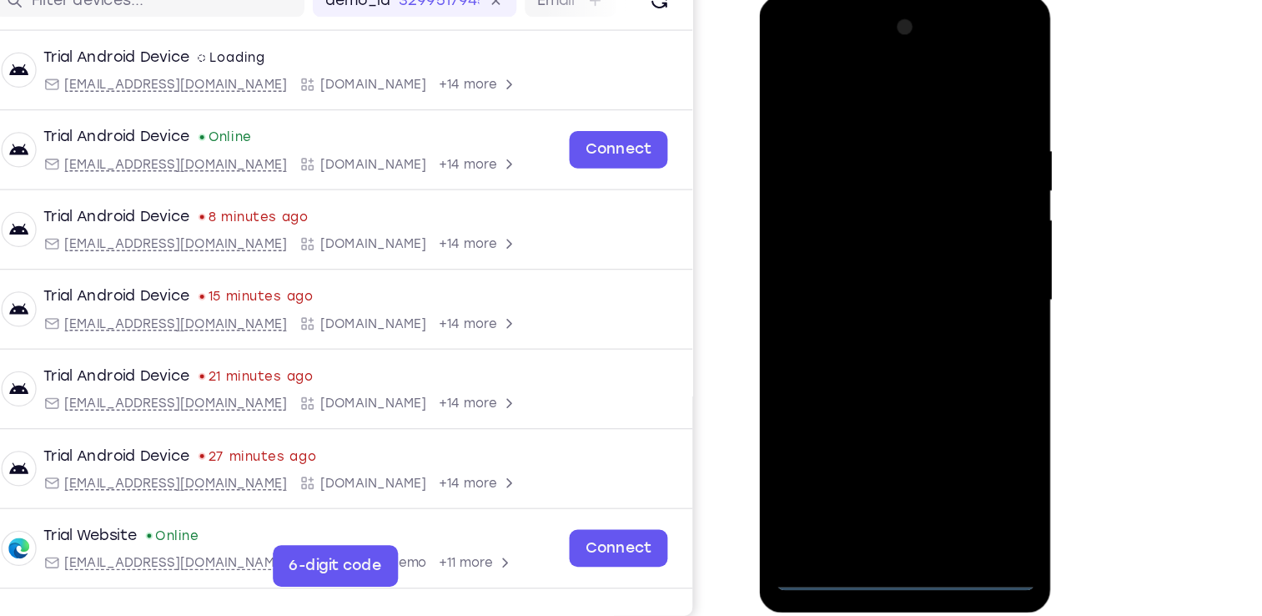
click at [952, 401] on div at bounding box center [877, 241] width 210 height 467
click at [801, 46] on div at bounding box center [877, 241] width 210 height 467
click at [939, 235] on div at bounding box center [877, 241] width 210 height 467
click at [893, 438] on div at bounding box center [877, 241] width 210 height 467
click at [883, 226] on div at bounding box center [877, 241] width 210 height 467
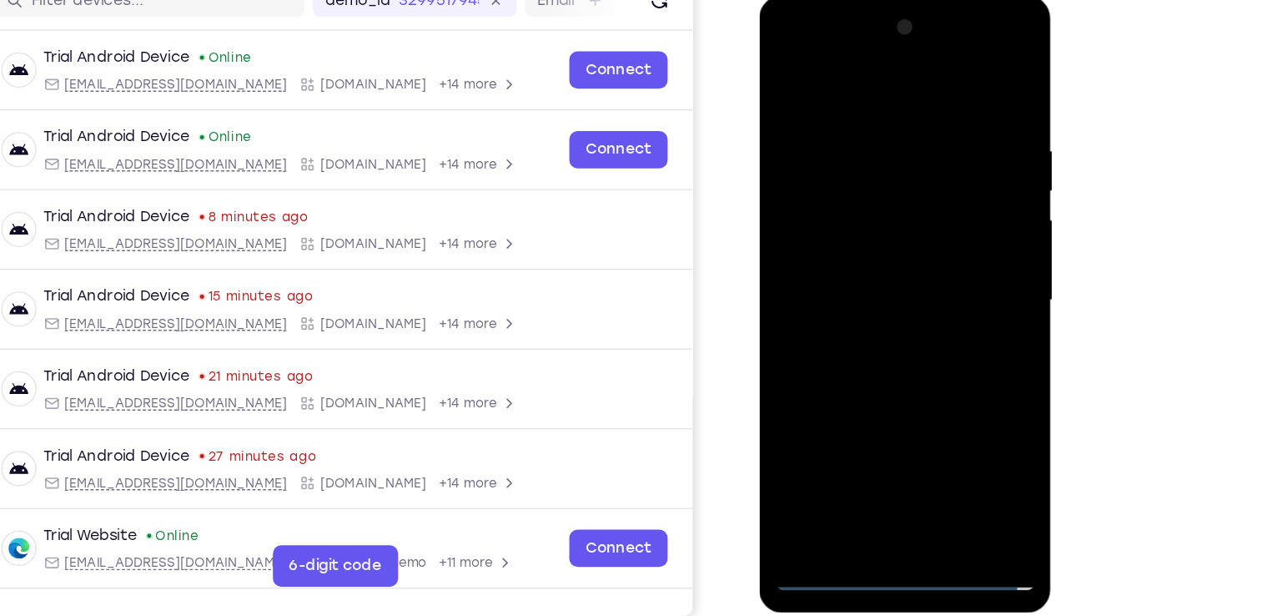
click at [858, 204] on div at bounding box center [877, 241] width 210 height 467
click at [858, 240] on div at bounding box center [877, 241] width 210 height 467
click at [854, 292] on div at bounding box center [877, 241] width 210 height 467
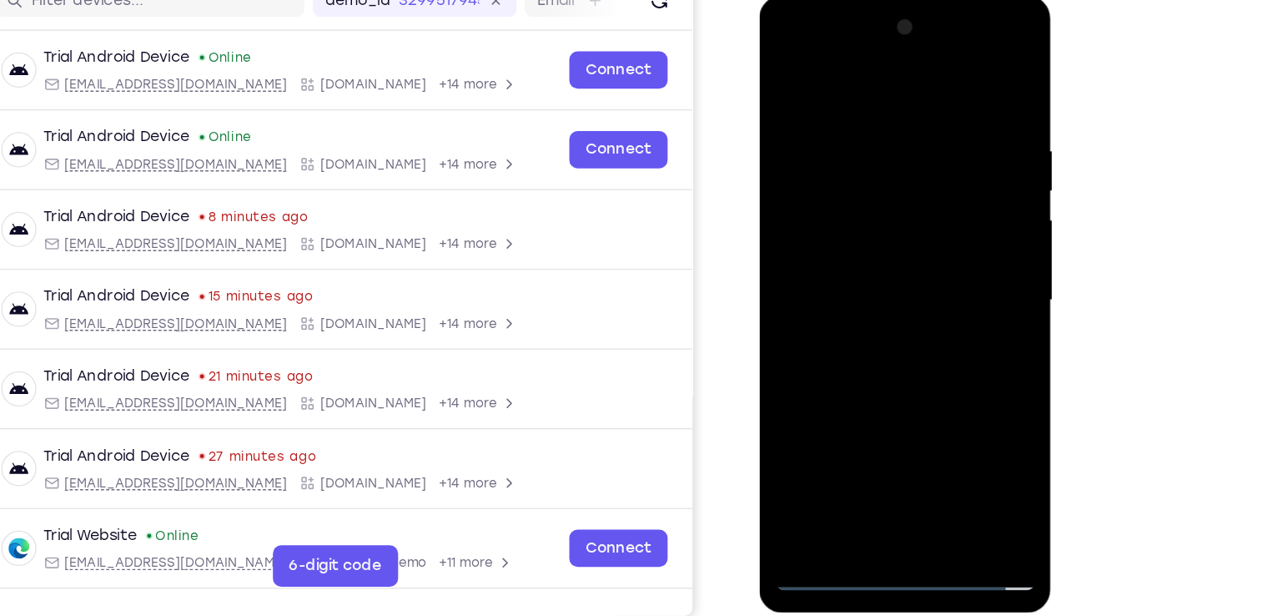
click at [854, 292] on div at bounding box center [877, 241] width 210 height 467
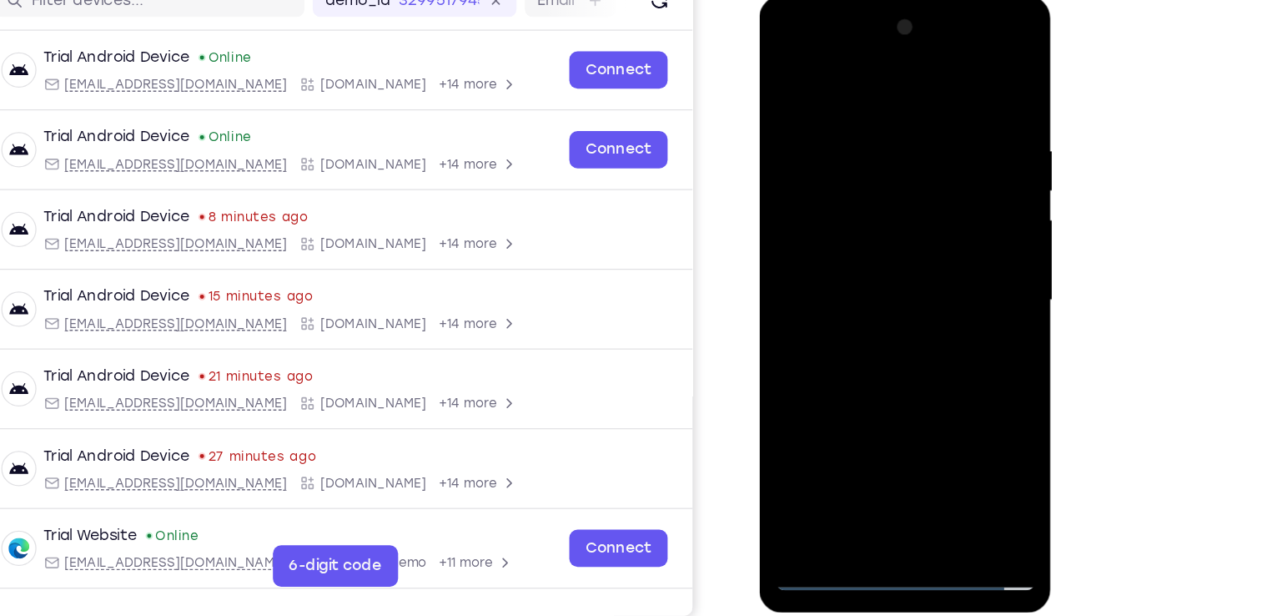
click at [854, 292] on div at bounding box center [877, 241] width 210 height 467
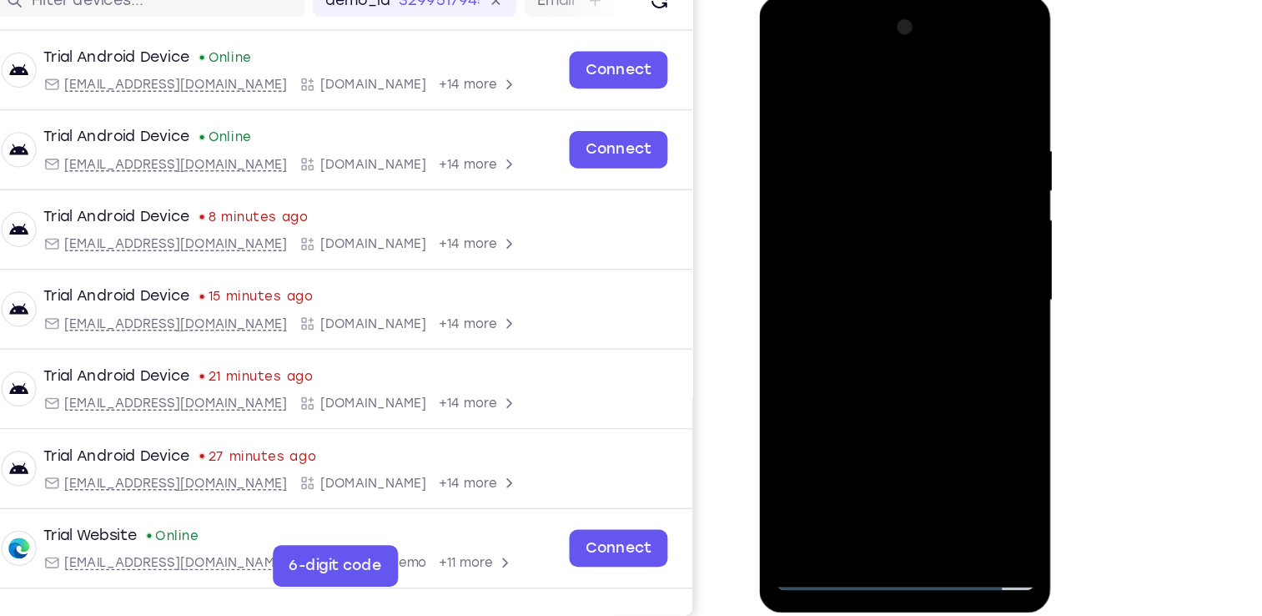
click at [854, 292] on div at bounding box center [877, 241] width 210 height 467
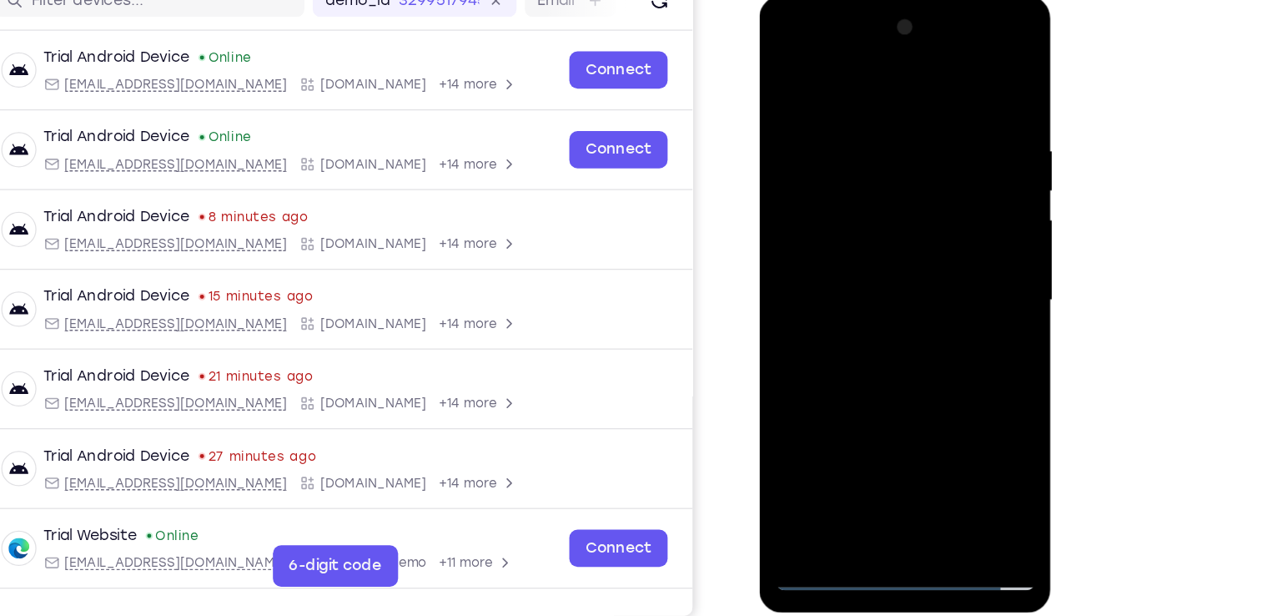
click at [854, 292] on div at bounding box center [877, 241] width 210 height 467
click at [876, 318] on div at bounding box center [877, 241] width 210 height 467
click at [920, 440] on div at bounding box center [877, 241] width 210 height 467
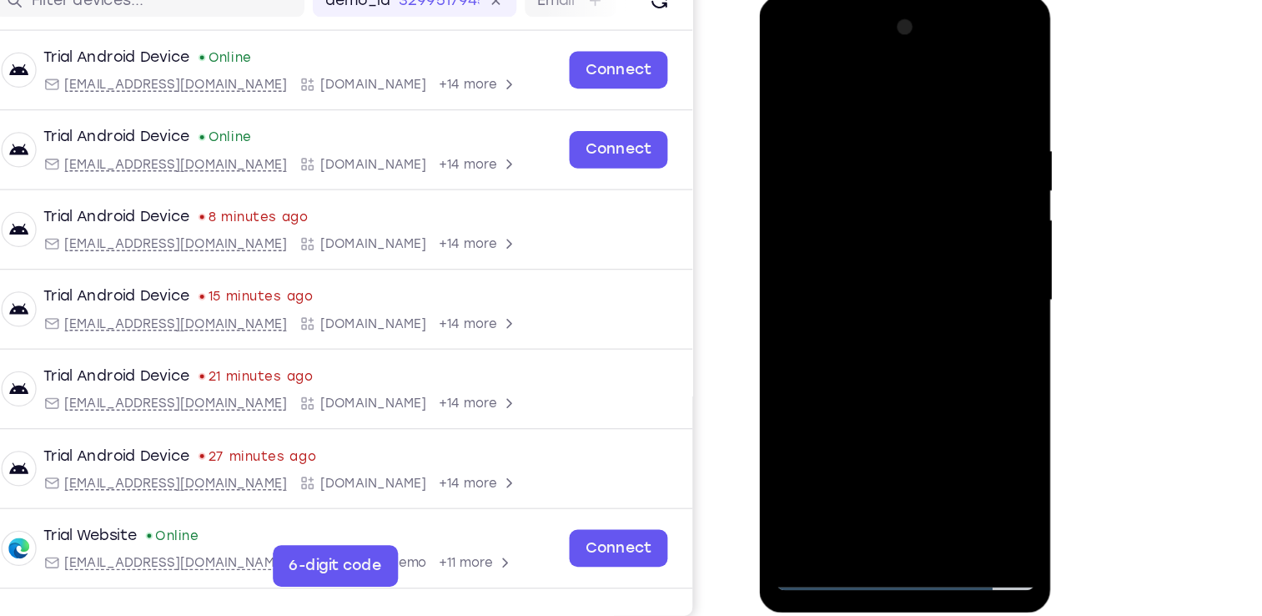
click at [906, 331] on div at bounding box center [877, 241] width 210 height 467
click at [861, 209] on div at bounding box center [877, 241] width 210 height 467
click at [905, 232] on div at bounding box center [877, 241] width 210 height 467
click at [852, 433] on div at bounding box center [877, 241] width 210 height 467
click at [876, 164] on div at bounding box center [877, 241] width 210 height 467
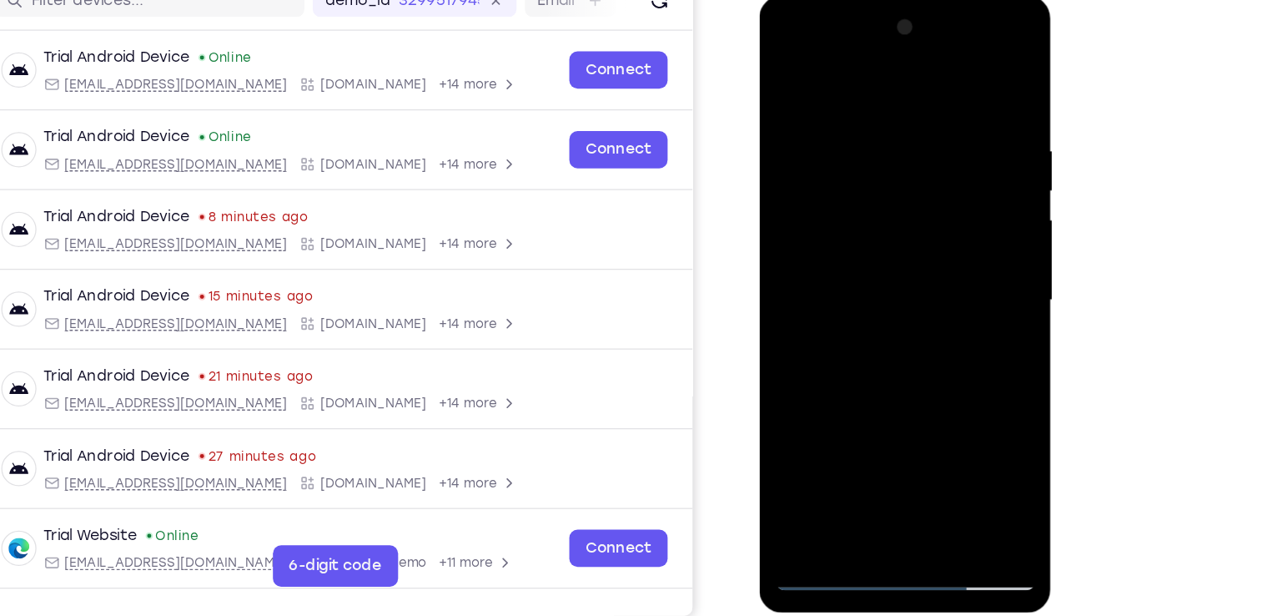
click at [883, 302] on div at bounding box center [877, 241] width 210 height 467
click at [964, 402] on div at bounding box center [877, 241] width 210 height 467
click at [831, 438] on div at bounding box center [877, 241] width 210 height 467
click at [917, 338] on div at bounding box center [877, 241] width 210 height 467
click at [837, 184] on div at bounding box center [877, 241] width 210 height 467
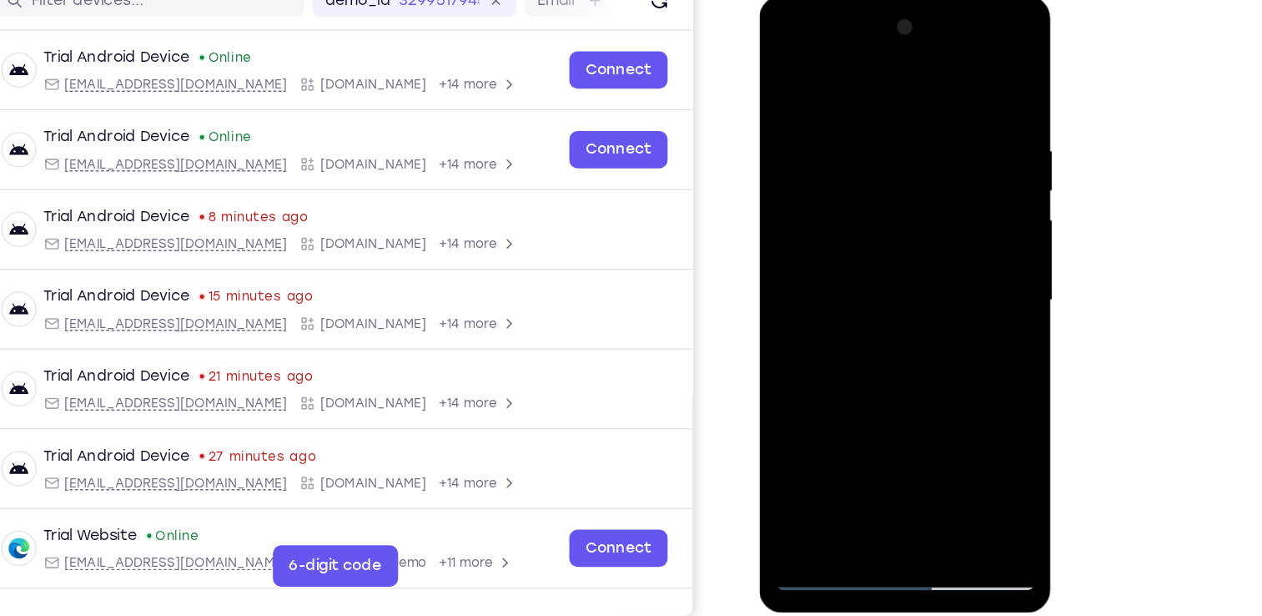
click at [863, 307] on div at bounding box center [877, 241] width 210 height 467
click at [877, 310] on div at bounding box center [877, 241] width 210 height 467
click at [789, 83] on div at bounding box center [877, 241] width 210 height 467
click at [785, 81] on div at bounding box center [877, 241] width 210 height 467
drag, startPoint x: 859, startPoint y: 141, endPoint x: 860, endPoint y: 346, distance: 205.2
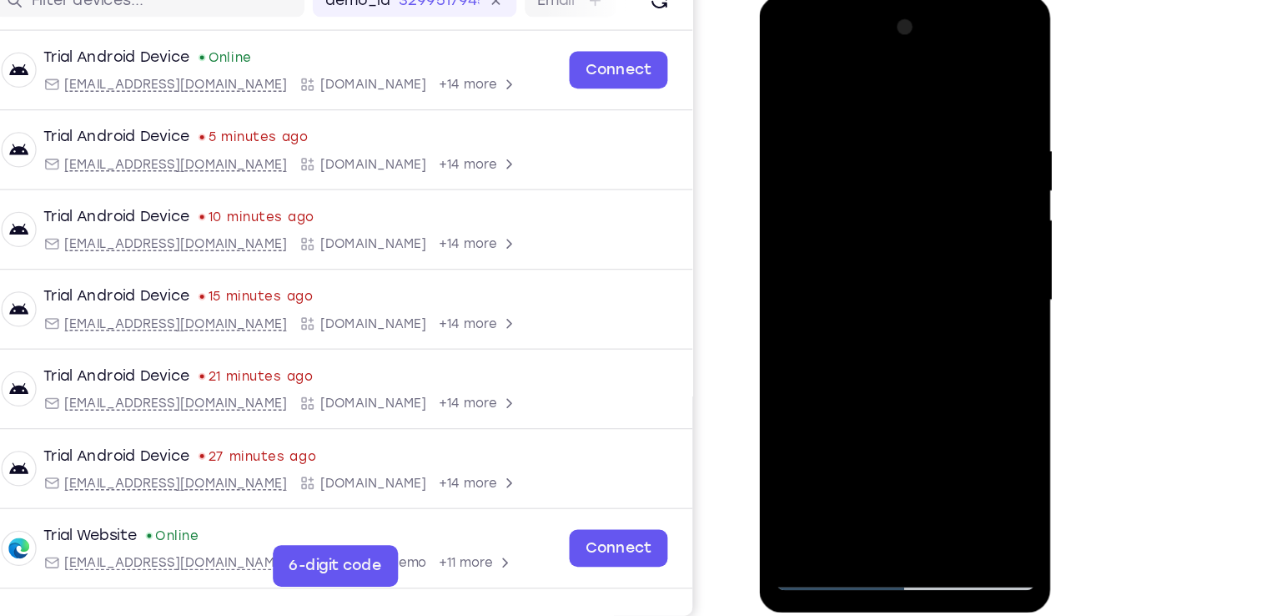
click at [860, 346] on div at bounding box center [877, 241] width 210 height 467
click at [974, 415] on div at bounding box center [877, 241] width 210 height 467
click at [921, 435] on div at bounding box center [877, 241] width 210 height 467
click at [838, 193] on div at bounding box center [877, 241] width 210 height 467
drag, startPoint x: 838, startPoint y: 193, endPoint x: 1009, endPoint y: 172, distance: 173.1
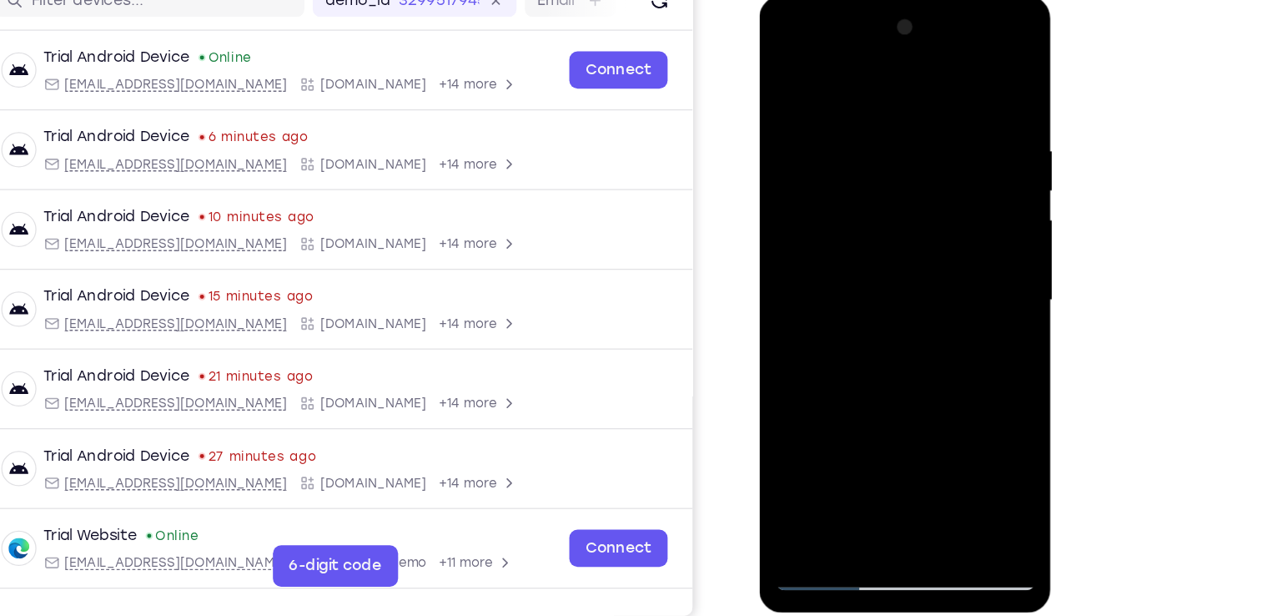
click at [997, 172] on html "Online web based iOS Simulators and Android Emulators. Run iPhone, iPad, Mobile…" at bounding box center [878, 246] width 238 height 501
click at [878, 430] on div at bounding box center [877, 241] width 210 height 467
click at [784, 81] on div at bounding box center [877, 241] width 210 height 467
click at [880, 199] on div at bounding box center [877, 241] width 210 height 467
click at [785, 74] on div at bounding box center [877, 241] width 210 height 467
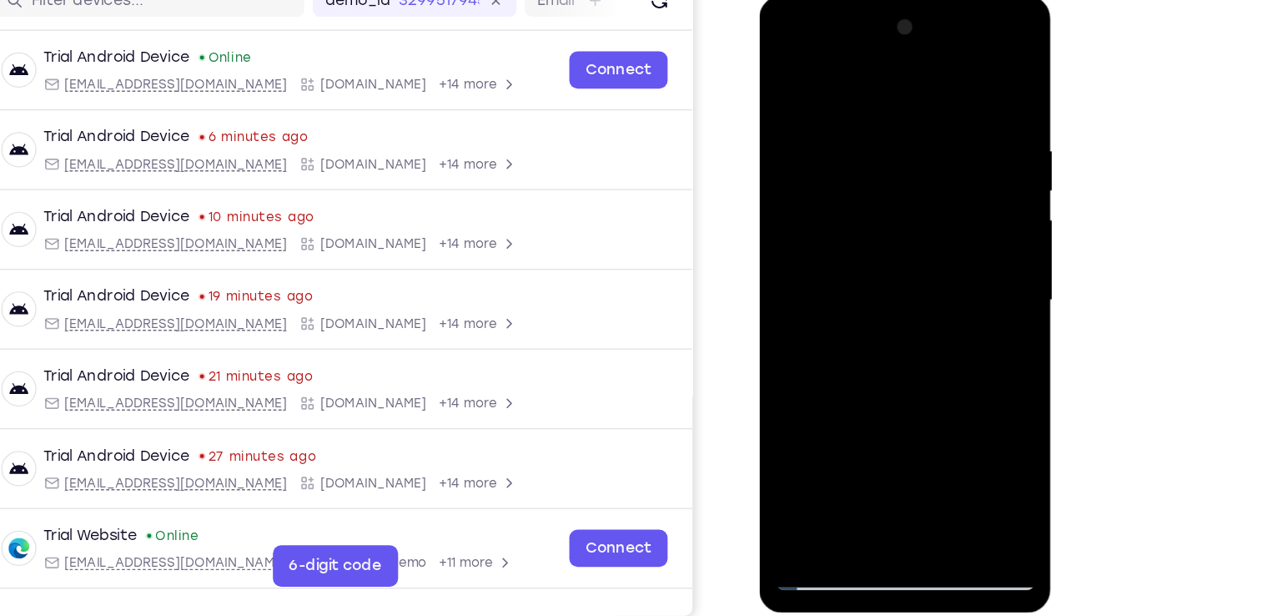
click at [821, 191] on div at bounding box center [877, 241] width 210 height 467
click at [783, 80] on div at bounding box center [877, 241] width 210 height 467
click at [849, 197] on div at bounding box center [877, 241] width 210 height 467
click at [789, 83] on div at bounding box center [877, 241] width 210 height 467
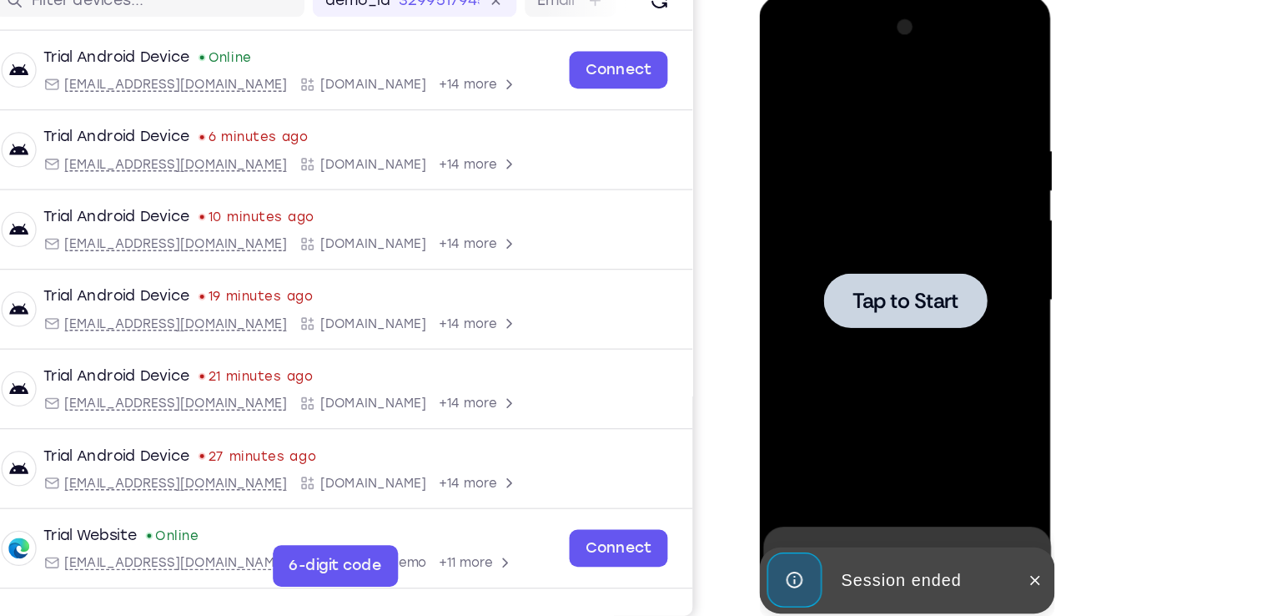
click at [876, 234] on span "Tap to Start" at bounding box center [876, 242] width 85 height 17
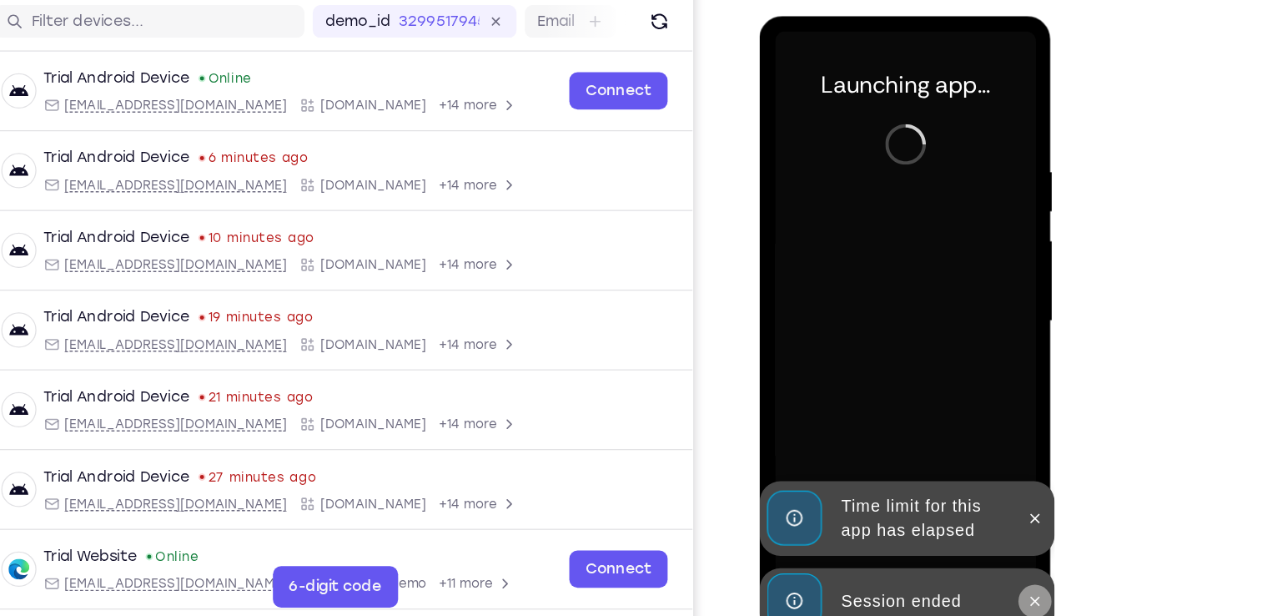
click at [979, 487] on icon at bounding box center [980, 487] width 13 height 13
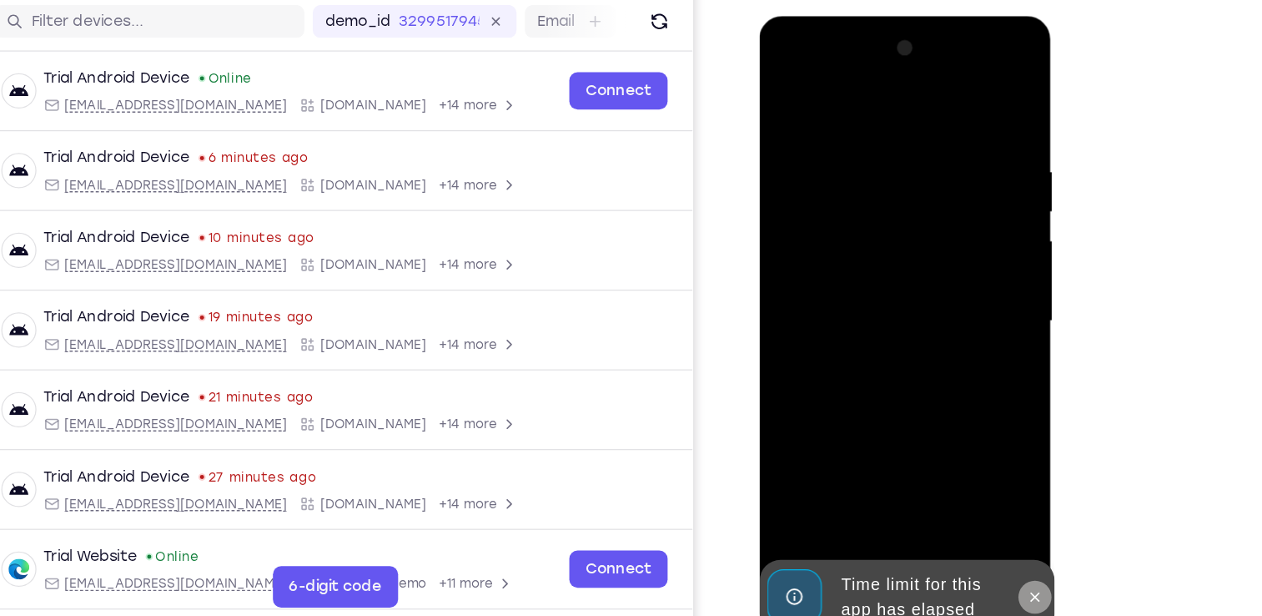
click at [977, 484] on icon at bounding box center [980, 483] width 13 height 13
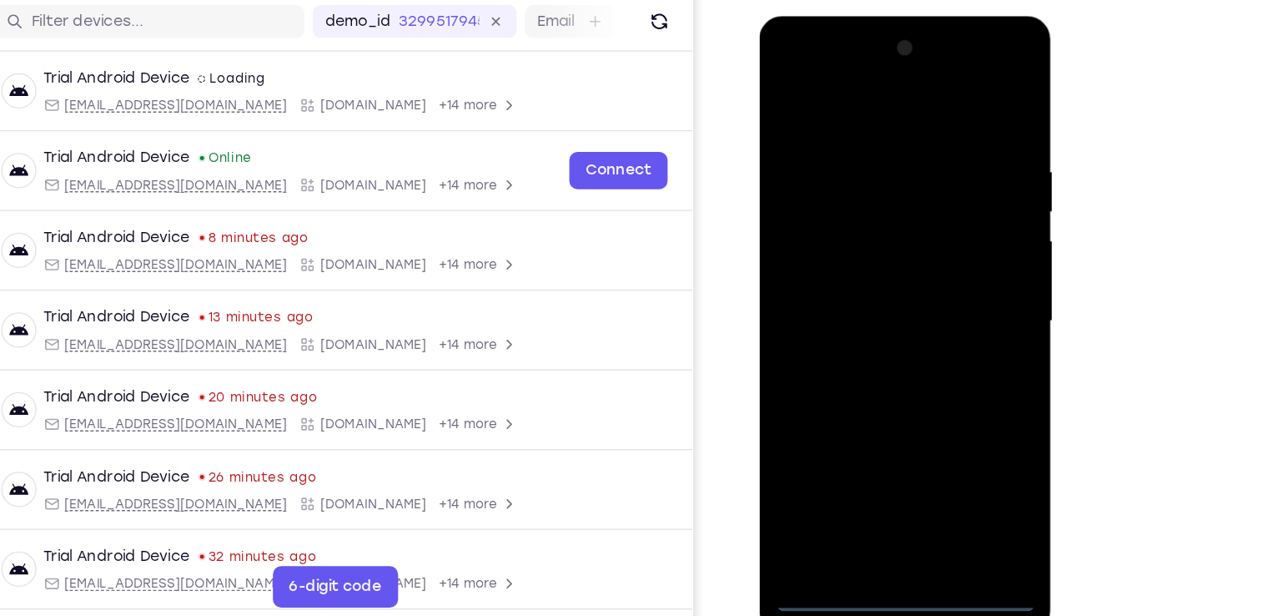
click at [885, 483] on div at bounding box center [877, 261] width 210 height 467
click at [962, 415] on div at bounding box center [877, 261] width 210 height 467
click at [799, 63] on div at bounding box center [877, 261] width 210 height 467
click at [936, 254] on div at bounding box center [877, 261] width 210 height 467
click at [855, 290] on div at bounding box center [877, 261] width 210 height 467
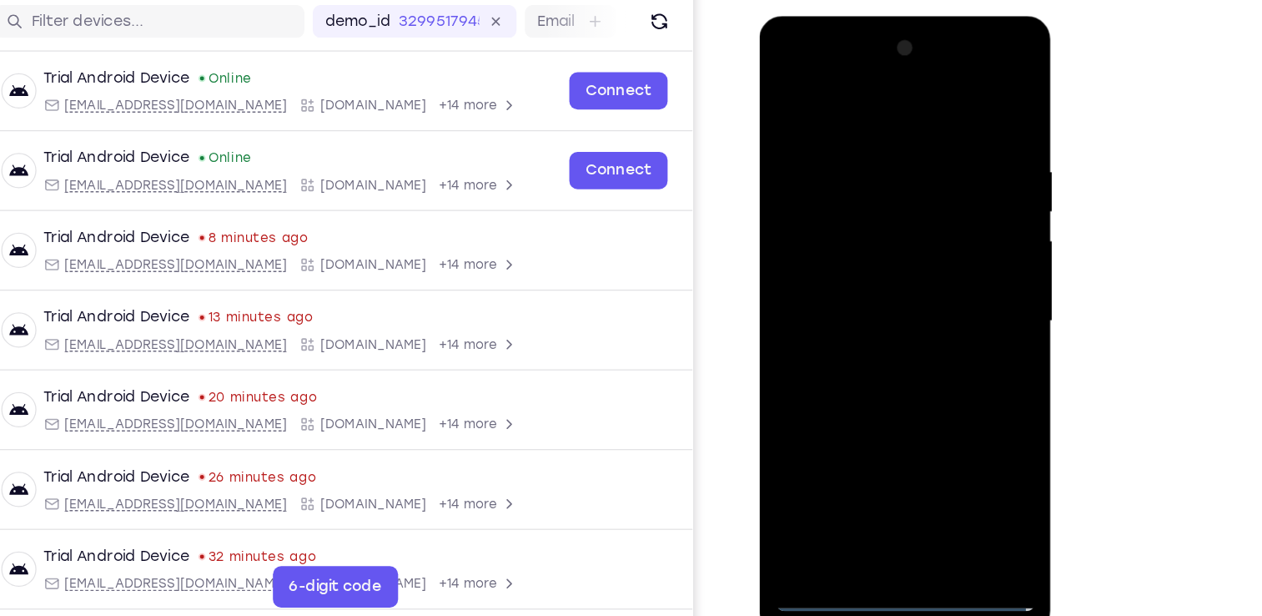
click at [857, 241] on div at bounding box center [877, 261] width 210 height 467
click at [849, 234] on div at bounding box center [877, 261] width 210 height 467
click at [958, 233] on div at bounding box center [877, 261] width 210 height 467
click at [915, 265] on div at bounding box center [877, 261] width 210 height 467
click at [877, 318] on div at bounding box center [877, 261] width 210 height 467
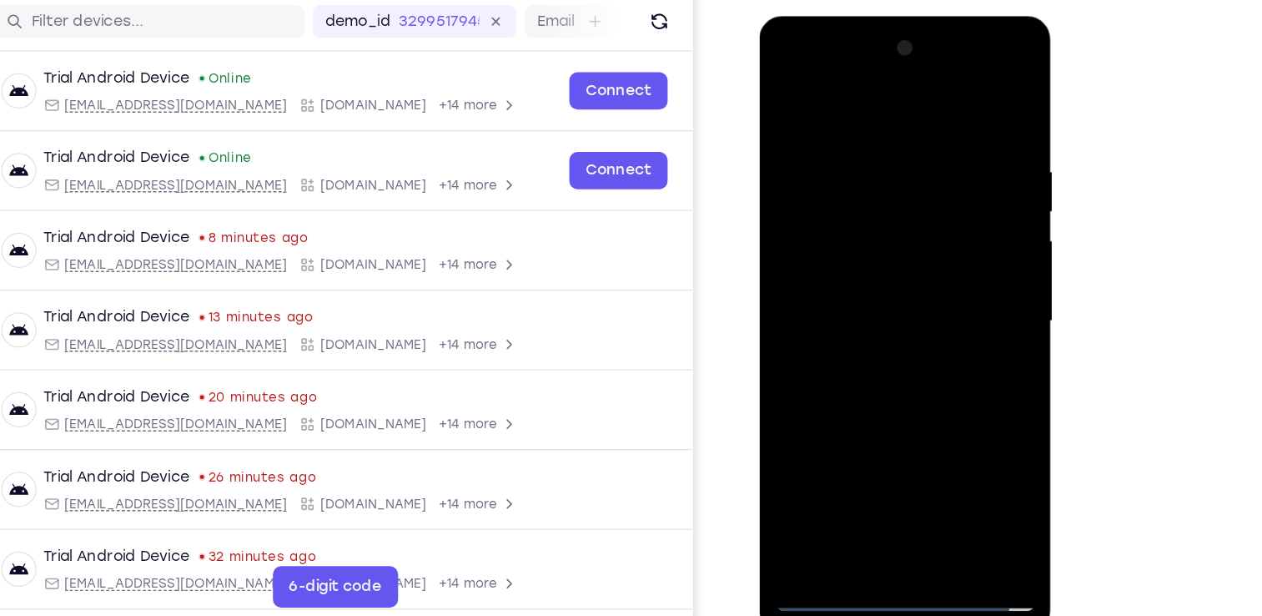
click at [877, 318] on div at bounding box center [877, 261] width 210 height 467
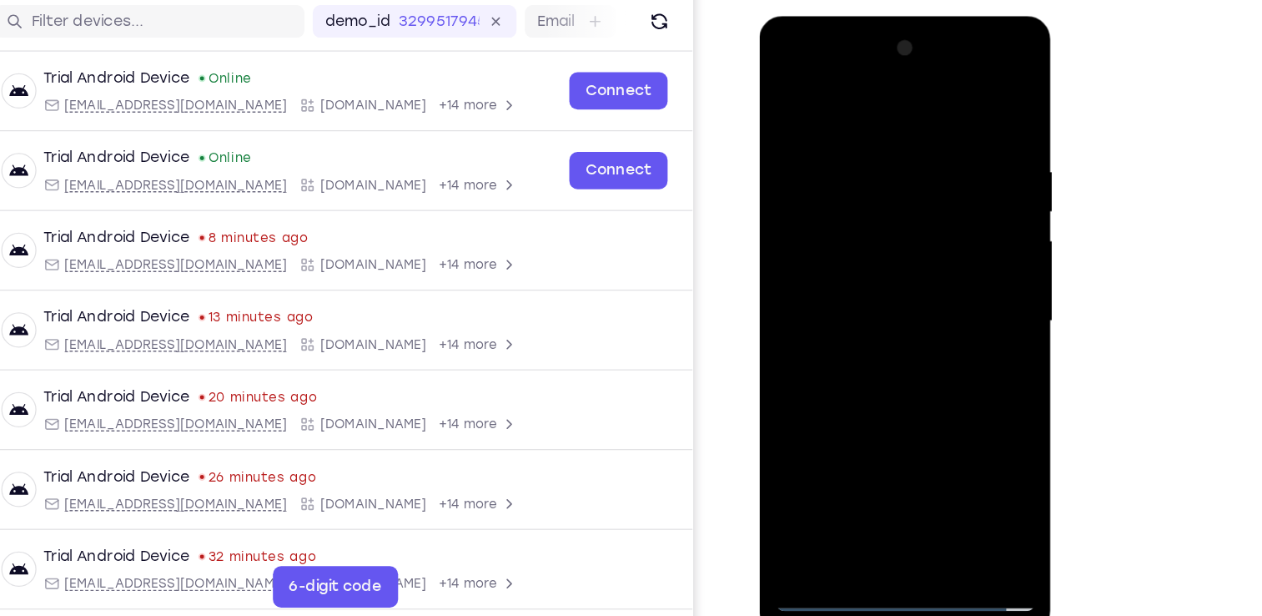
click at [877, 318] on div at bounding box center [877, 261] width 210 height 467
click at [897, 328] on div at bounding box center [877, 261] width 210 height 467
click at [921, 456] on div at bounding box center [877, 261] width 210 height 467
click at [865, 347] on div at bounding box center [877, 261] width 210 height 467
click at [908, 229] on div at bounding box center [877, 261] width 210 height 467
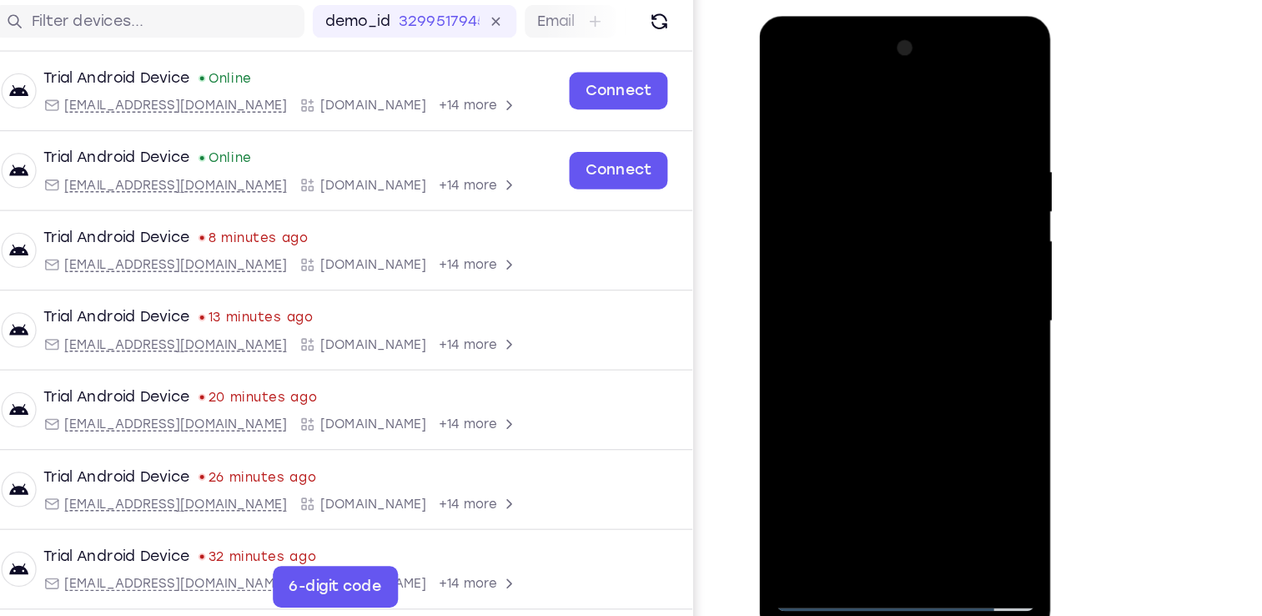
click at [823, 452] on div at bounding box center [877, 261] width 210 height 467
click at [894, 170] on div at bounding box center [877, 261] width 210 height 467
drag, startPoint x: 862, startPoint y: 224, endPoint x: 828, endPoint y: 361, distance: 141.8
click at [828, 361] on div at bounding box center [877, 261] width 210 height 467
drag, startPoint x: 843, startPoint y: 189, endPoint x: 826, endPoint y: 346, distance: 157.7
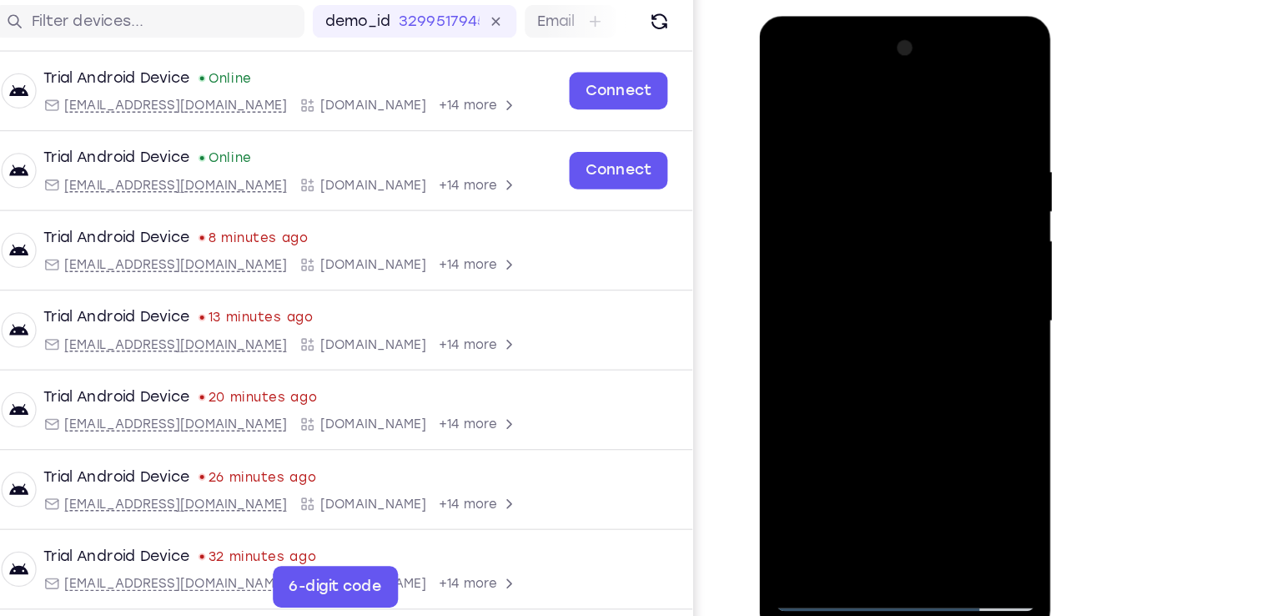
click at [826, 346] on div at bounding box center [877, 261] width 210 height 467
drag, startPoint x: 828, startPoint y: 340, endPoint x: 883, endPoint y: 273, distance: 87.1
click at [883, 273] on div at bounding box center [877, 261] width 210 height 467
drag, startPoint x: 821, startPoint y: 397, endPoint x: 1019, endPoint y: 173, distance: 299.1
click at [997, 173] on html "Online web based iOS Simulators and Android Emulators. Run iPhone, iPad, Mobile…" at bounding box center [878, 266] width 238 height 501
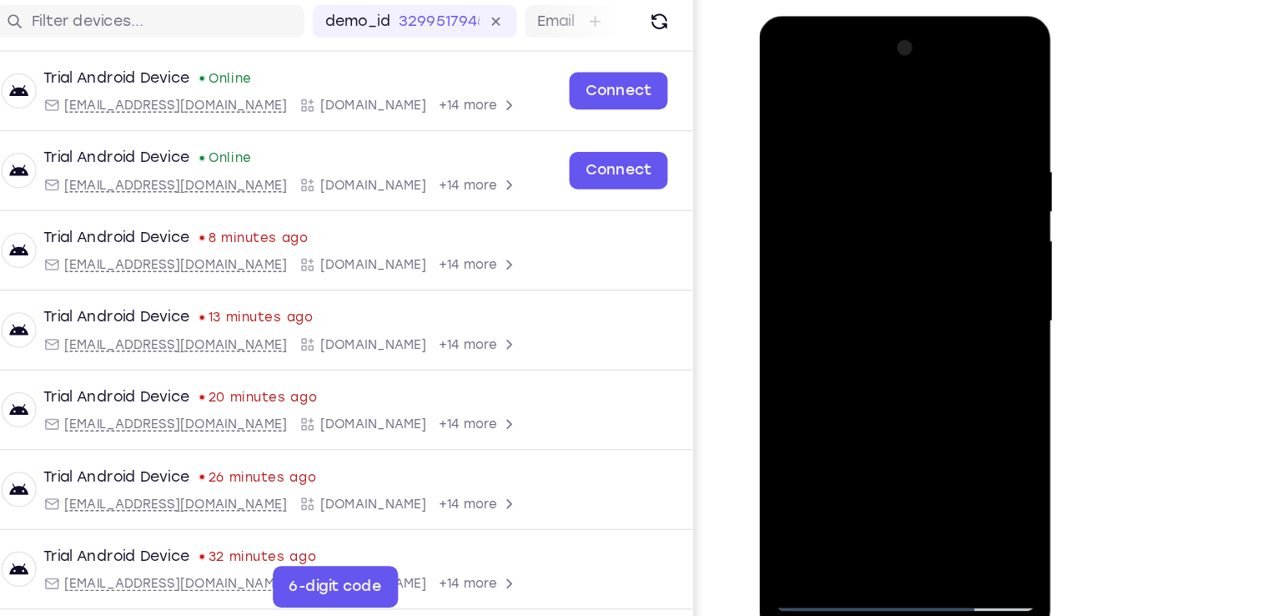
click at [788, 99] on div at bounding box center [877, 261] width 210 height 467
click at [848, 134] on div at bounding box center [877, 261] width 210 height 467
click at [965, 102] on div at bounding box center [877, 261] width 210 height 467
click at [921, 456] on div at bounding box center [877, 261] width 210 height 467
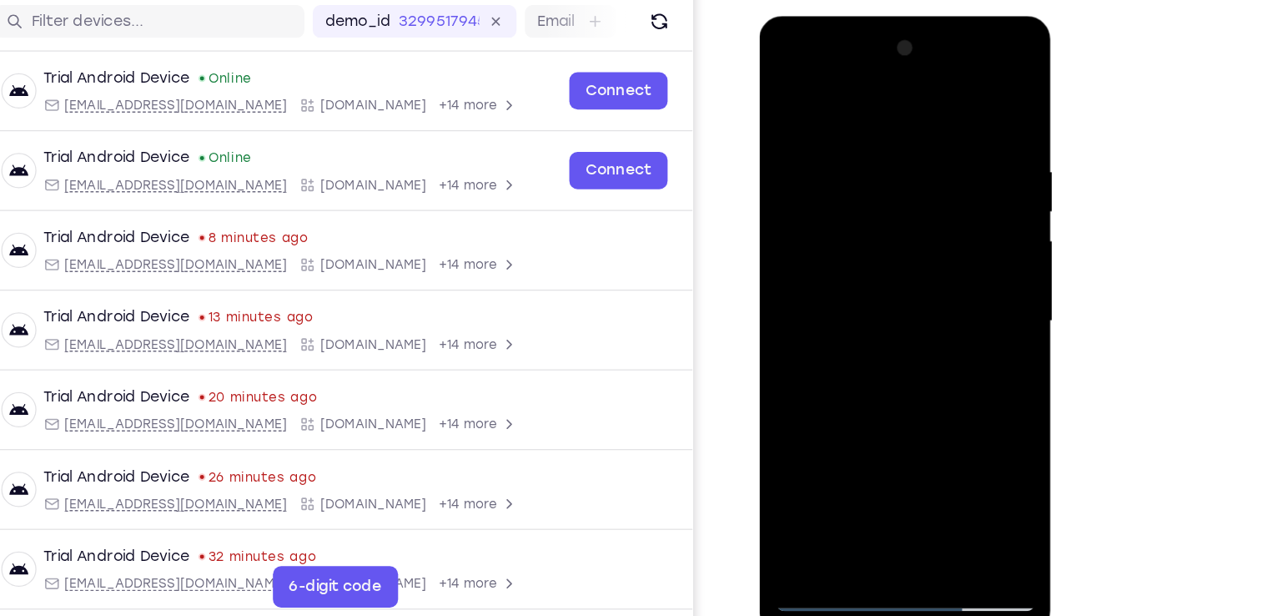
click at [833, 219] on div at bounding box center [877, 261] width 210 height 467
click at [787, 98] on div at bounding box center [877, 261] width 210 height 467
click at [826, 206] on div at bounding box center [877, 261] width 210 height 467
click at [828, 451] on div at bounding box center [877, 261] width 210 height 467
click at [784, 99] on div at bounding box center [877, 261] width 210 height 467
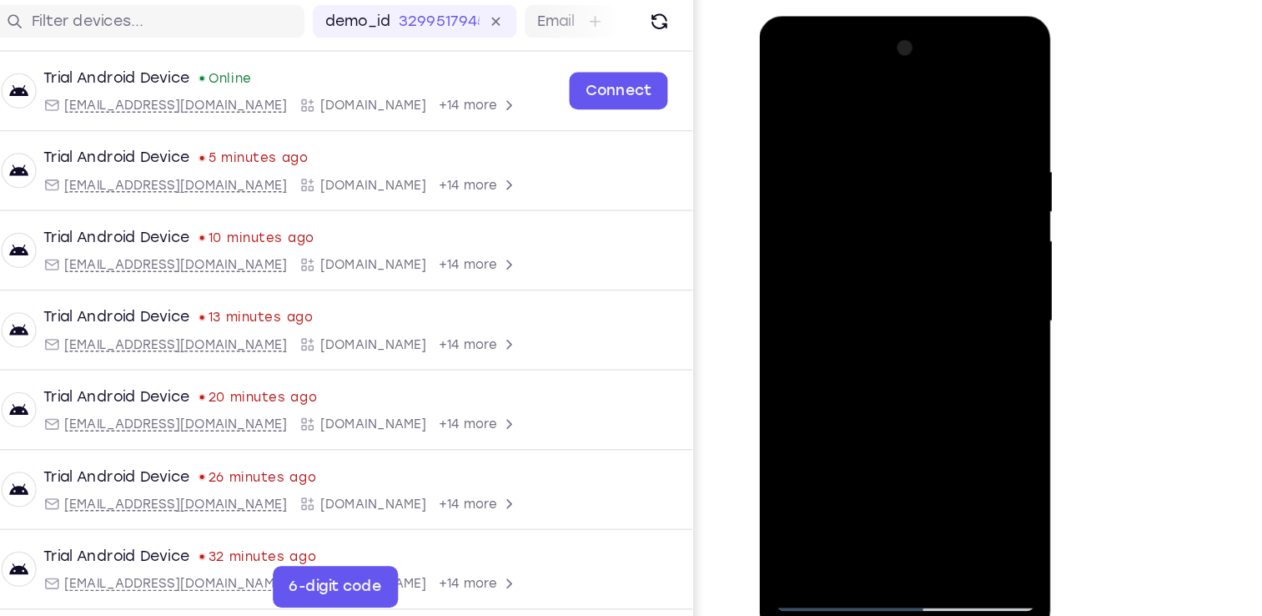
click at [784, 99] on div at bounding box center [877, 261] width 210 height 467
click at [858, 136] on div at bounding box center [877, 261] width 210 height 467
click at [961, 98] on div at bounding box center [877, 261] width 210 height 467
drag, startPoint x: 852, startPoint y: 158, endPoint x: 868, endPoint y: 304, distance: 146.9
click at [868, 304] on div at bounding box center [877, 261] width 210 height 467
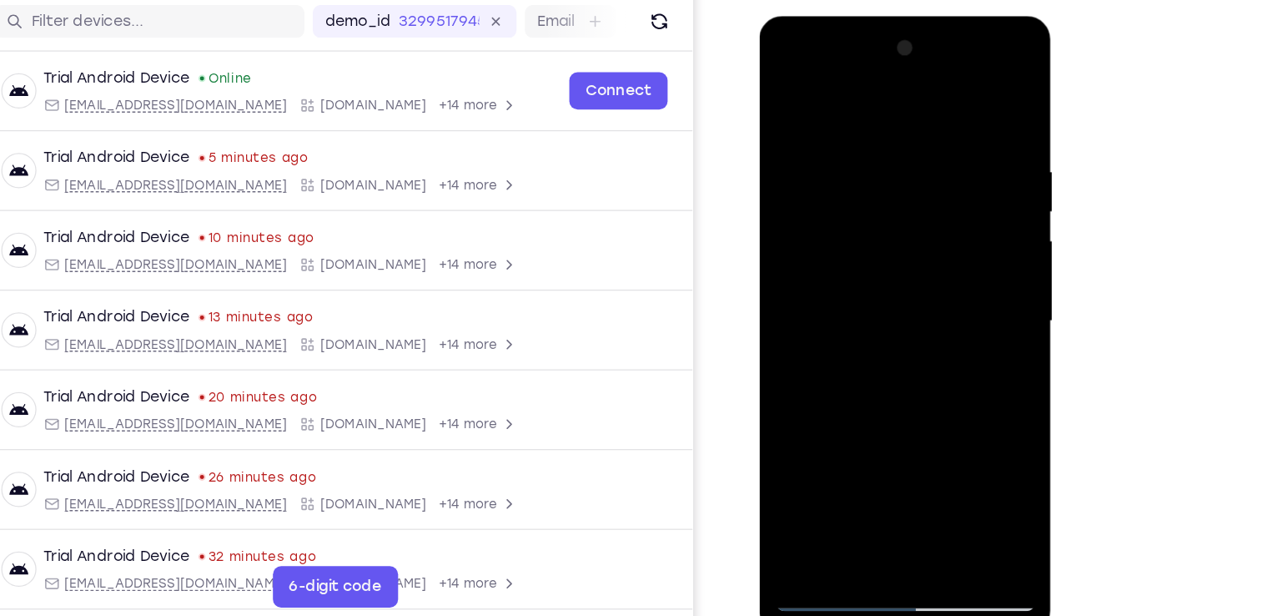
drag, startPoint x: 865, startPoint y: 196, endPoint x: 862, endPoint y: 355, distance: 158.5
click at [862, 355] on div at bounding box center [877, 261] width 210 height 467
click at [914, 456] on div at bounding box center [877, 261] width 210 height 467
drag, startPoint x: 835, startPoint y: 359, endPoint x: 987, endPoint y: 229, distance: 199.4
click at [987, 229] on div at bounding box center [877, 264] width 236 height 497
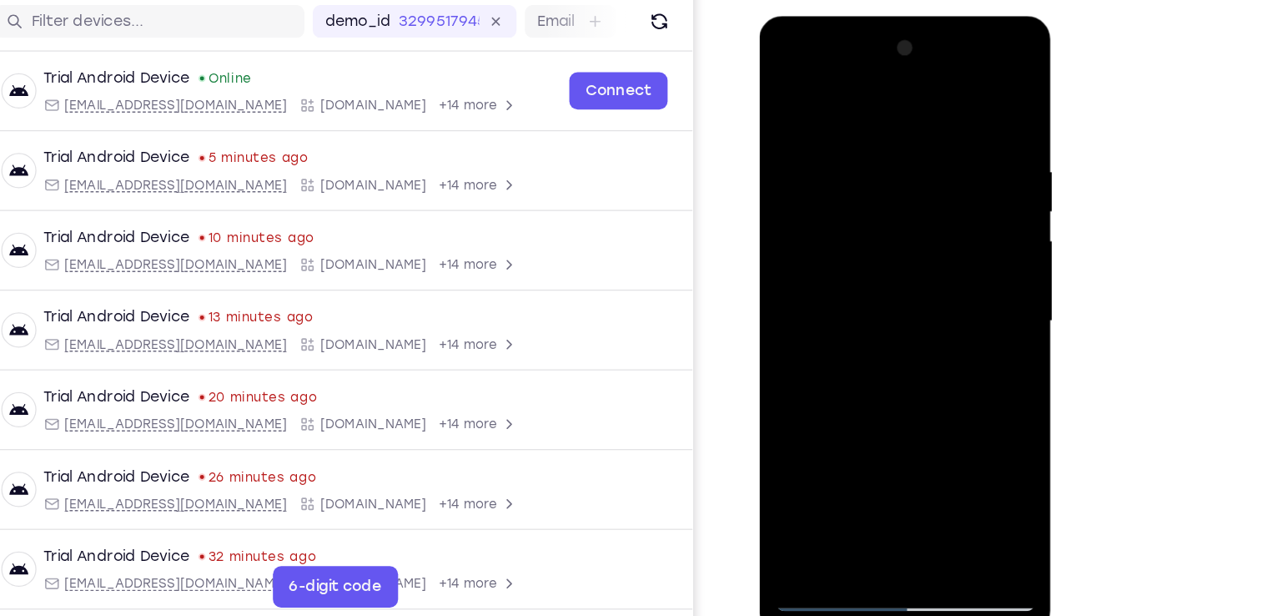
click at [919, 463] on div at bounding box center [877, 261] width 210 height 467
click at [883, 224] on div at bounding box center [877, 261] width 210 height 467
click at [831, 454] on div at bounding box center [877, 261] width 210 height 467
click at [964, 419] on div at bounding box center [877, 261] width 210 height 467
click at [859, 259] on div at bounding box center [877, 261] width 210 height 467
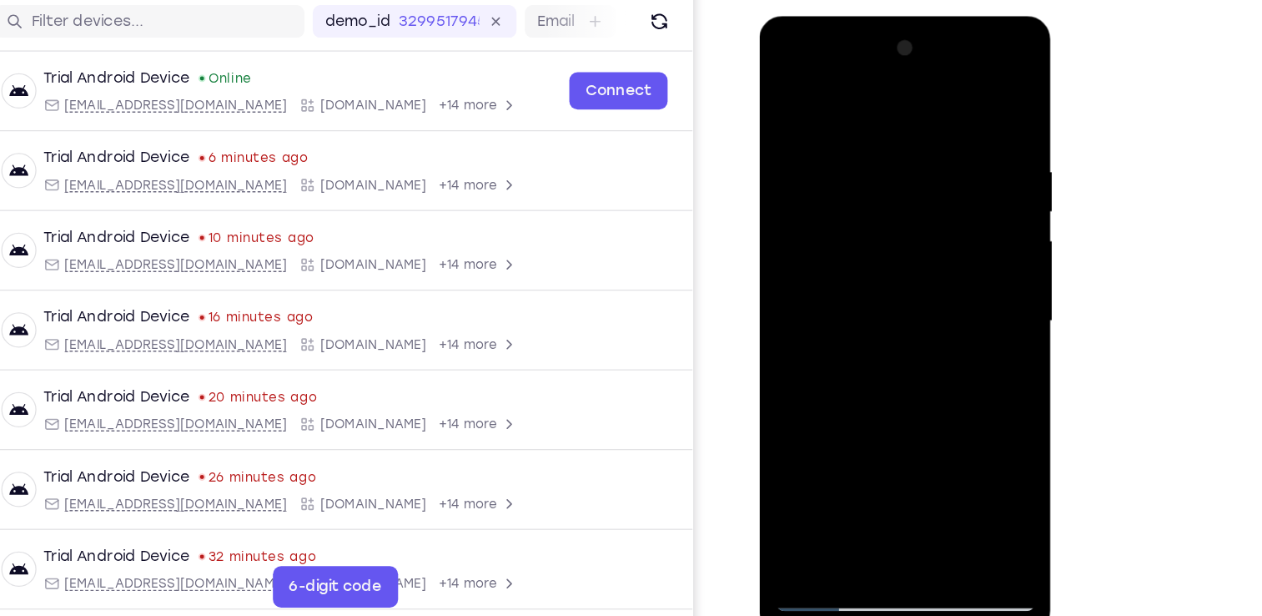
click at [859, 259] on div at bounding box center [877, 261] width 210 height 467
click at [854, 400] on div at bounding box center [877, 261] width 210 height 467
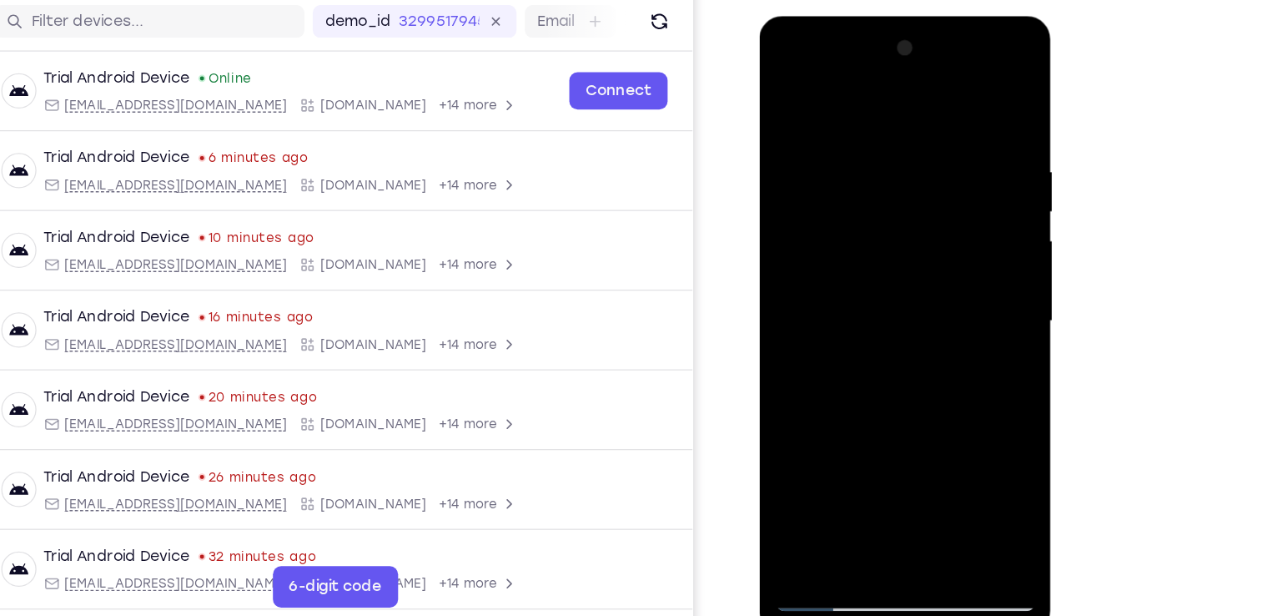
click at [835, 455] on div at bounding box center [877, 261] width 210 height 467
click at [962, 425] on div at bounding box center [877, 261] width 210 height 467
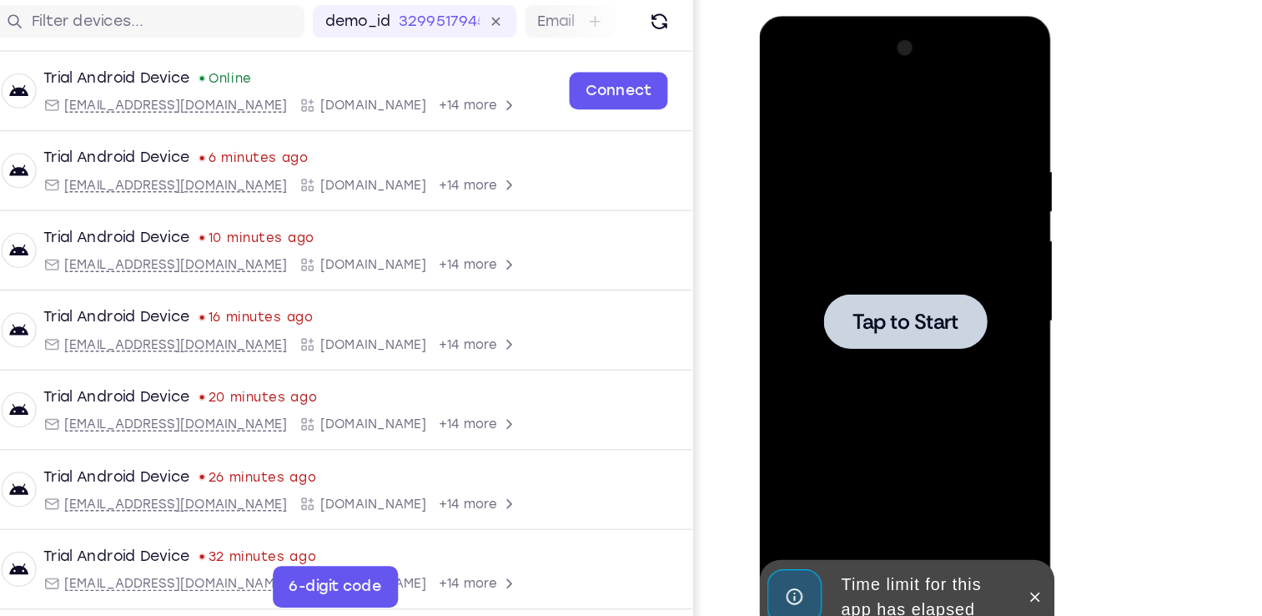
click at [887, 302] on div at bounding box center [877, 261] width 210 height 467
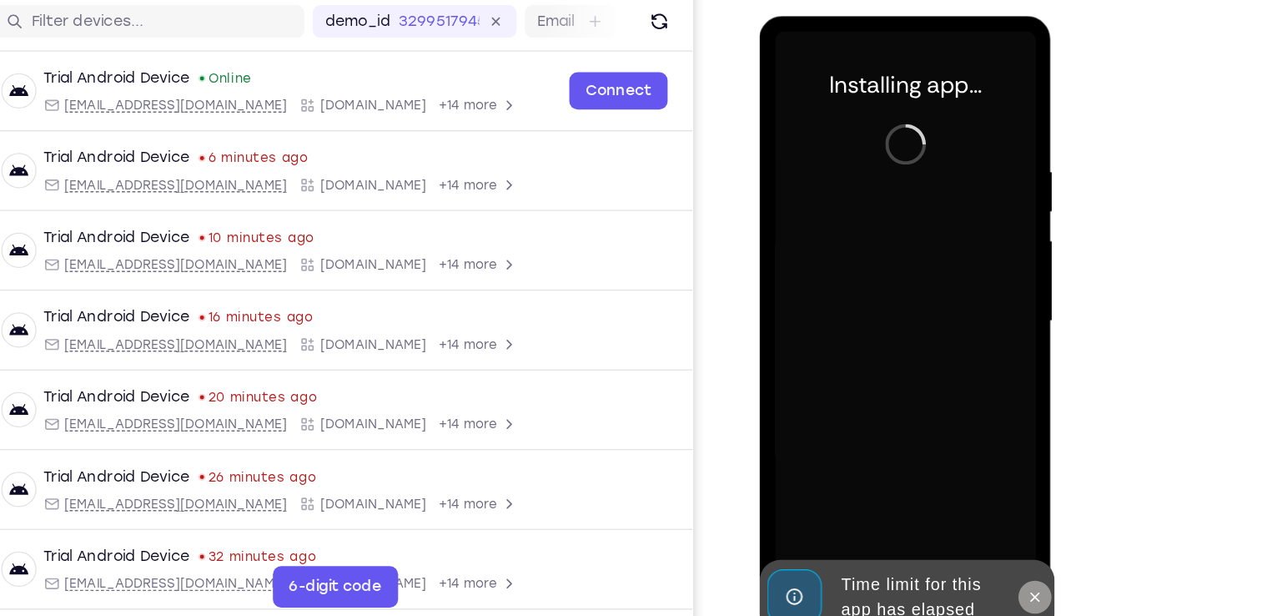
click at [983, 486] on icon at bounding box center [982, 484] width 8 height 8
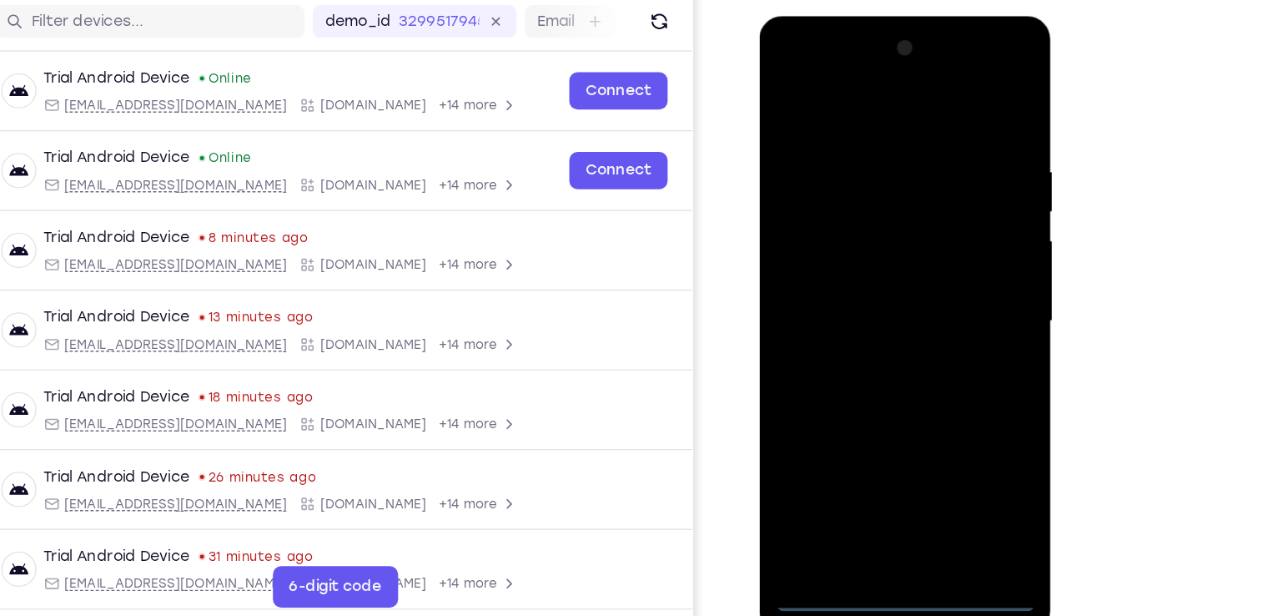
click at [876, 484] on div at bounding box center [877, 261] width 210 height 467
click at [947, 411] on div at bounding box center [877, 261] width 210 height 467
click at [803, 80] on div at bounding box center [877, 261] width 210 height 467
click at [940, 255] on div at bounding box center [877, 261] width 210 height 467
click at [856, 292] on div at bounding box center [877, 261] width 210 height 467
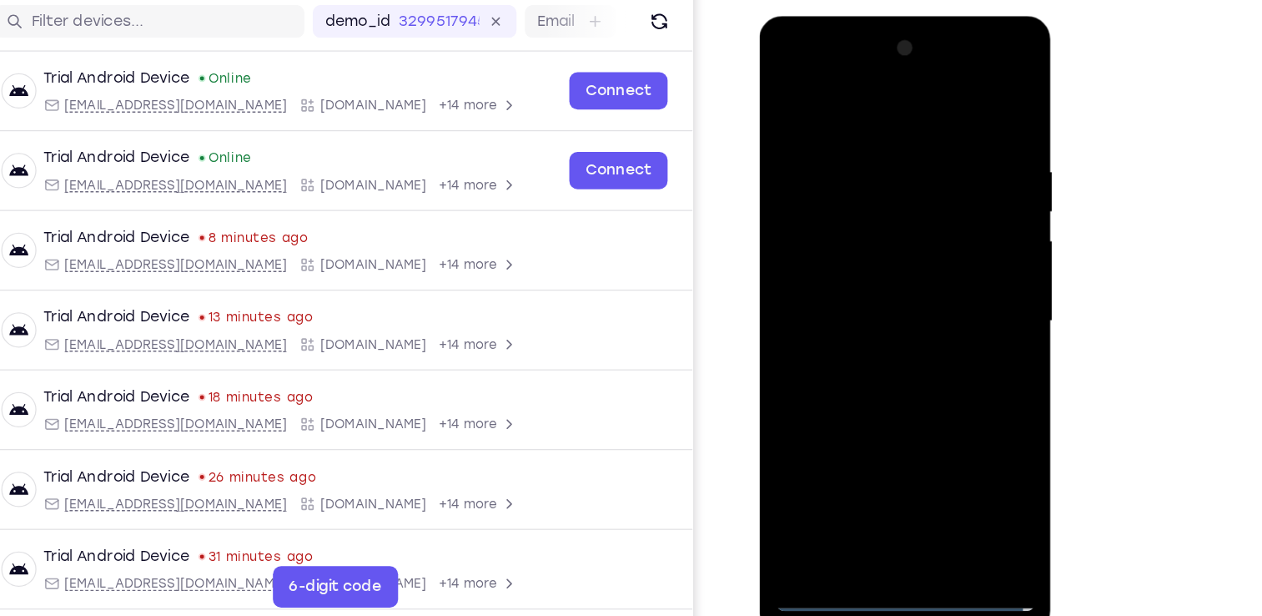
click at [882, 230] on div at bounding box center [877, 261] width 210 height 467
click at [863, 252] on div at bounding box center [877, 261] width 210 height 467
click at [868, 292] on div at bounding box center [877, 261] width 210 height 467
drag, startPoint x: 876, startPoint y: 199, endPoint x: 868, endPoint y: 437, distance: 238.7
click at [868, 437] on div at bounding box center [877, 261] width 210 height 467
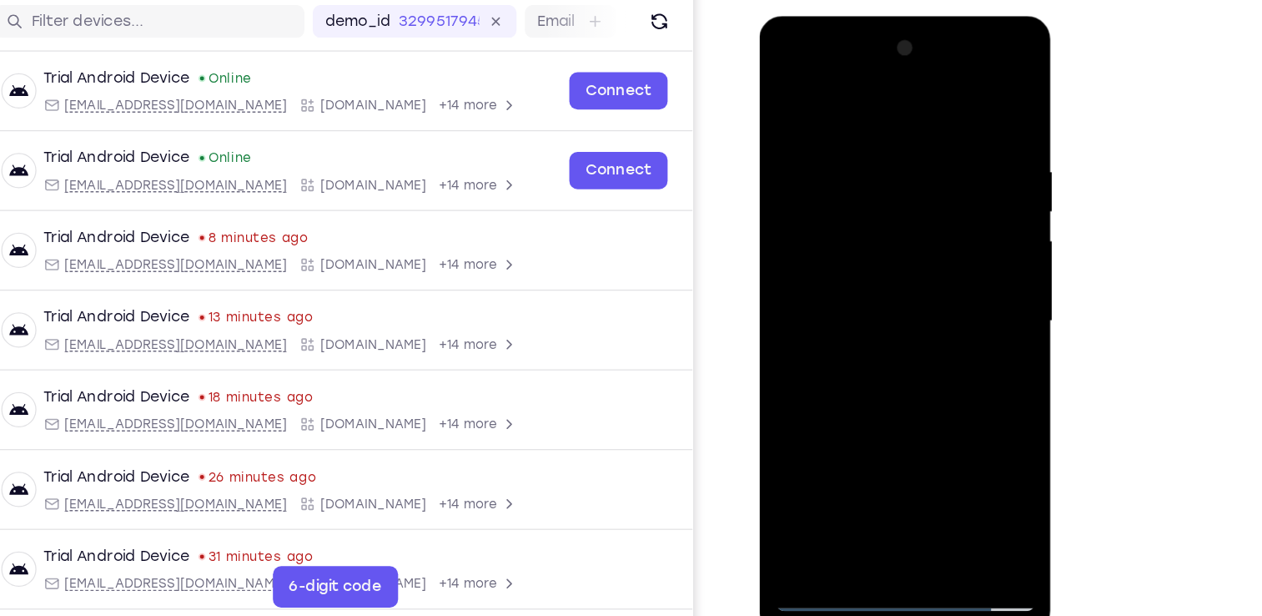
click at [858, 300] on div at bounding box center [877, 261] width 210 height 467
click at [863, 234] on div at bounding box center [877, 261] width 210 height 467
click at [838, 250] on div at bounding box center [877, 261] width 210 height 467
click at [932, 251] on div at bounding box center [877, 261] width 210 height 467
click at [879, 258] on div at bounding box center [877, 261] width 210 height 467
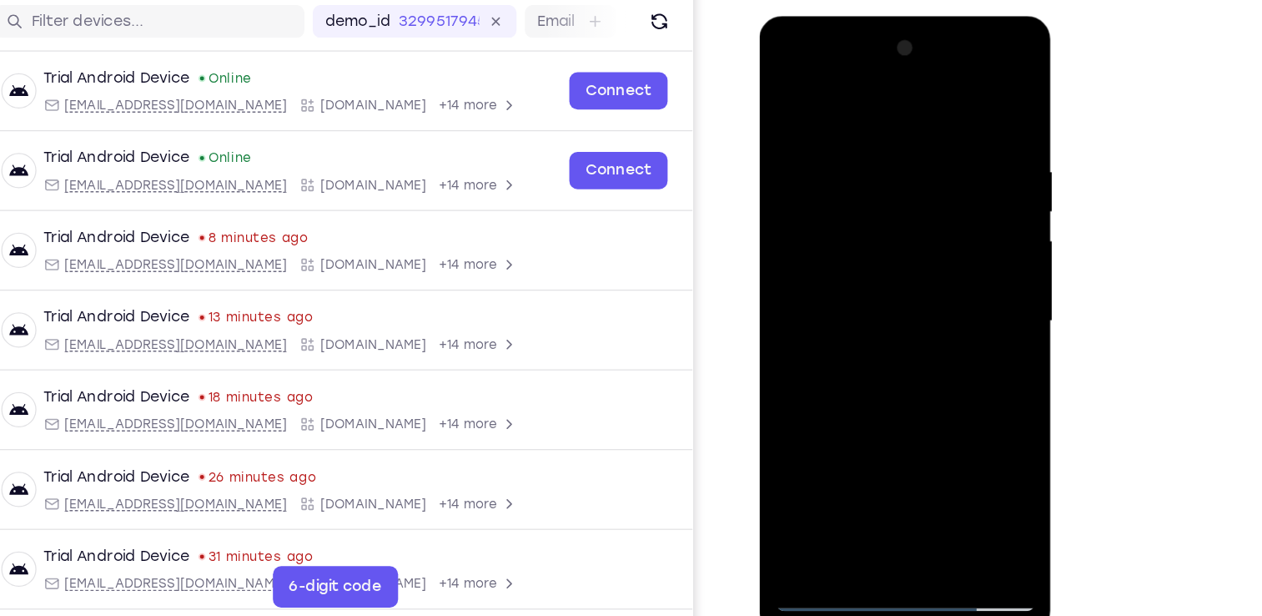
click at [870, 294] on div at bounding box center [877, 261] width 210 height 467
drag, startPoint x: 886, startPoint y: 187, endPoint x: 886, endPoint y: 439, distance: 251.9
click at [886, 439] on div at bounding box center [877, 261] width 210 height 467
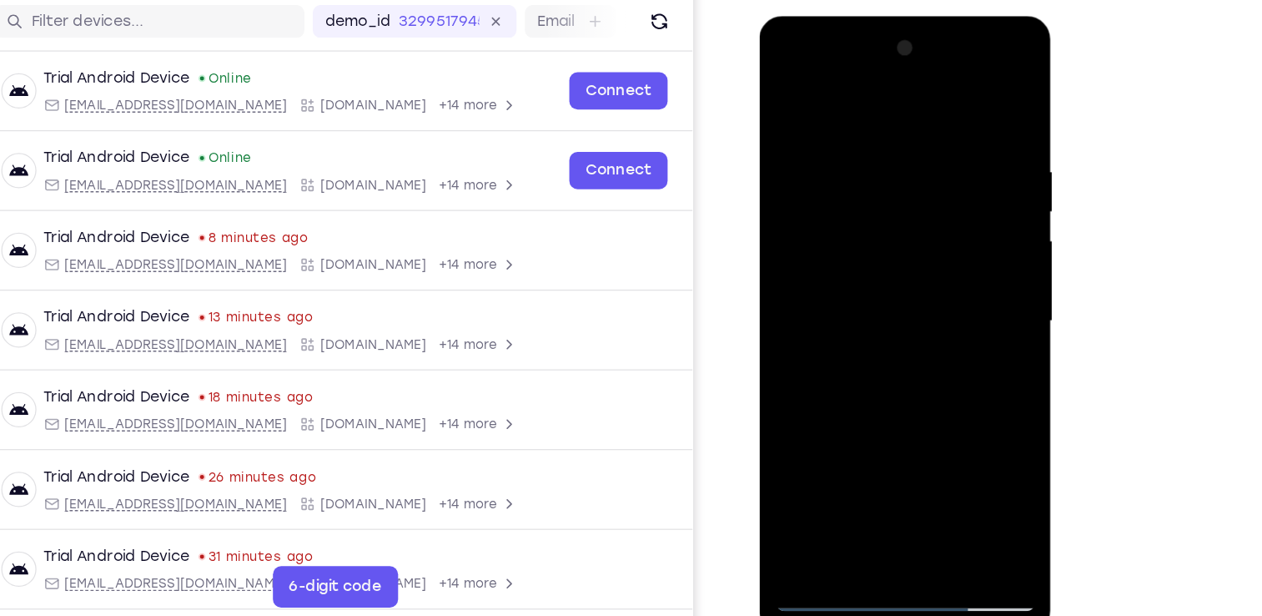
click at [853, 234] on div at bounding box center [877, 261] width 210 height 467
click at [851, 202] on div at bounding box center [877, 261] width 210 height 467
click at [843, 249] on div at bounding box center [877, 261] width 210 height 467
click at [946, 249] on div at bounding box center [877, 261] width 210 height 467
click at [895, 255] on div at bounding box center [877, 261] width 210 height 467
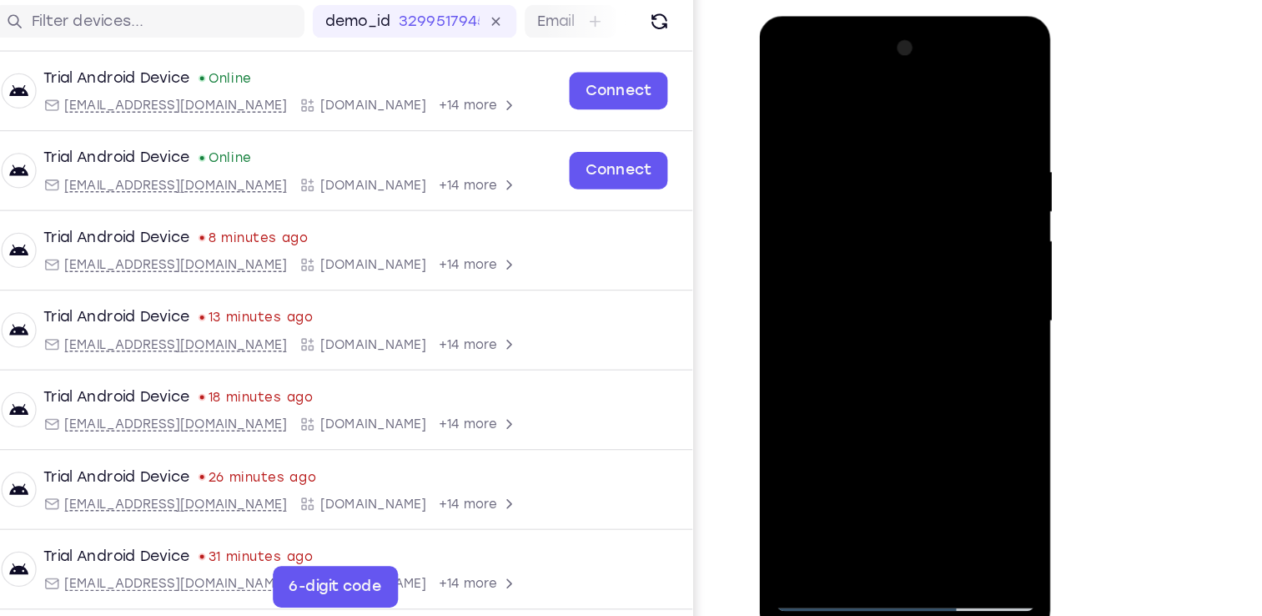
click at [872, 296] on div at bounding box center [877, 261] width 210 height 467
click at [867, 291] on div at bounding box center [877, 261] width 210 height 467
click at [867, 293] on div at bounding box center [877, 261] width 210 height 467
drag, startPoint x: 874, startPoint y: 169, endPoint x: 871, endPoint y: 467, distance: 298.7
click at [871, 467] on div at bounding box center [877, 261] width 210 height 467
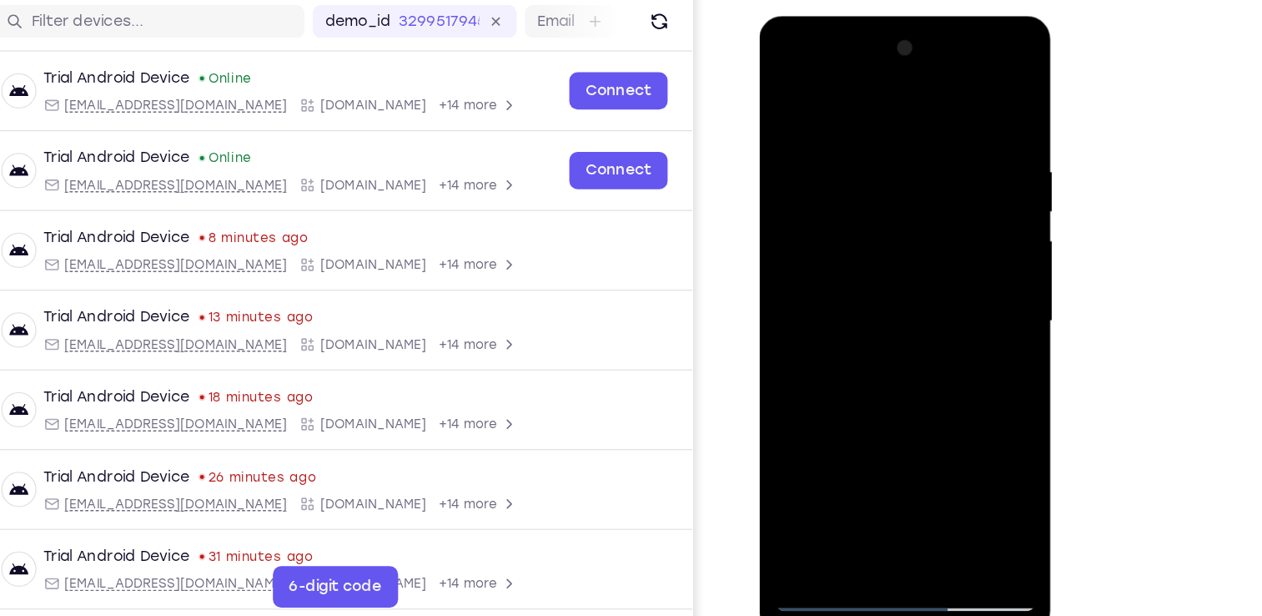
drag, startPoint x: 833, startPoint y: 198, endPoint x: 797, endPoint y: 400, distance: 205.2
click at [797, 400] on div at bounding box center [877, 261] width 210 height 467
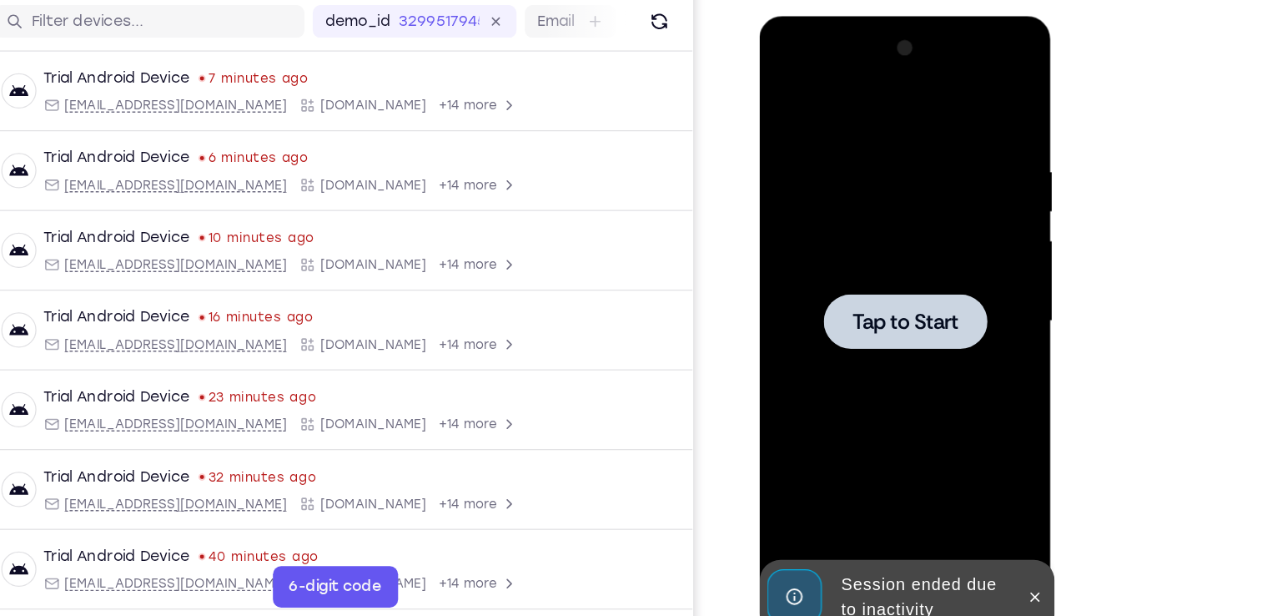
click at [808, 185] on div at bounding box center [877, 261] width 210 height 467
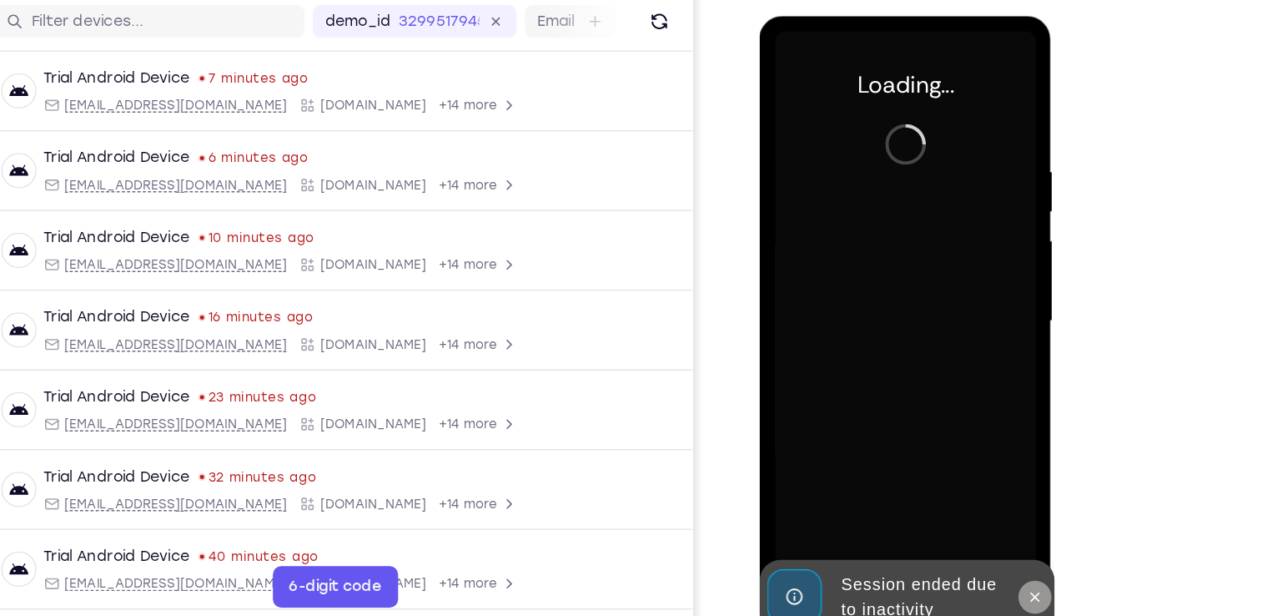
click at [984, 481] on icon at bounding box center [982, 484] width 8 height 8
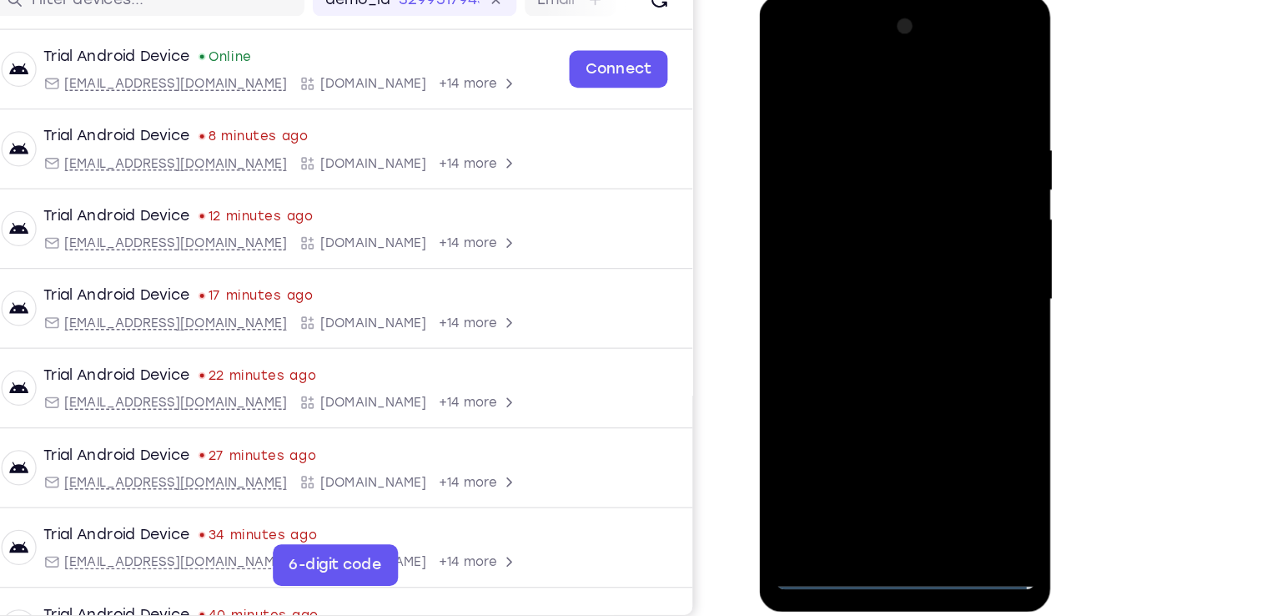
click at [876, 451] on div at bounding box center [877, 241] width 210 height 467
click at [876, 461] on div at bounding box center [877, 241] width 210 height 467
click at [958, 396] on div at bounding box center [877, 241] width 210 height 467
click at [807, 60] on div at bounding box center [877, 241] width 210 height 467
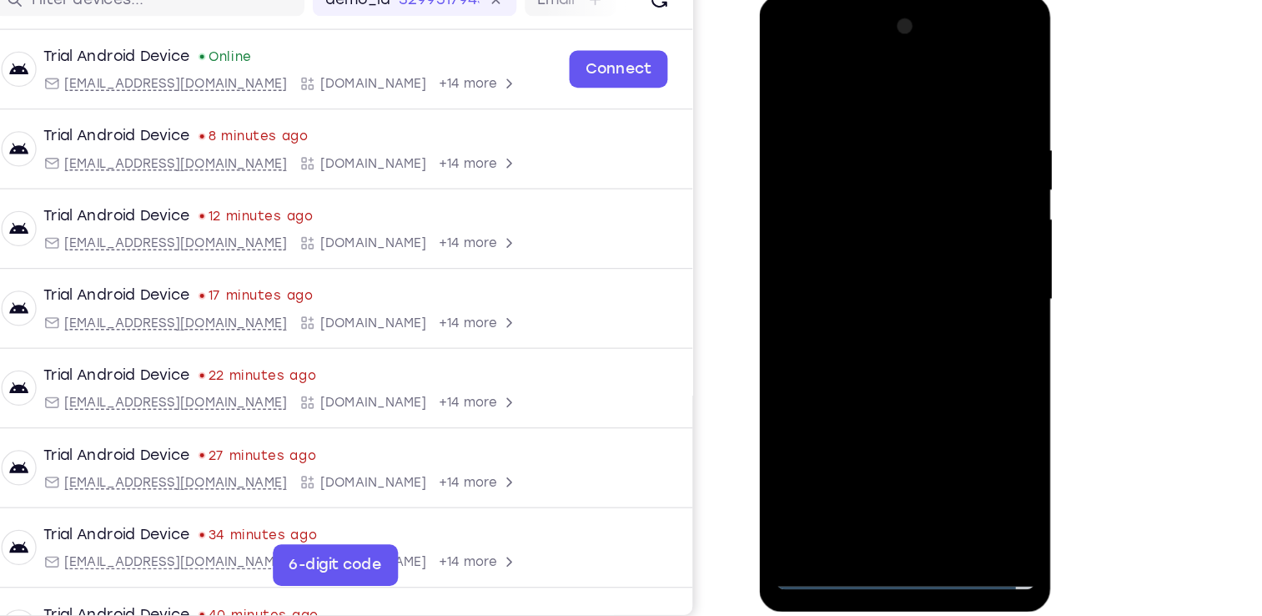
click at [800, 55] on div at bounding box center [877, 241] width 210 height 467
click at [947, 236] on div at bounding box center [877, 241] width 210 height 467
click at [859, 276] on div at bounding box center [877, 241] width 210 height 467
click at [849, 227] on div at bounding box center [877, 241] width 210 height 467
click at [844, 207] on div at bounding box center [877, 241] width 210 height 467
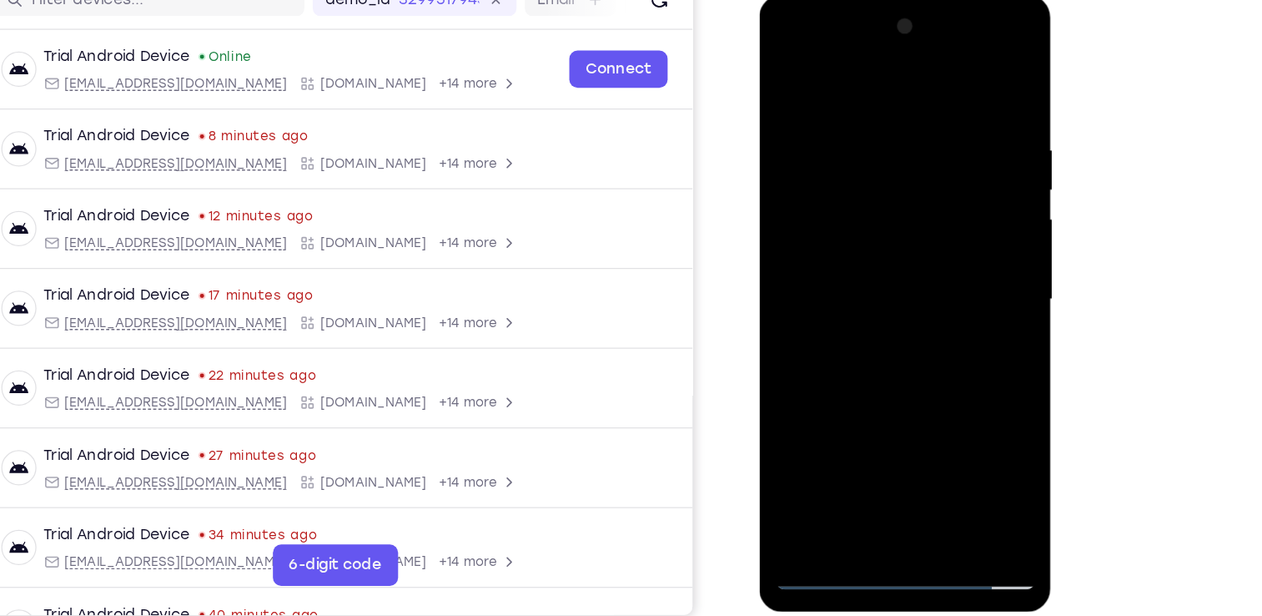
click at [851, 238] on div at bounding box center [877, 241] width 210 height 467
click at [845, 290] on div at bounding box center [877, 241] width 210 height 467
click at [843, 295] on div at bounding box center [877, 241] width 210 height 467
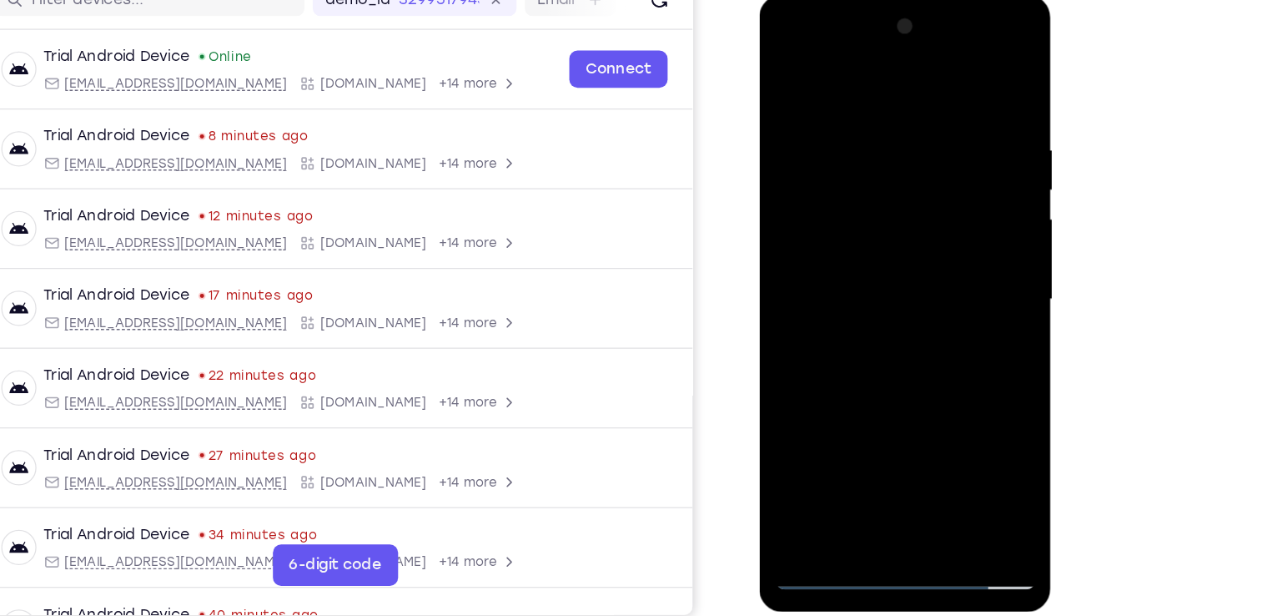
click at [843, 295] on div at bounding box center [877, 241] width 210 height 467
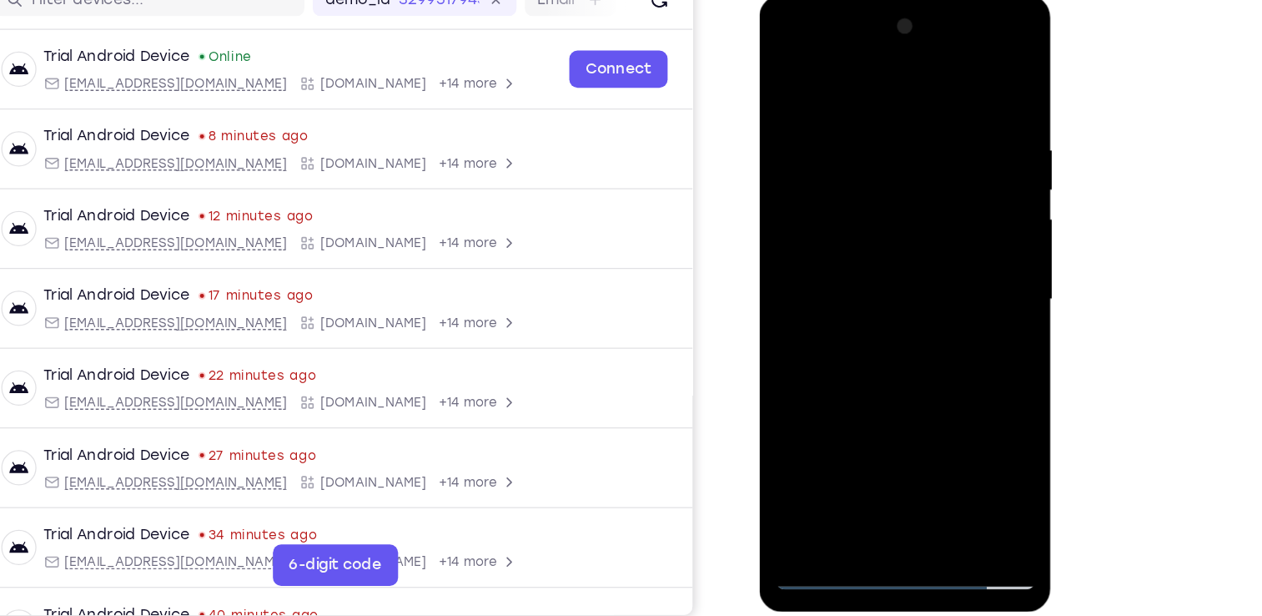
click at [843, 295] on div at bounding box center [877, 241] width 210 height 467
click at [852, 312] on div at bounding box center [877, 241] width 210 height 467
click at [794, 184] on div at bounding box center [877, 241] width 210 height 467
click at [848, 292] on div at bounding box center [877, 241] width 210 height 467
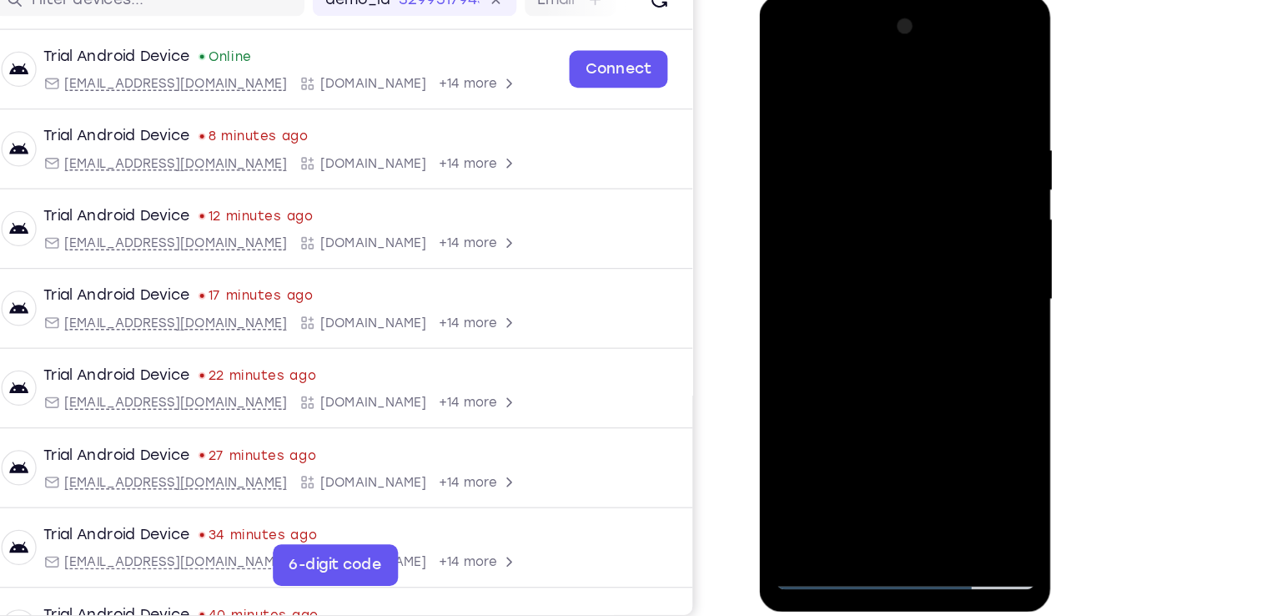
click at [852, 201] on div at bounding box center [877, 241] width 210 height 467
click at [850, 229] on div at bounding box center [877, 241] width 210 height 467
click at [850, 238] on div at bounding box center [877, 241] width 210 height 467
click at [914, 435] on div at bounding box center [877, 241] width 210 height 467
click at [884, 319] on div at bounding box center [877, 241] width 210 height 467
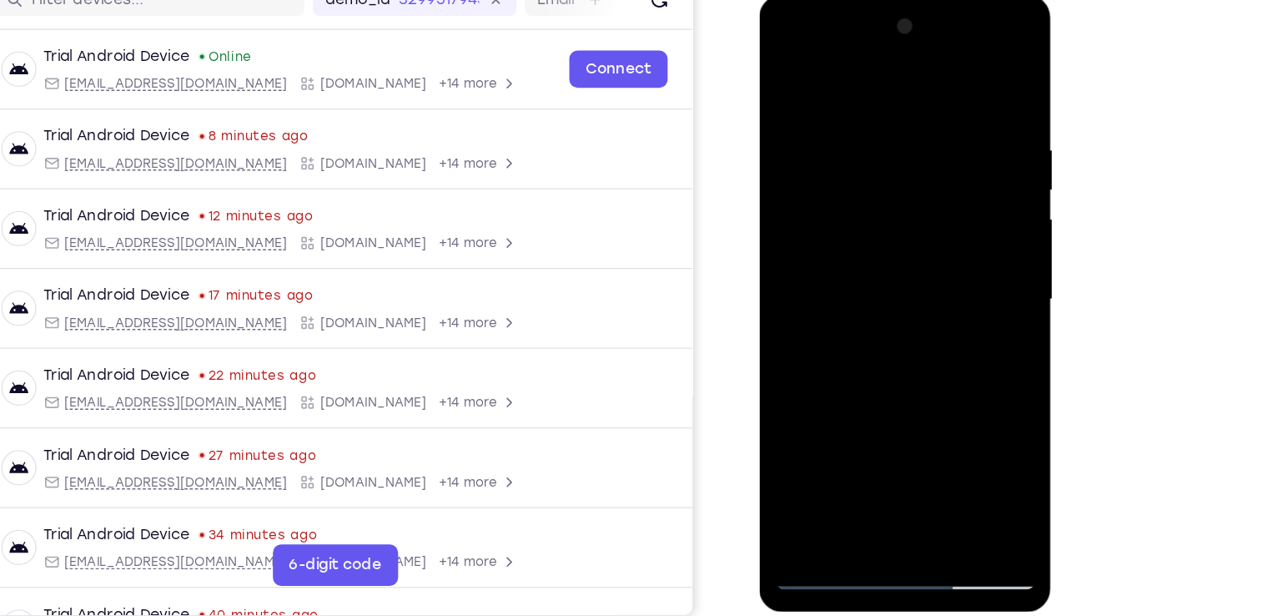
click at [861, 204] on div at bounding box center [877, 241] width 210 height 467
click at [835, 431] on div at bounding box center [877, 241] width 210 height 467
click at [872, 218] on div at bounding box center [877, 241] width 210 height 467
click at [846, 374] on div at bounding box center [877, 241] width 210 height 467
click at [809, 239] on div at bounding box center [877, 241] width 210 height 467
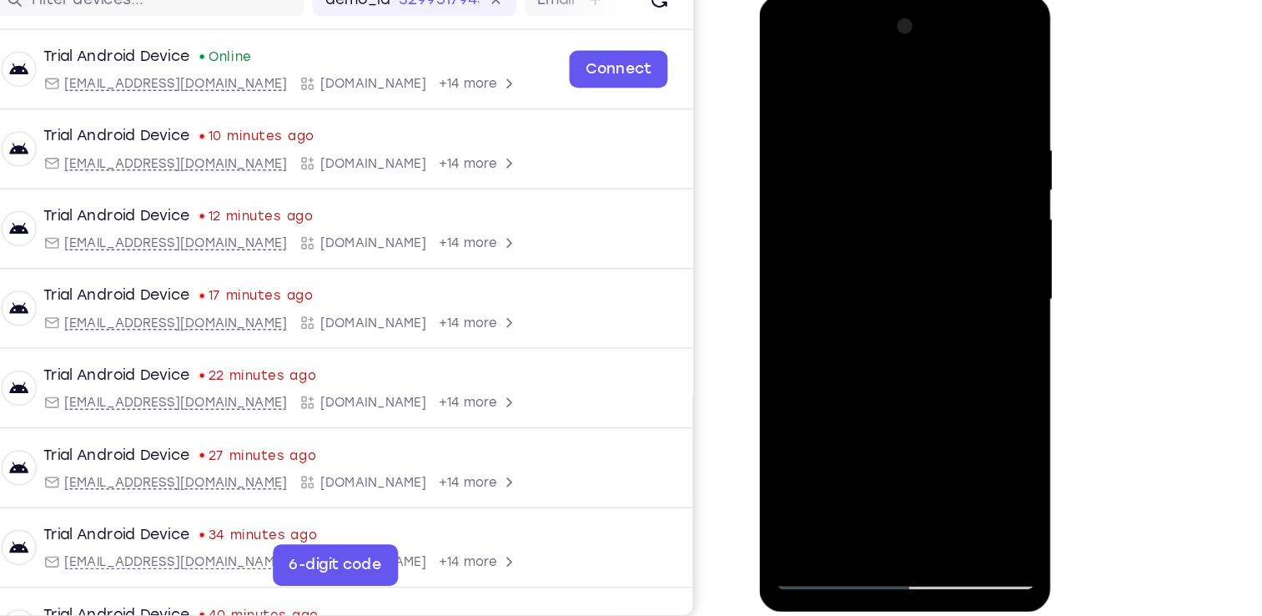
click at [784, 78] on div at bounding box center [877, 241] width 210 height 467
click at [835, 188] on div at bounding box center [877, 241] width 210 height 467
click at [853, 435] on div at bounding box center [877, 241] width 210 height 467
click at [969, 395] on div at bounding box center [877, 241] width 210 height 467
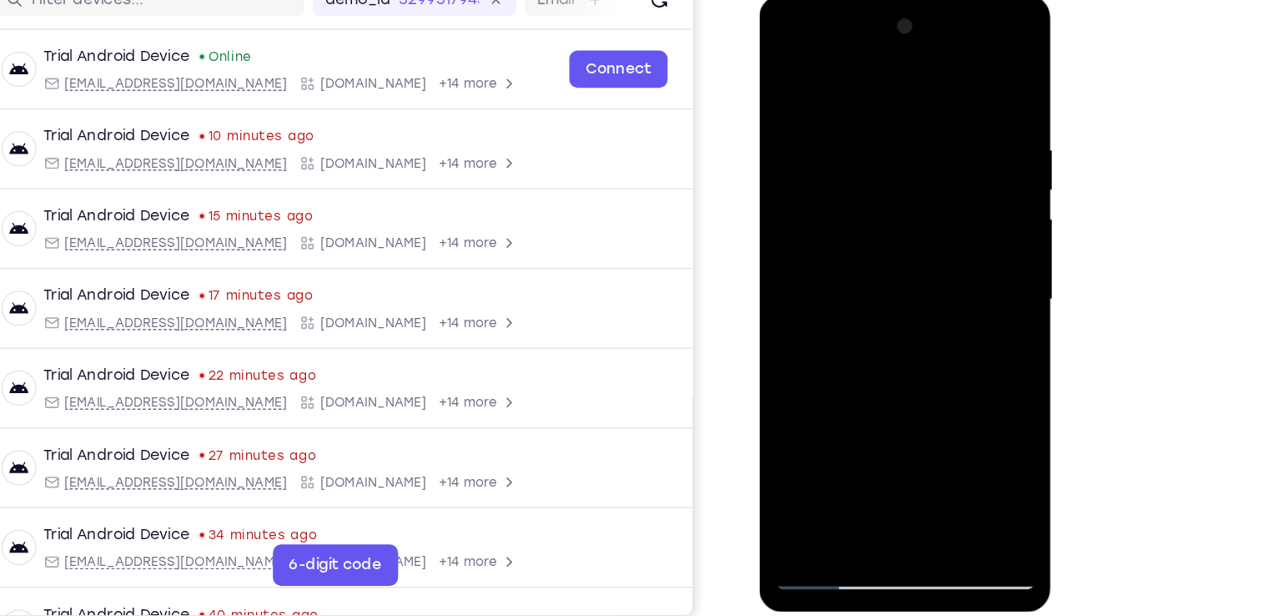
click at [969, 395] on div at bounding box center [877, 241] width 210 height 467
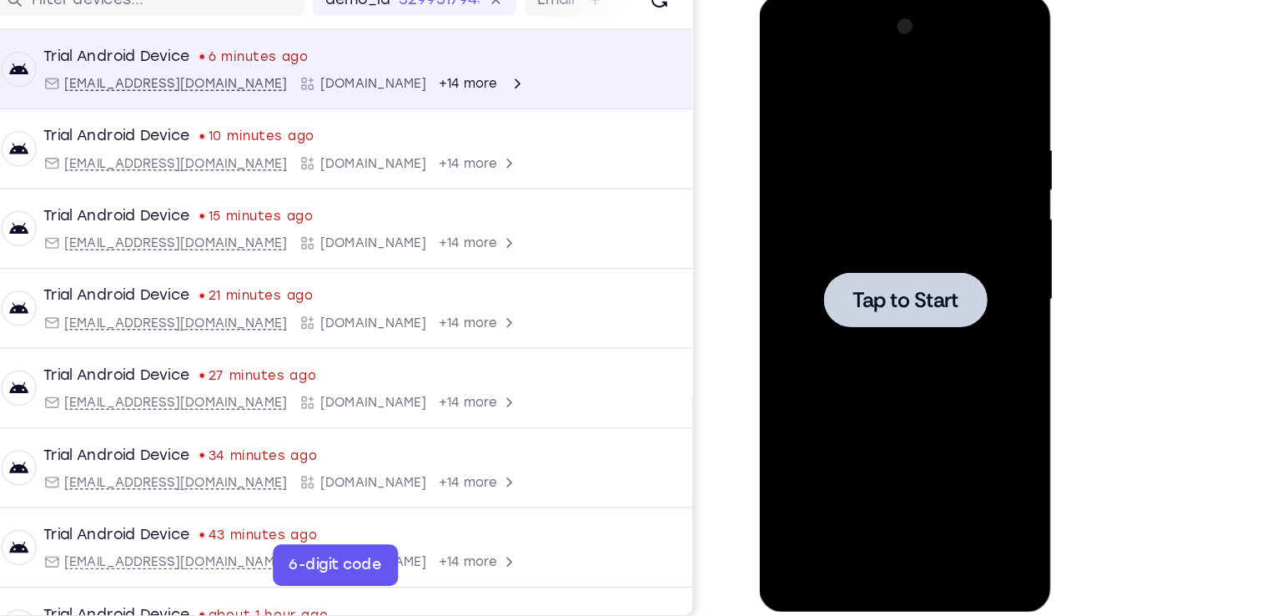
click at [852, 149] on div at bounding box center [877, 241] width 210 height 467
